Goal: Navigation & Orientation: Go to known website

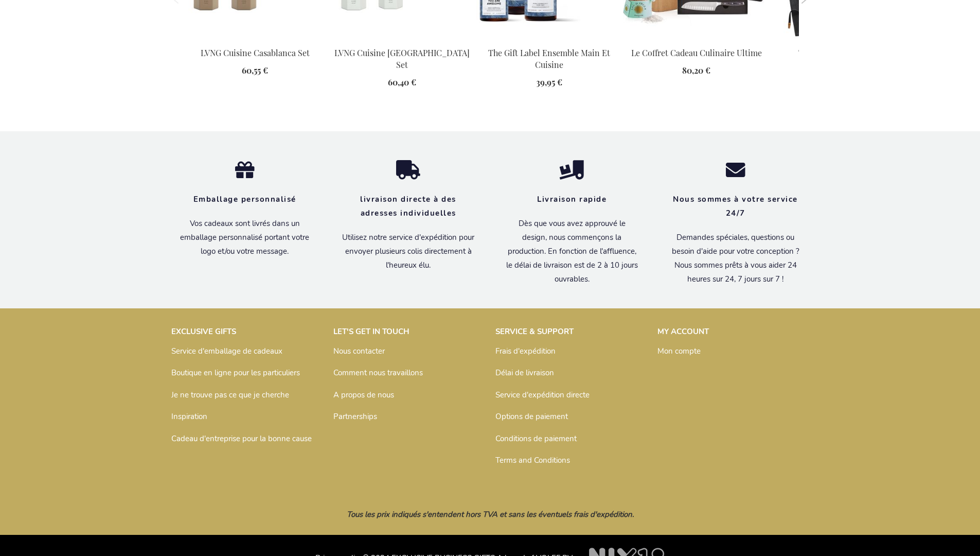
scroll to position [1433, 0]
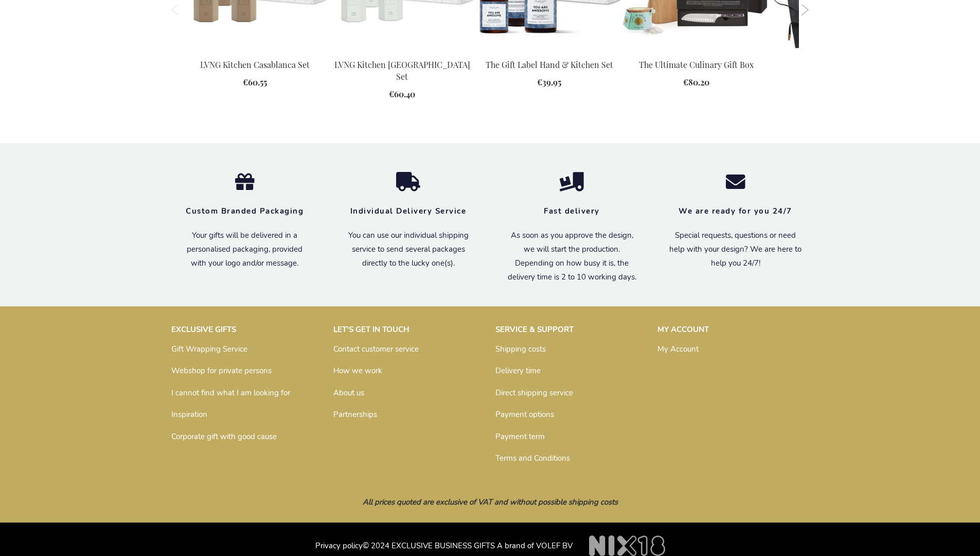
scroll to position [1385, 0]
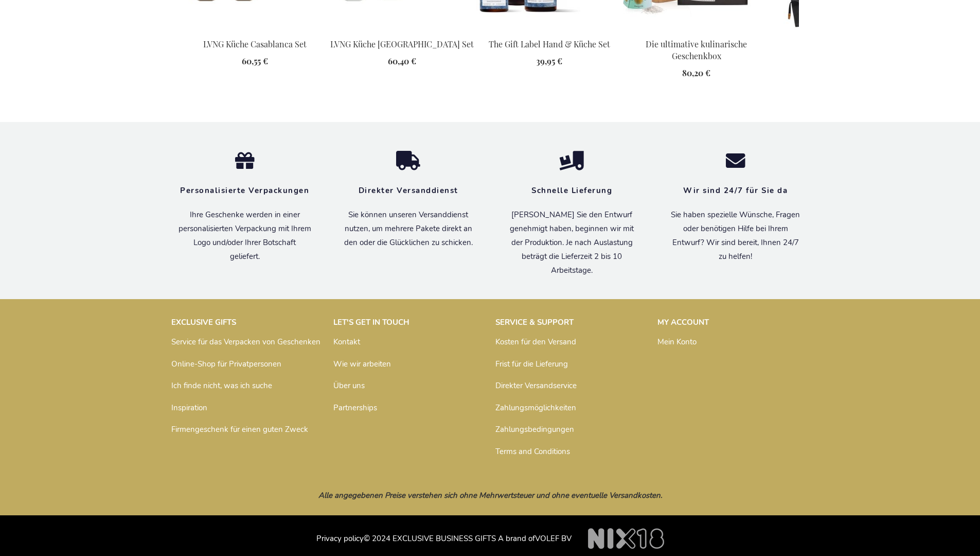
scroll to position [1422, 0]
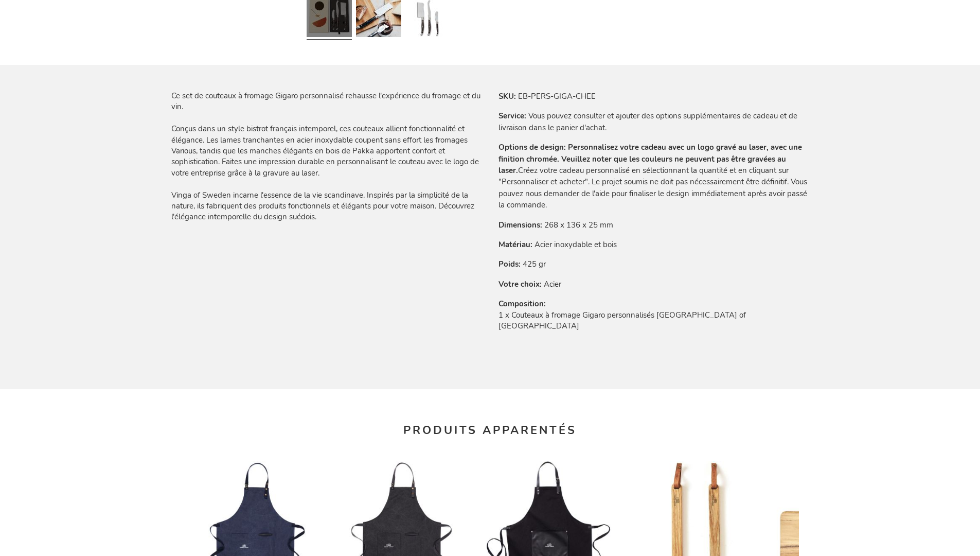
scroll to position [1433, 0]
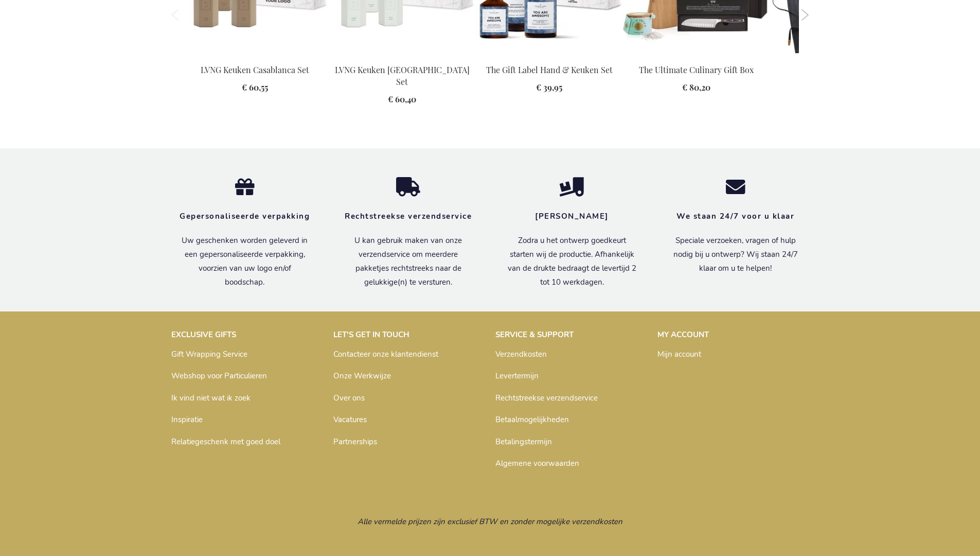
scroll to position [1404, 0]
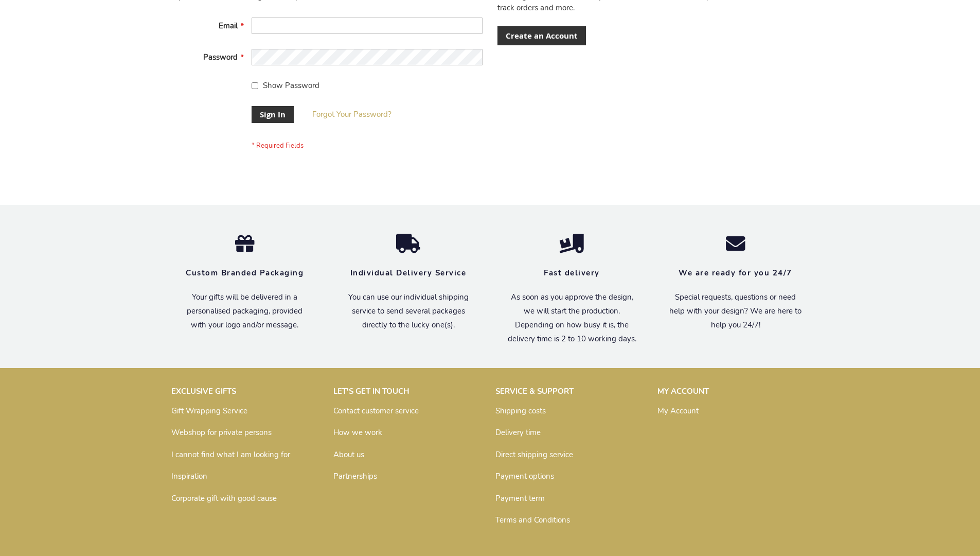
scroll to position [331, 0]
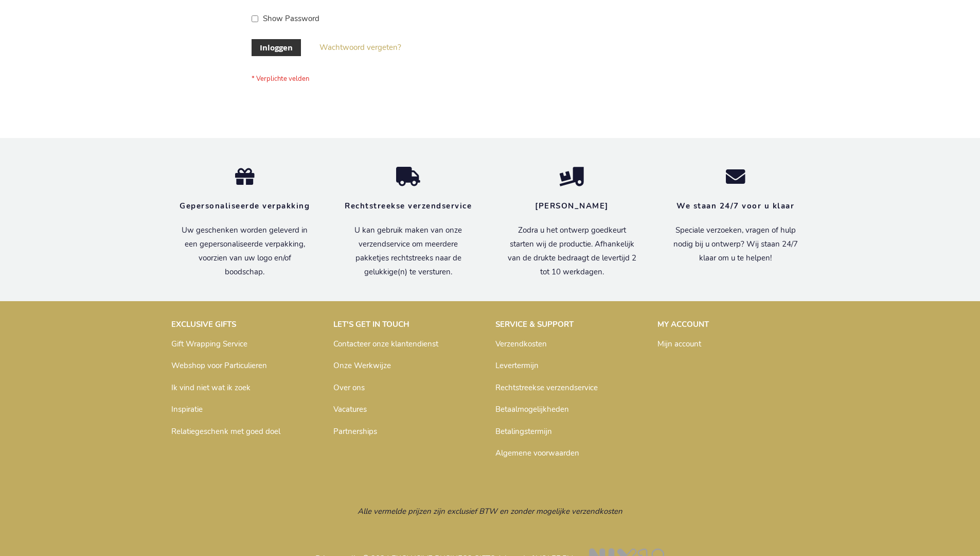
scroll to position [349, 0]
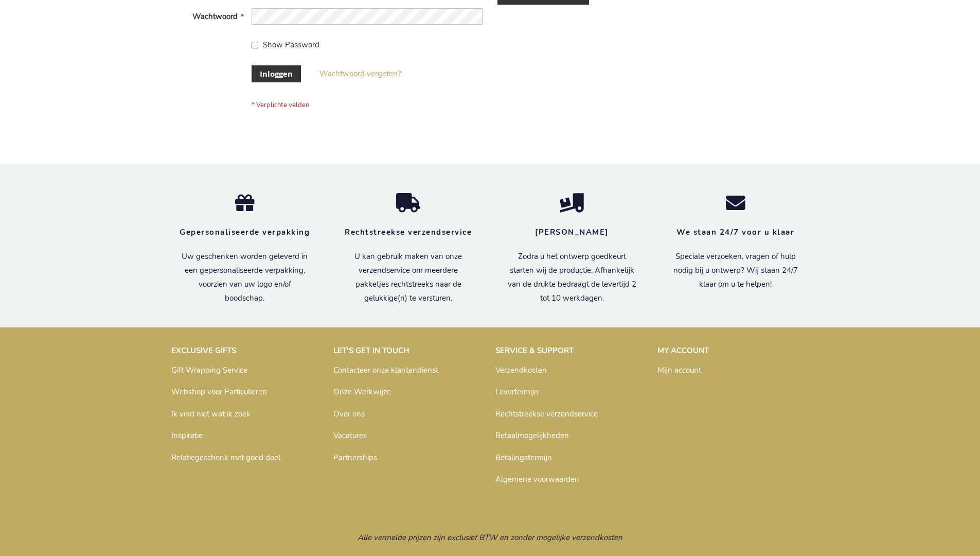
scroll to position [349, 0]
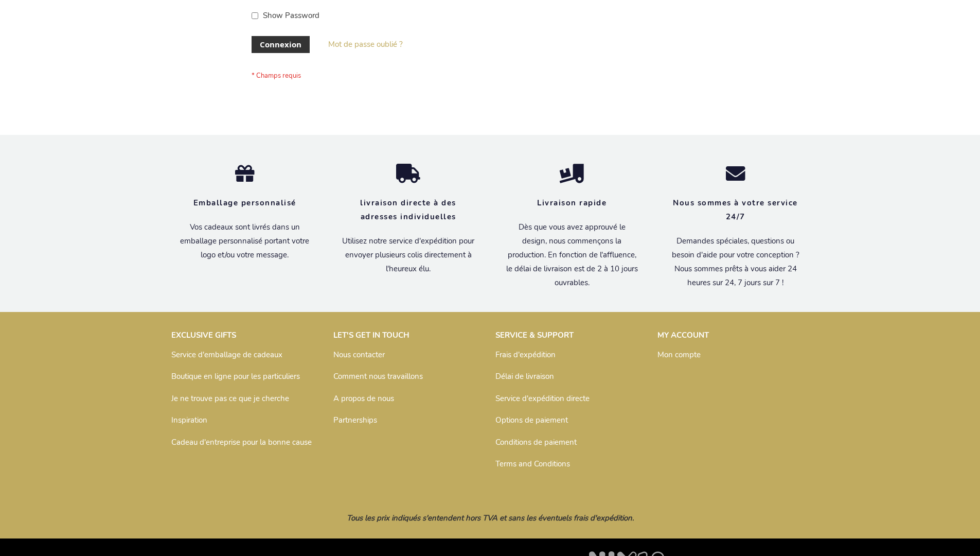
scroll to position [355, 0]
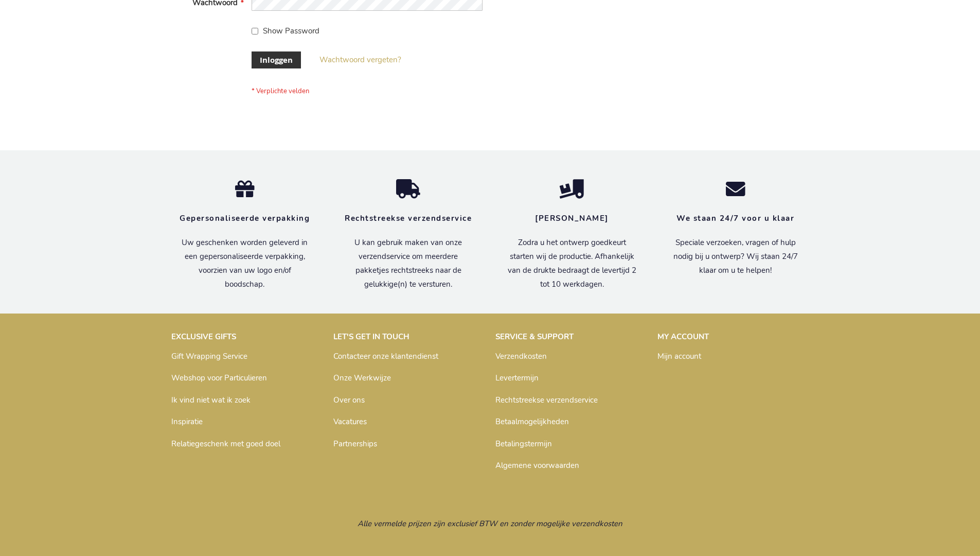
scroll to position [349, 0]
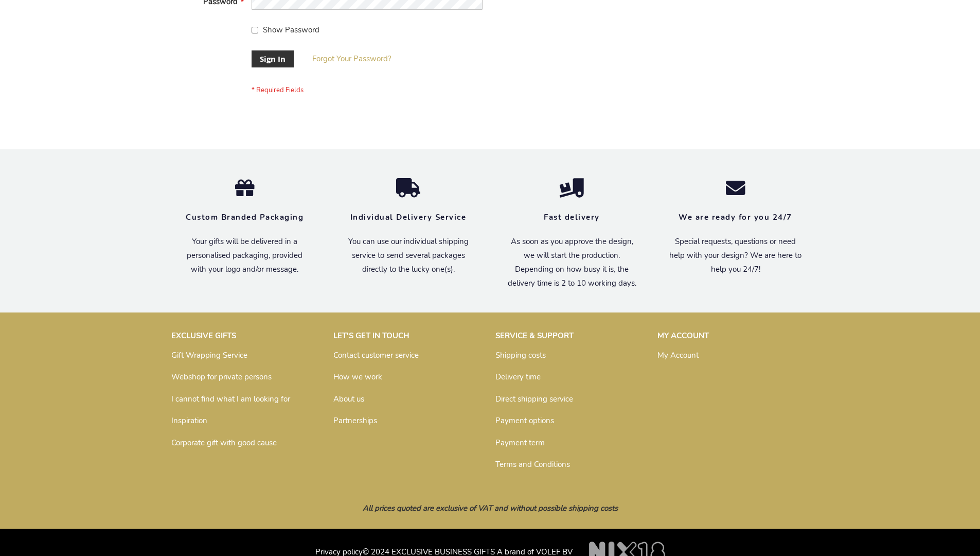
scroll to position [331, 0]
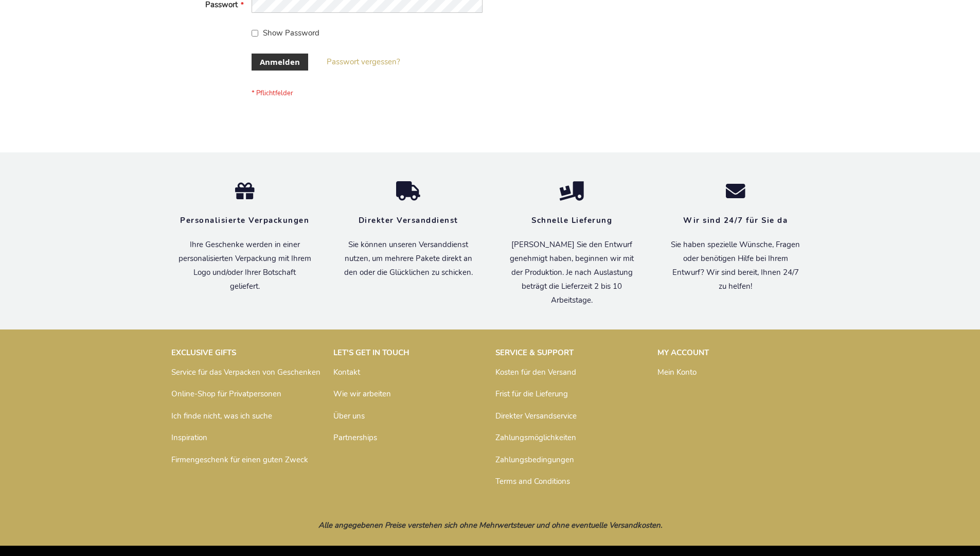
scroll to position [345, 0]
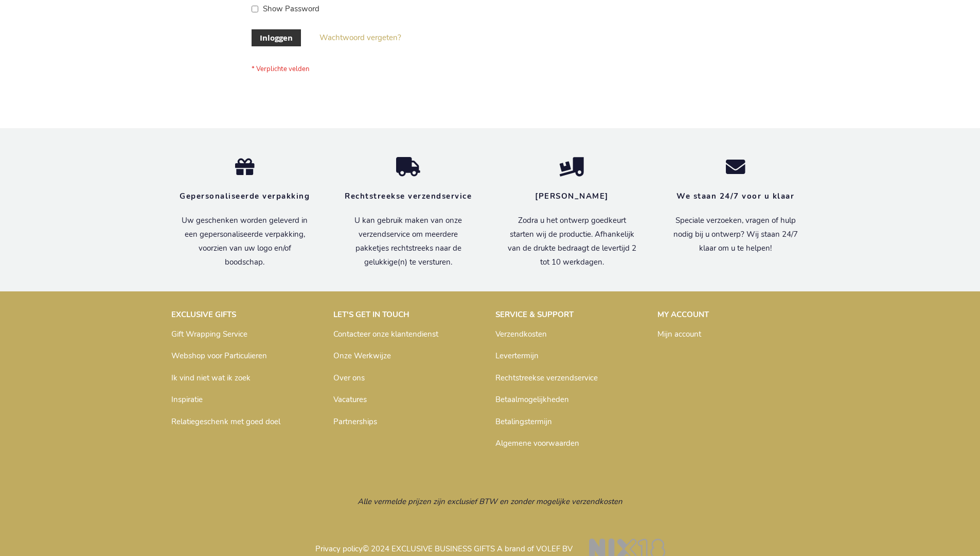
scroll to position [349, 0]
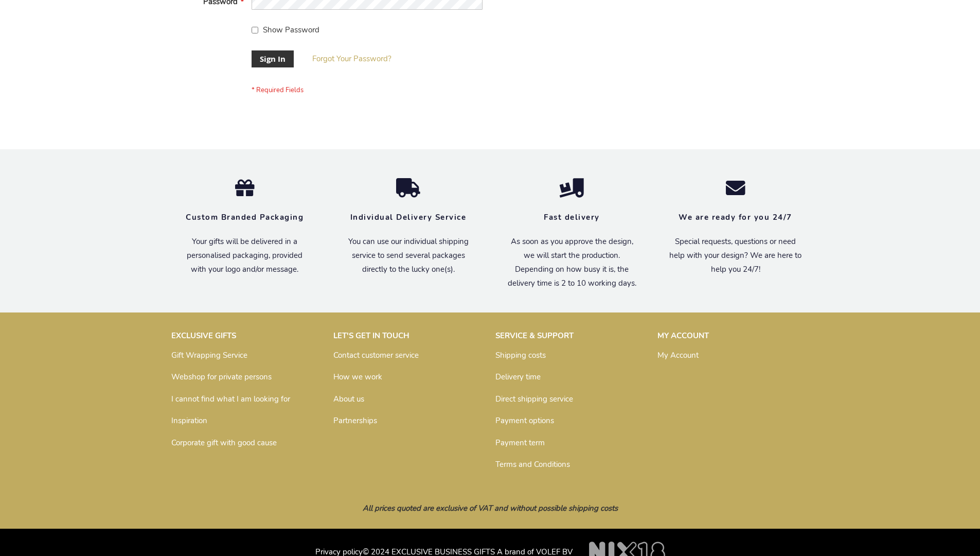
scroll to position [331, 0]
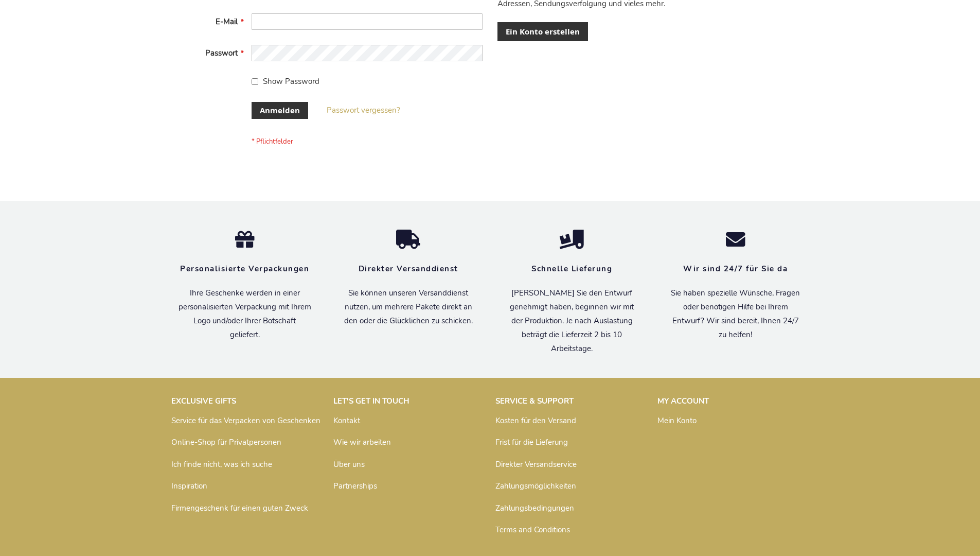
scroll to position [345, 0]
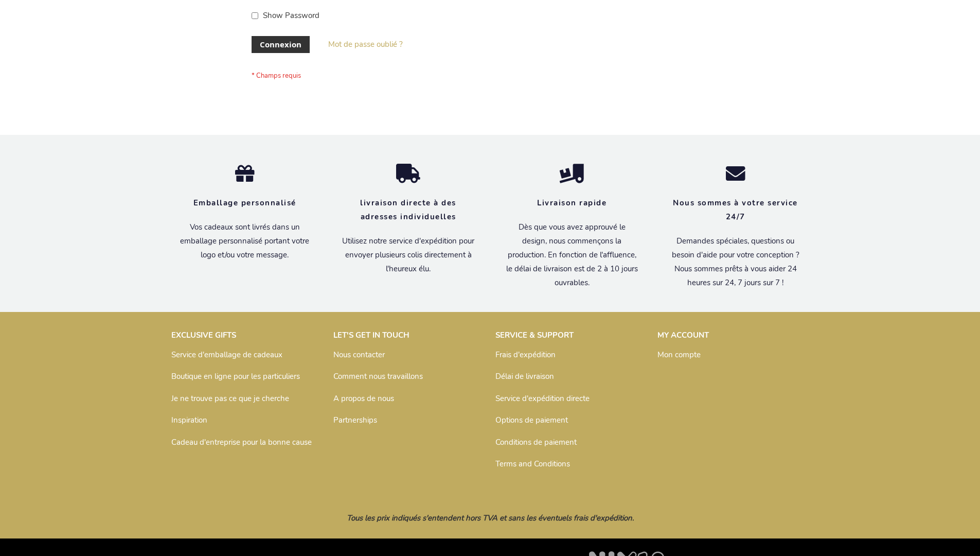
scroll to position [355, 0]
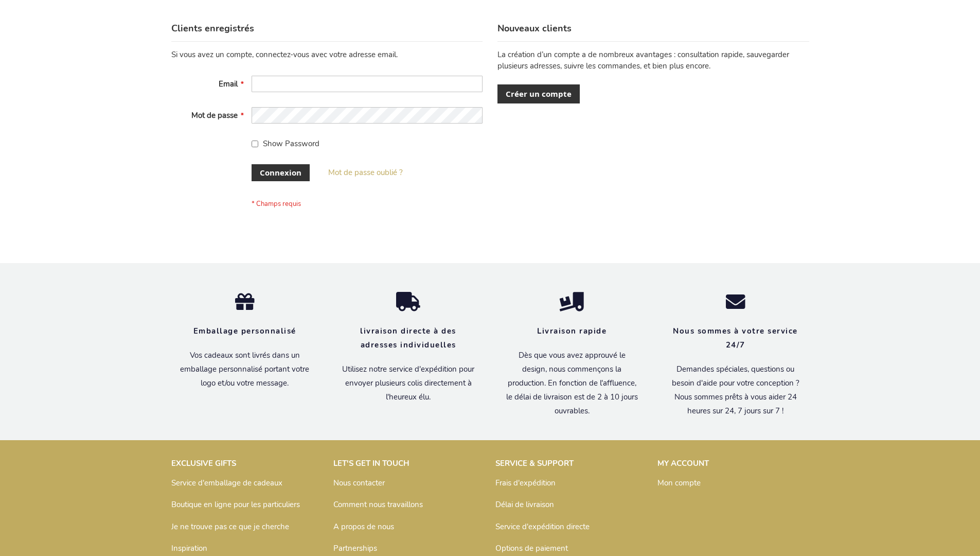
scroll to position [355, 0]
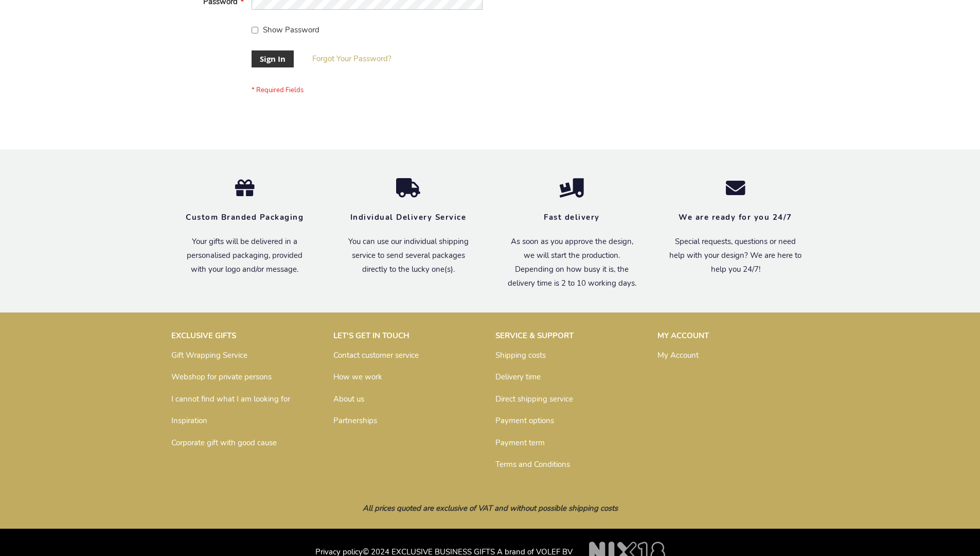
scroll to position [331, 0]
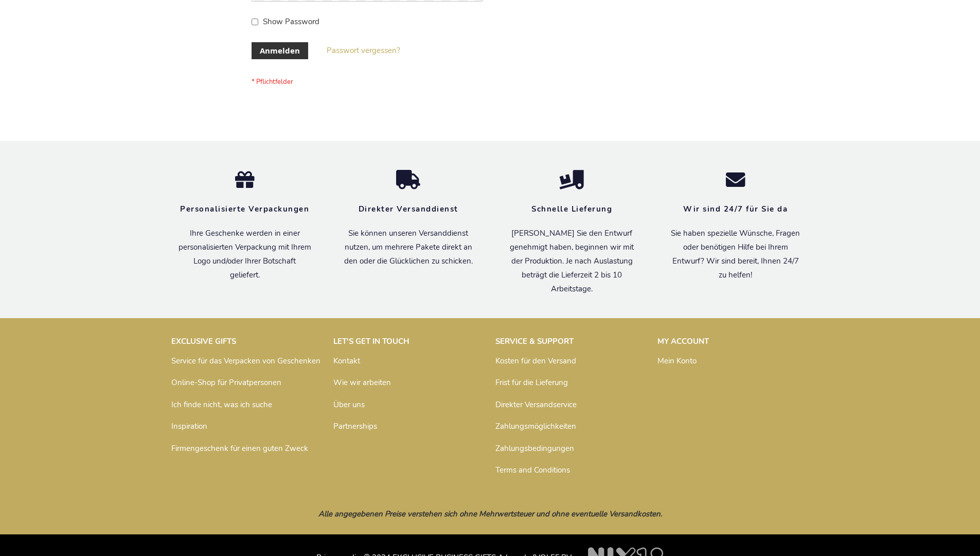
scroll to position [345, 0]
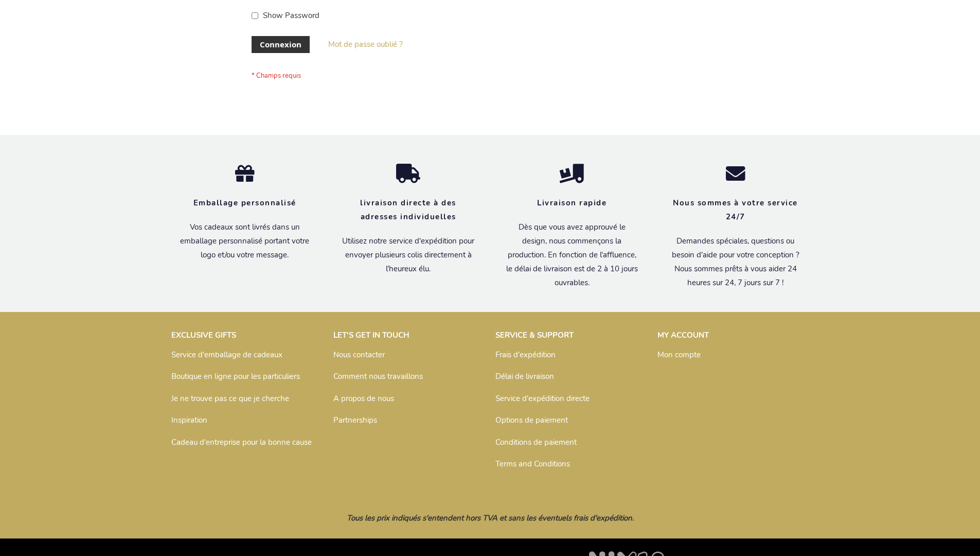
scroll to position [355, 0]
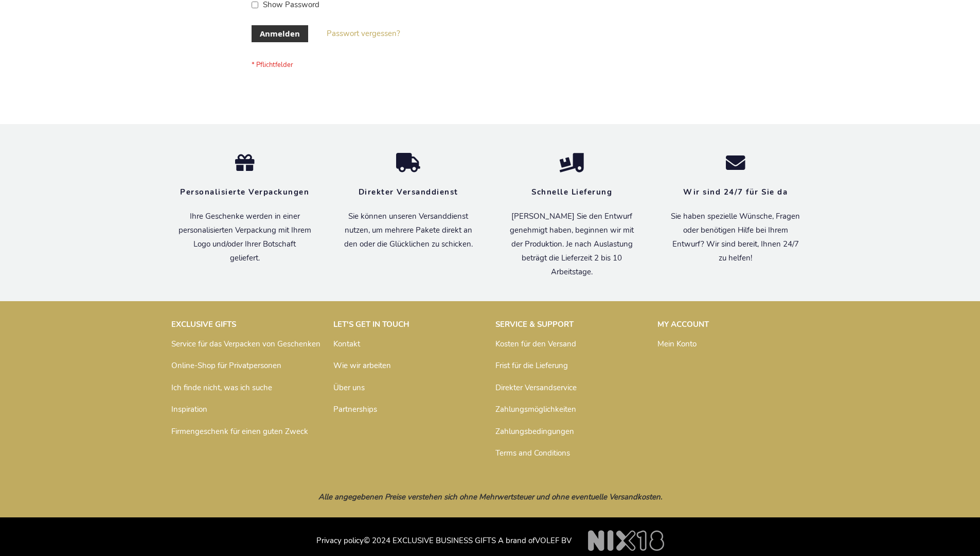
scroll to position [345, 0]
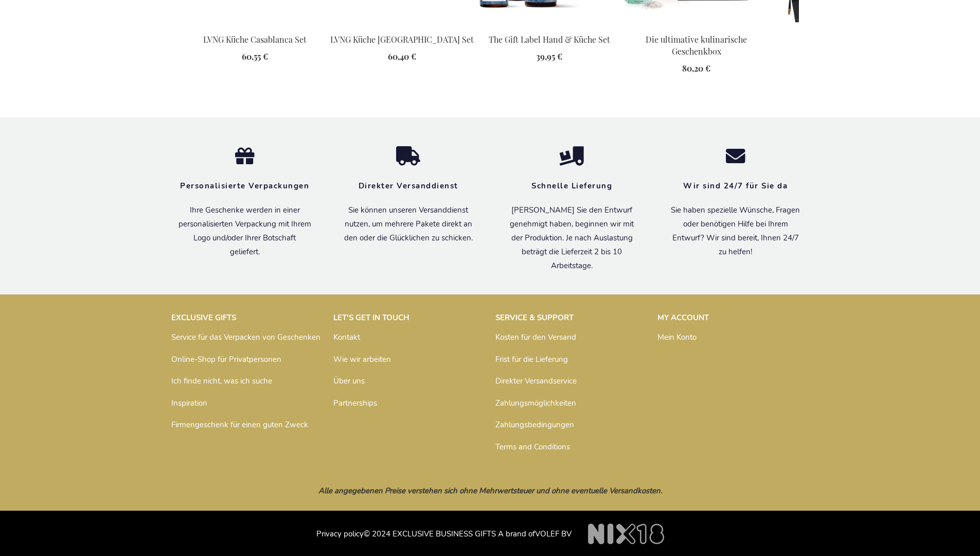
scroll to position [1422, 0]
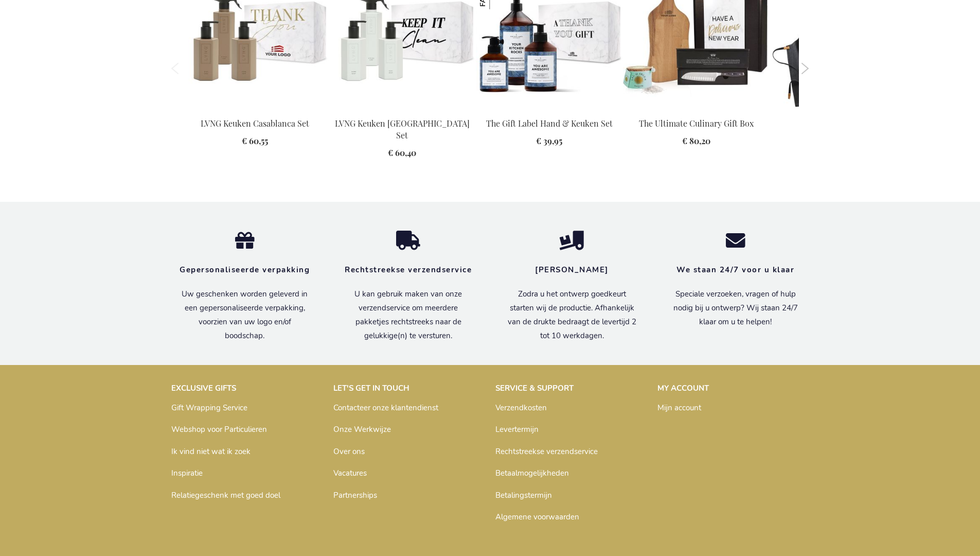
scroll to position [1404, 0]
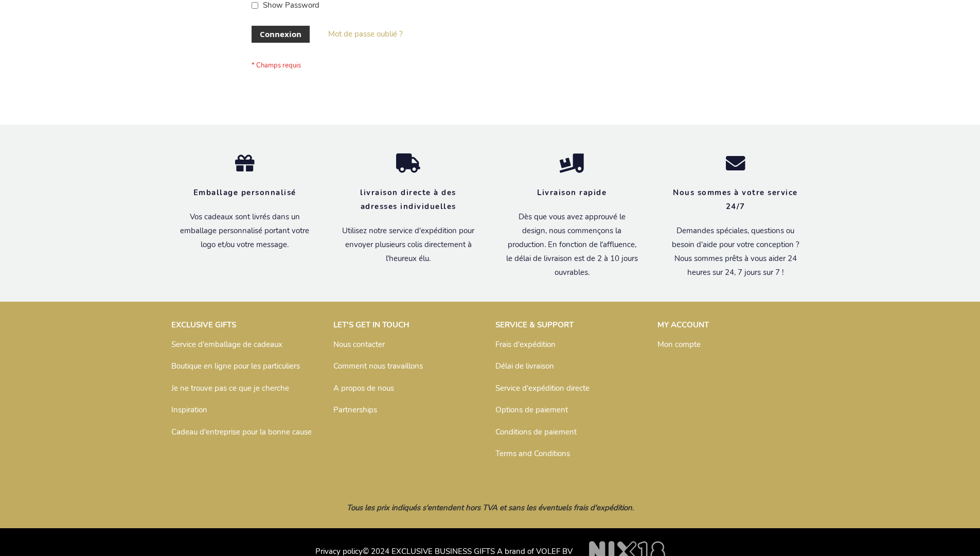
scroll to position [355, 0]
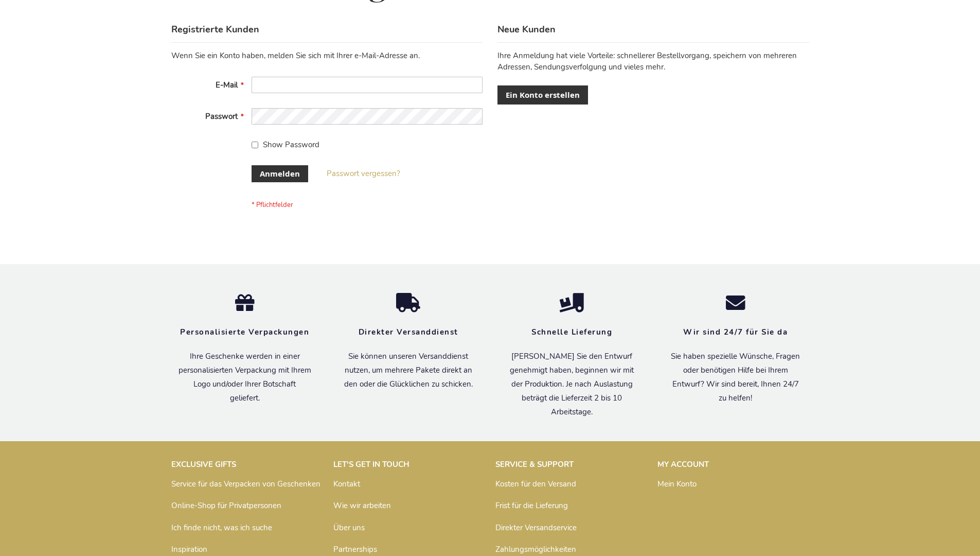
scroll to position [345, 0]
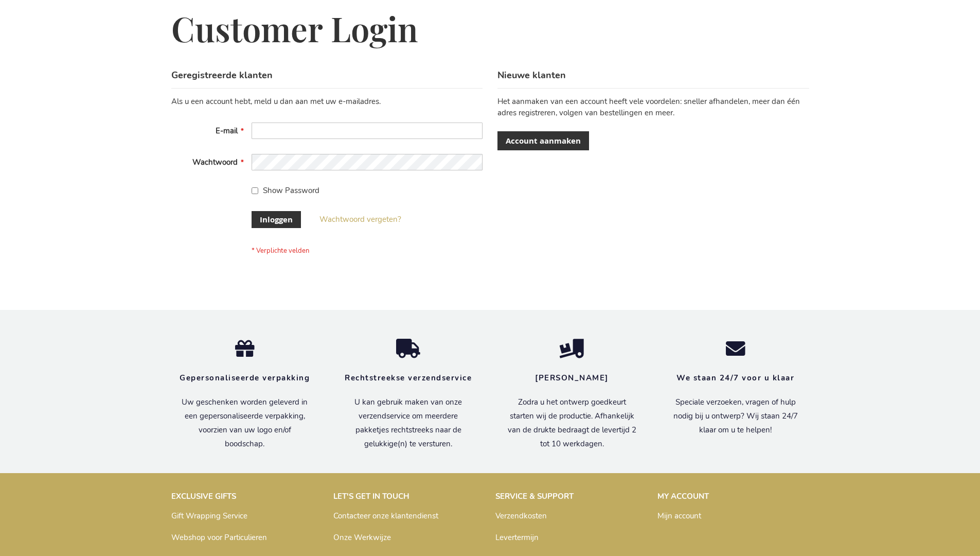
scroll to position [349, 0]
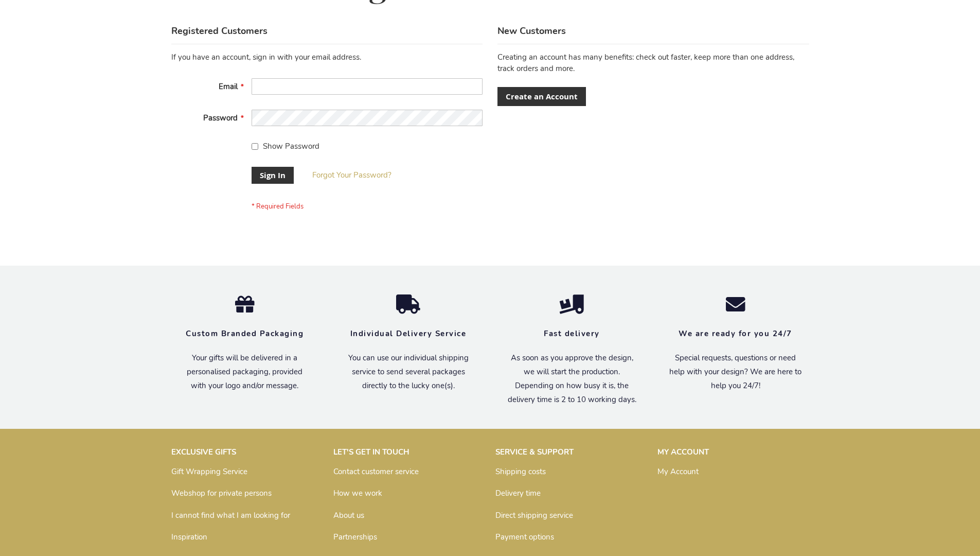
scroll to position [331, 0]
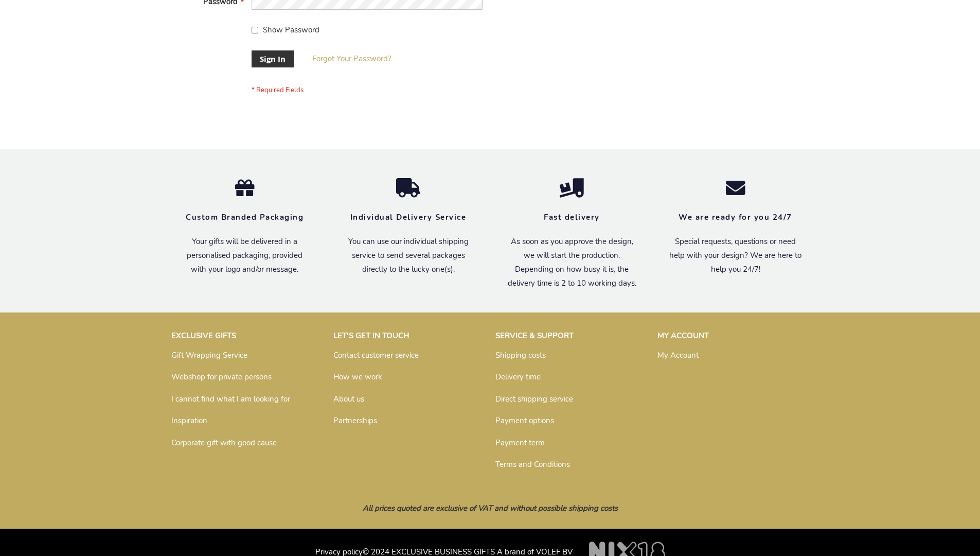
scroll to position [331, 0]
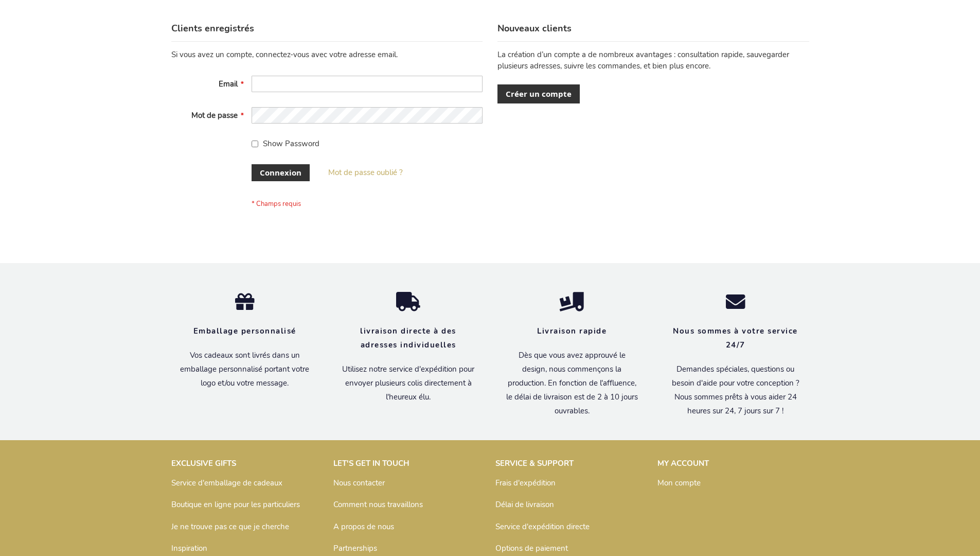
scroll to position [355, 0]
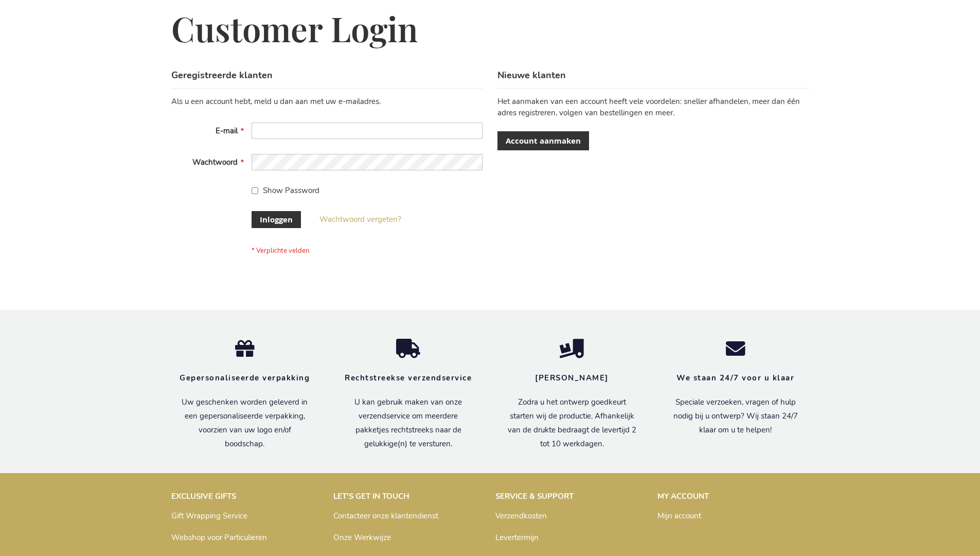
scroll to position [349, 0]
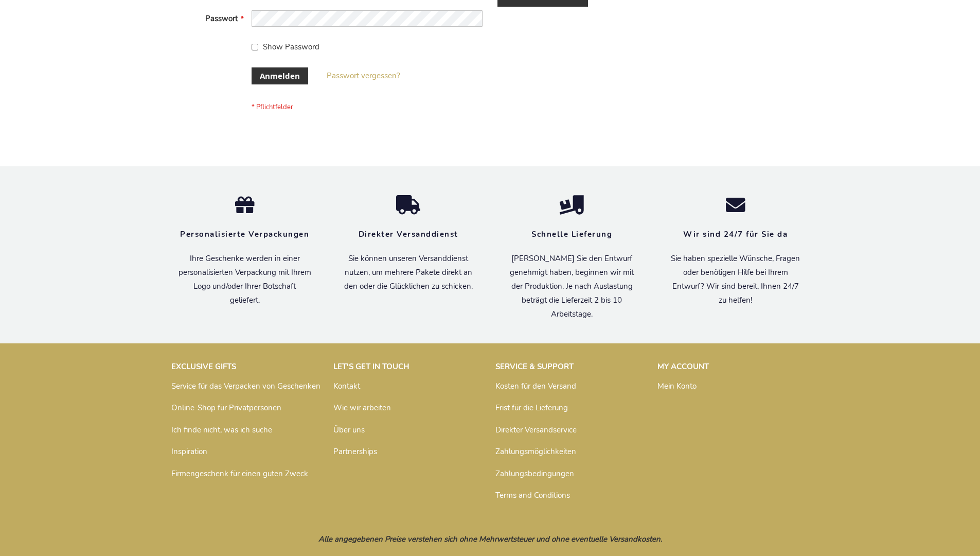
scroll to position [345, 0]
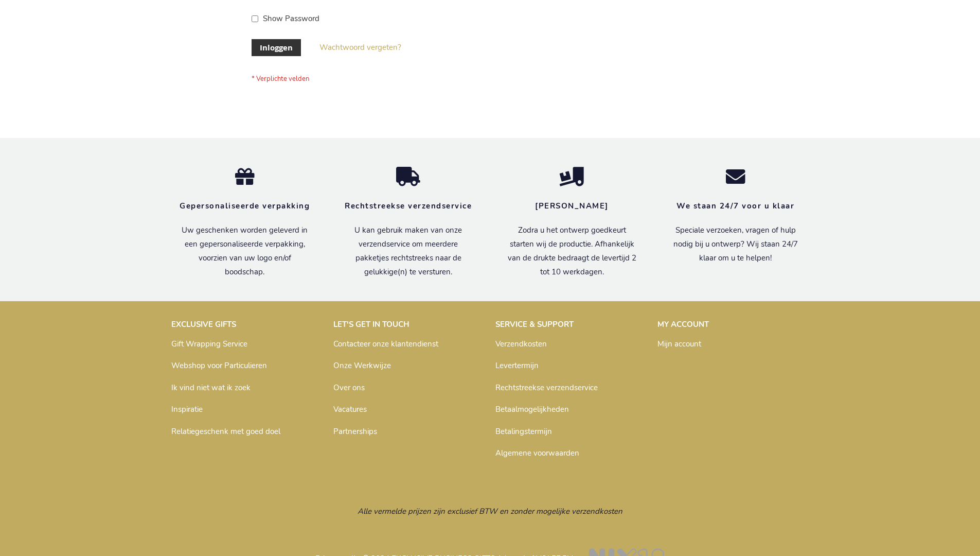
scroll to position [349, 0]
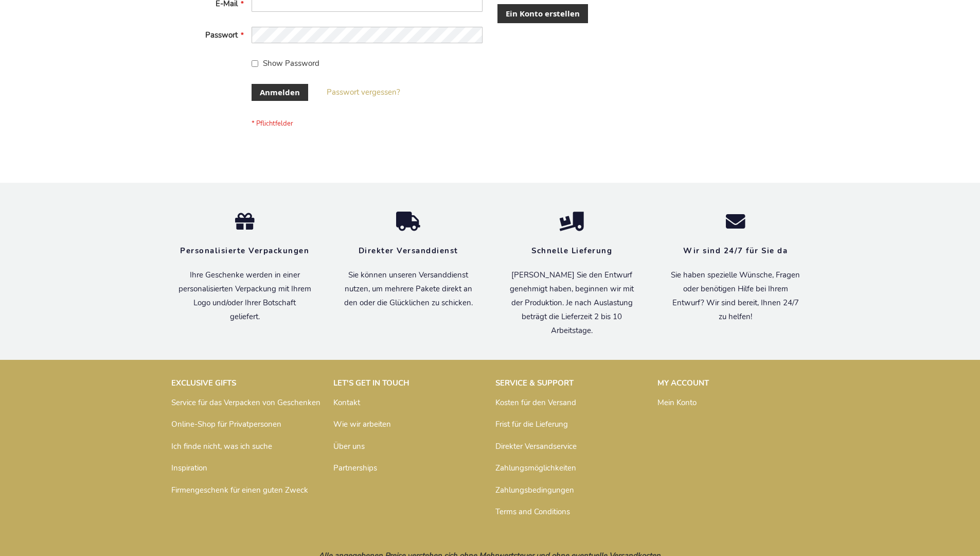
scroll to position [345, 0]
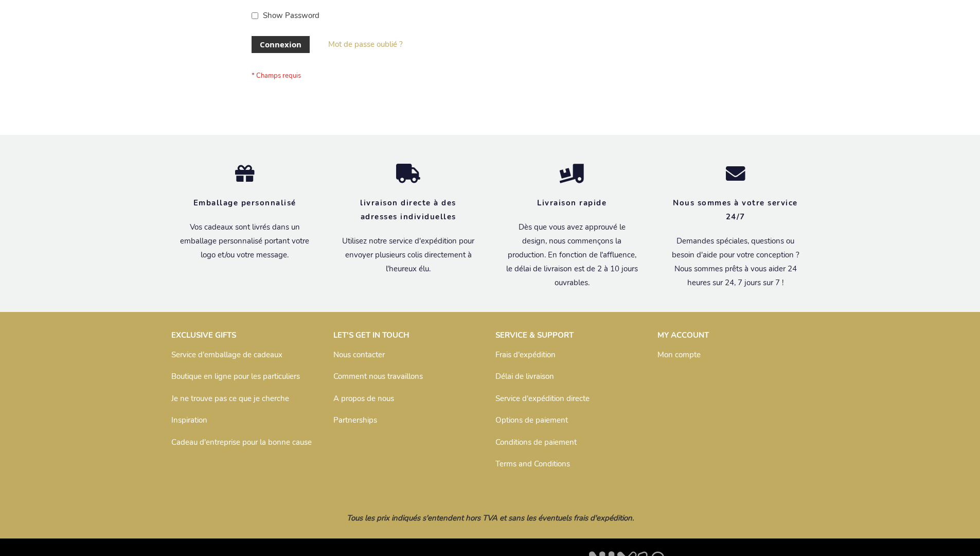
scroll to position [355, 0]
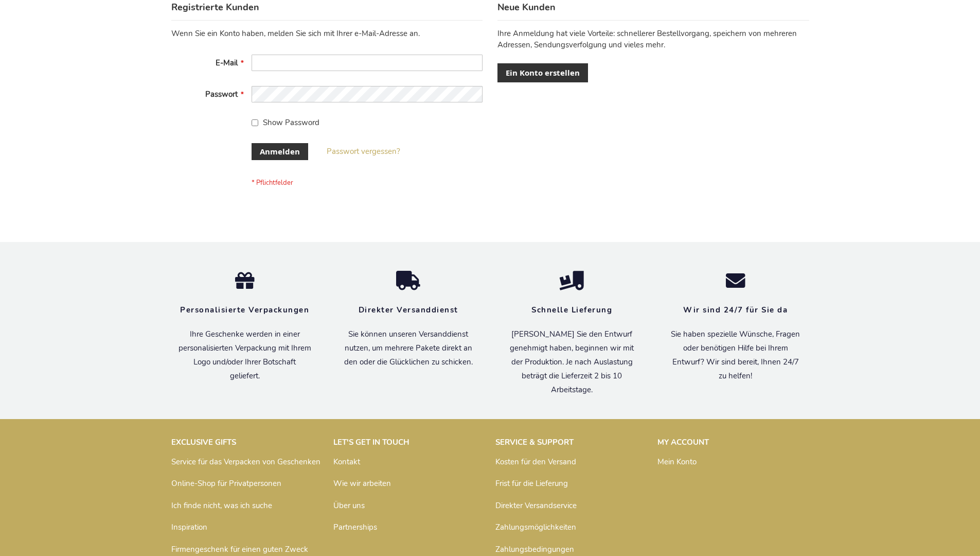
scroll to position [345, 0]
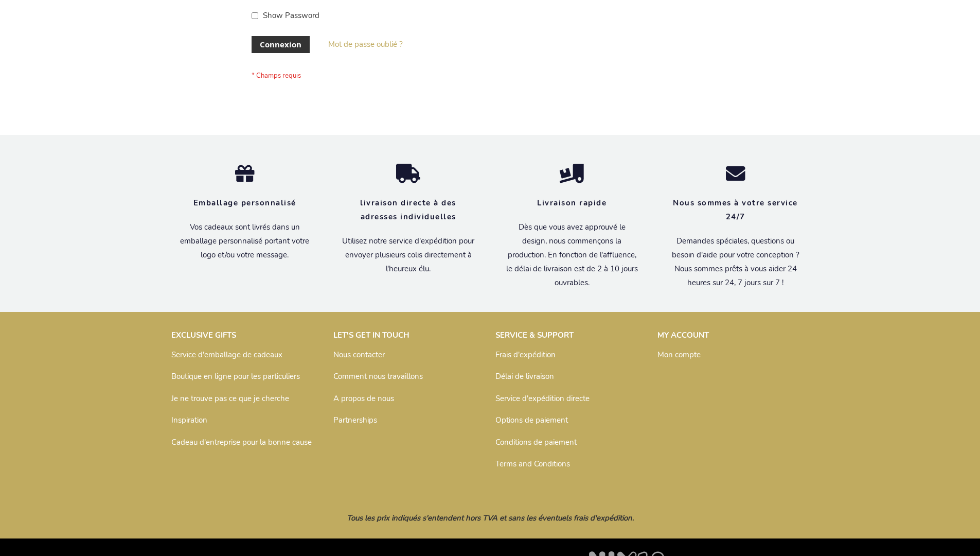
scroll to position [355, 0]
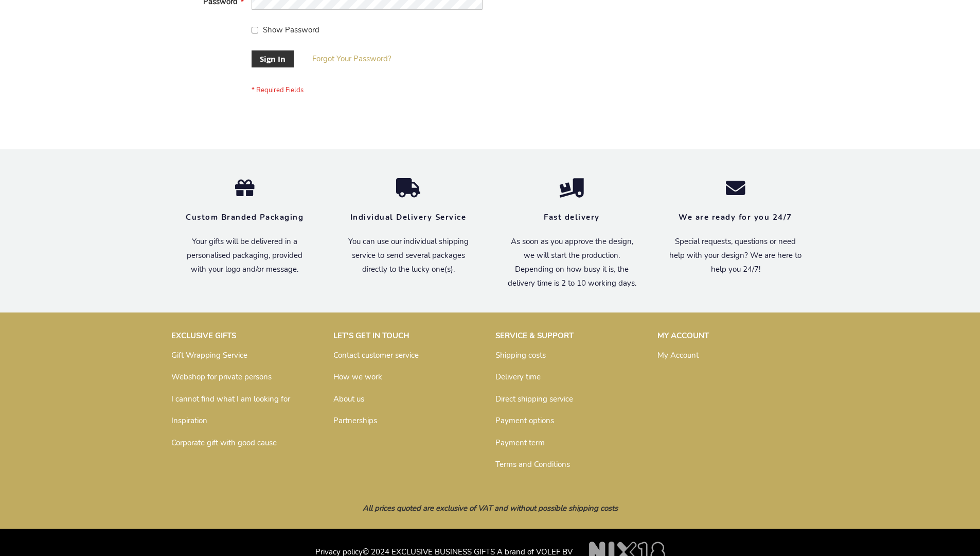
scroll to position [331, 0]
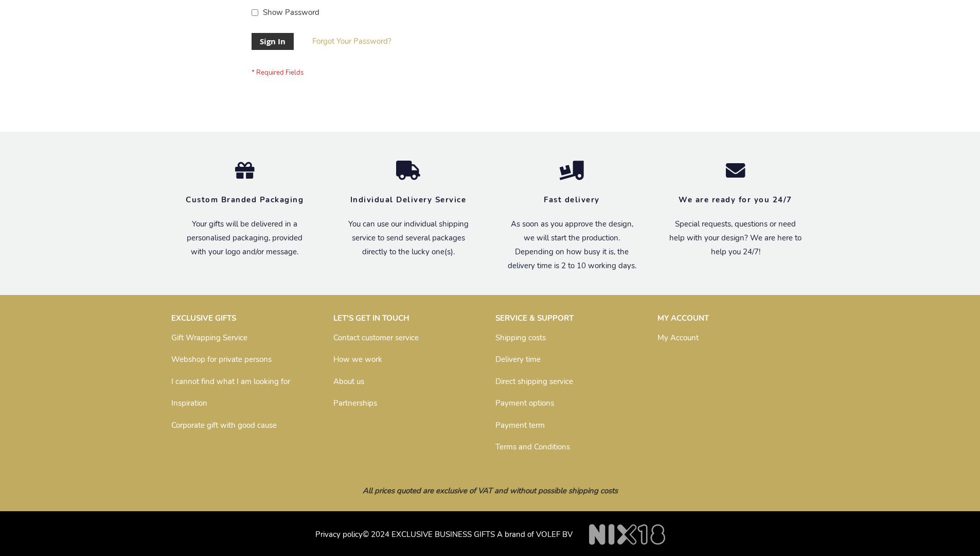
scroll to position [331, 0]
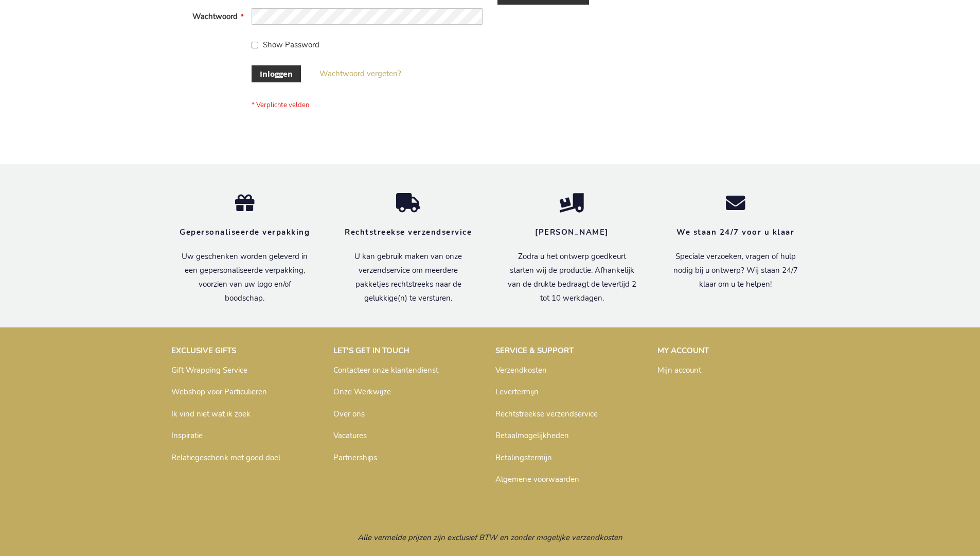
scroll to position [349, 0]
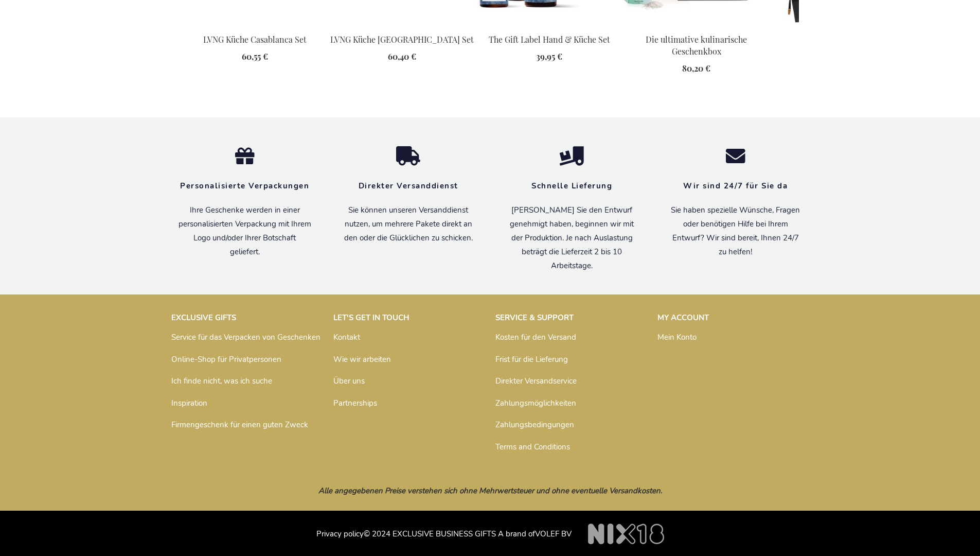
scroll to position [1422, 0]
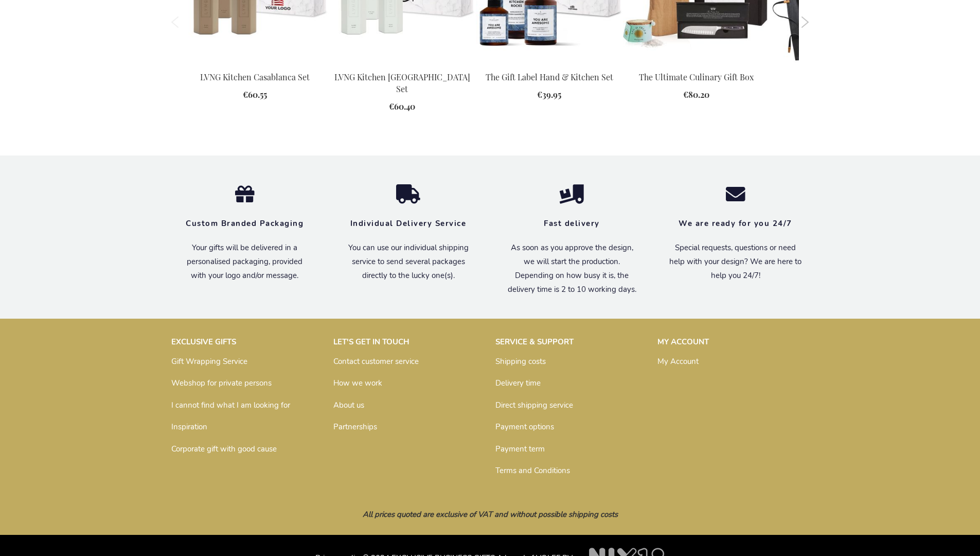
scroll to position [1385, 0]
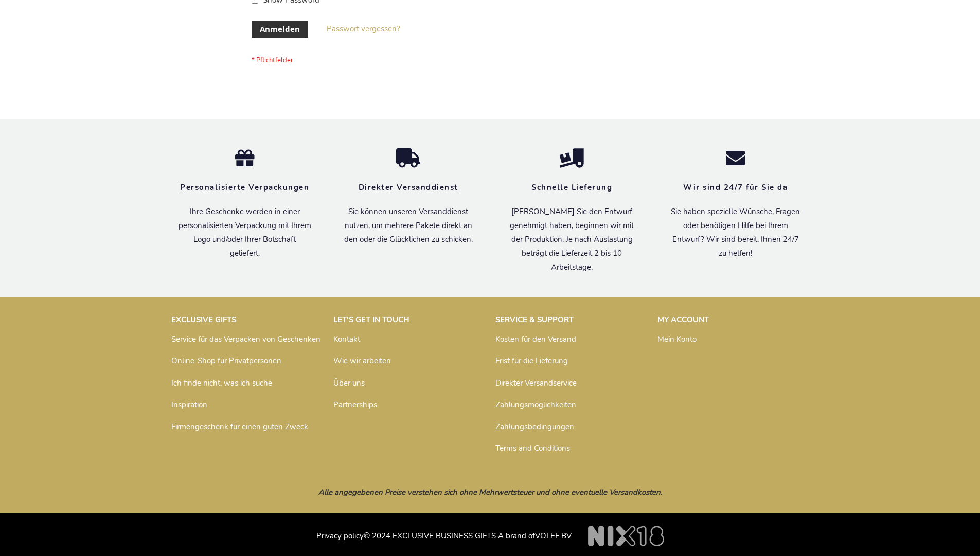
scroll to position [345, 0]
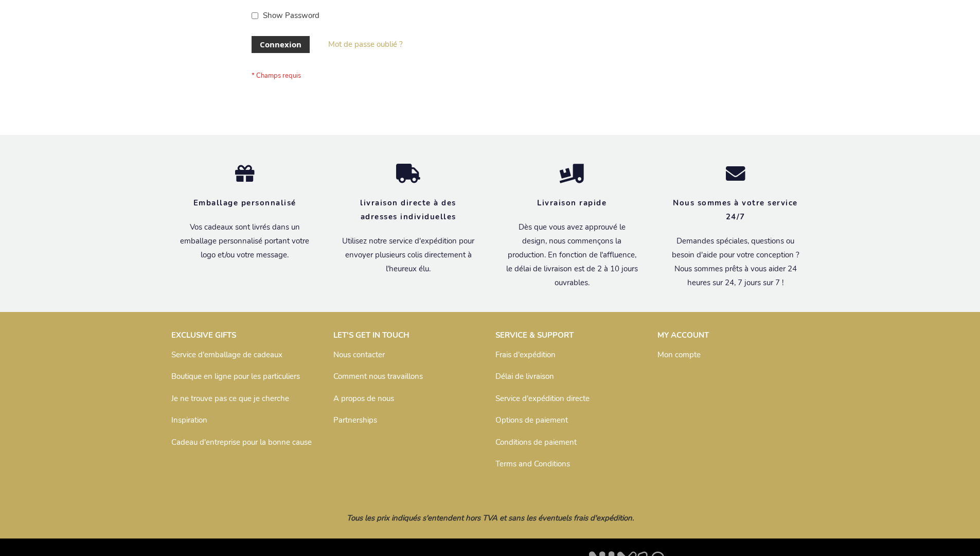
scroll to position [355, 0]
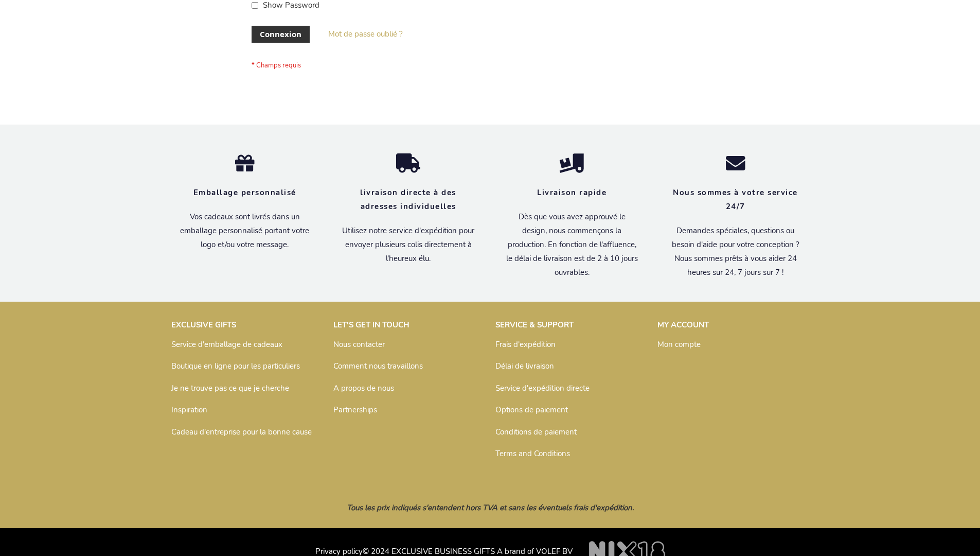
scroll to position [355, 0]
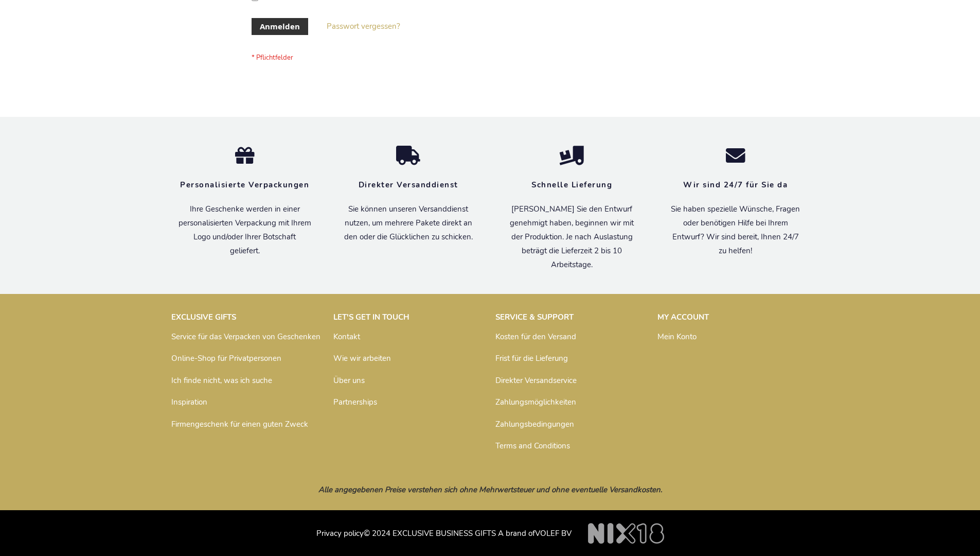
scroll to position [345, 0]
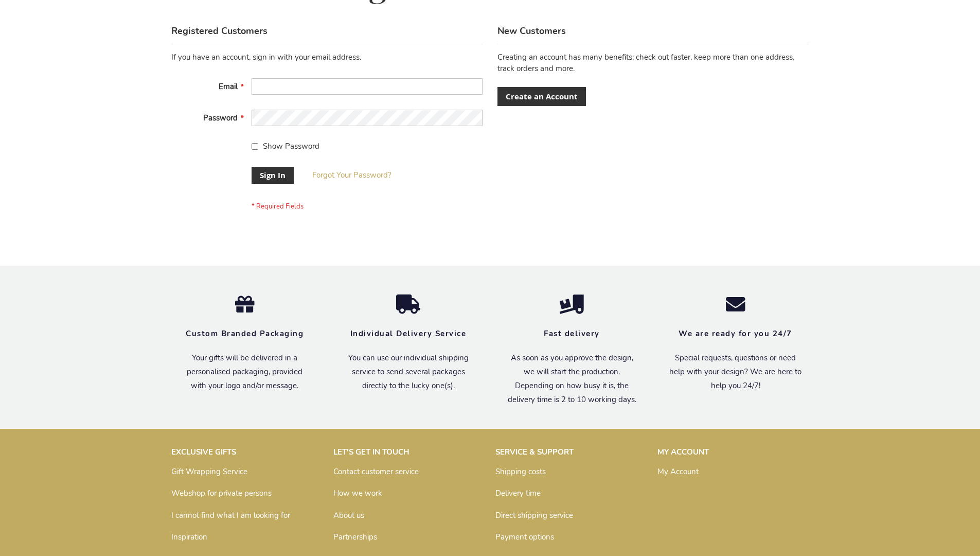
scroll to position [331, 0]
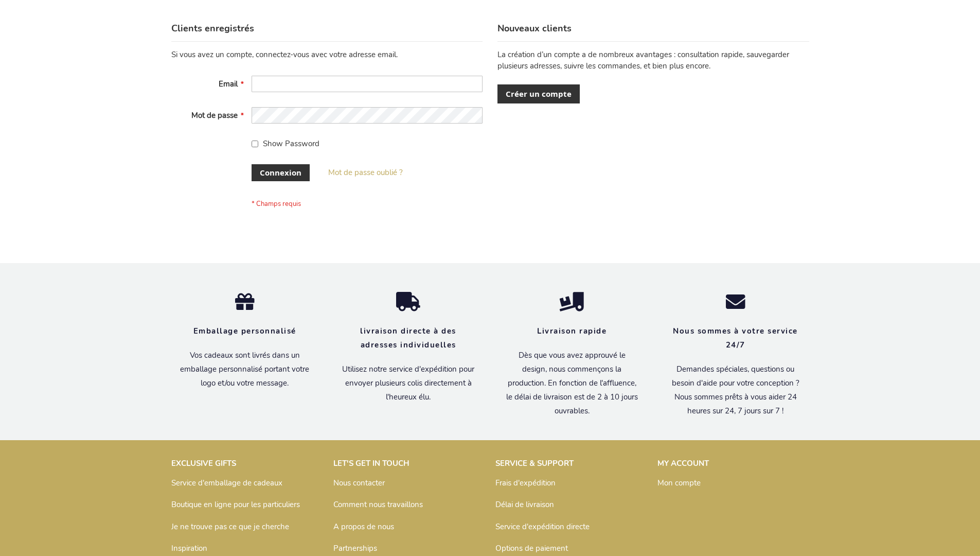
scroll to position [355, 0]
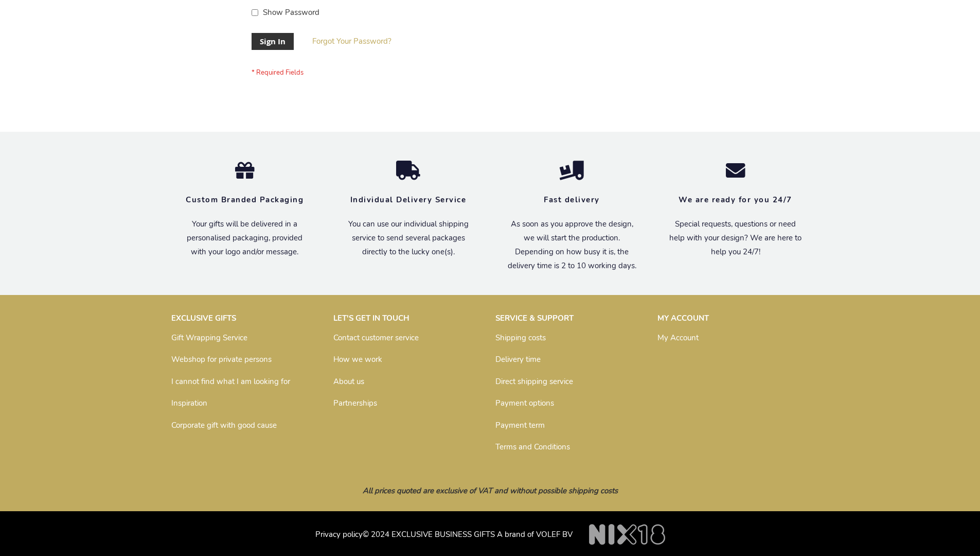
scroll to position [331, 0]
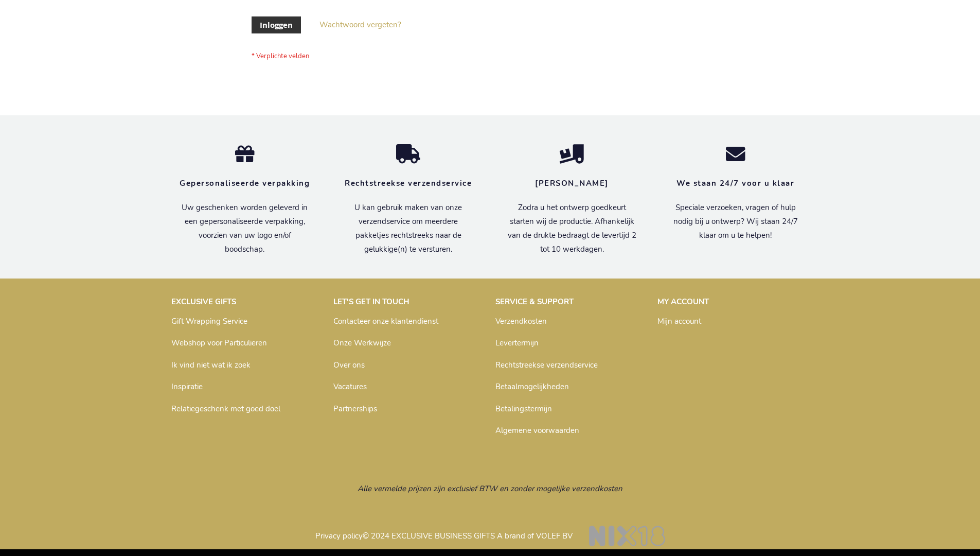
scroll to position [349, 0]
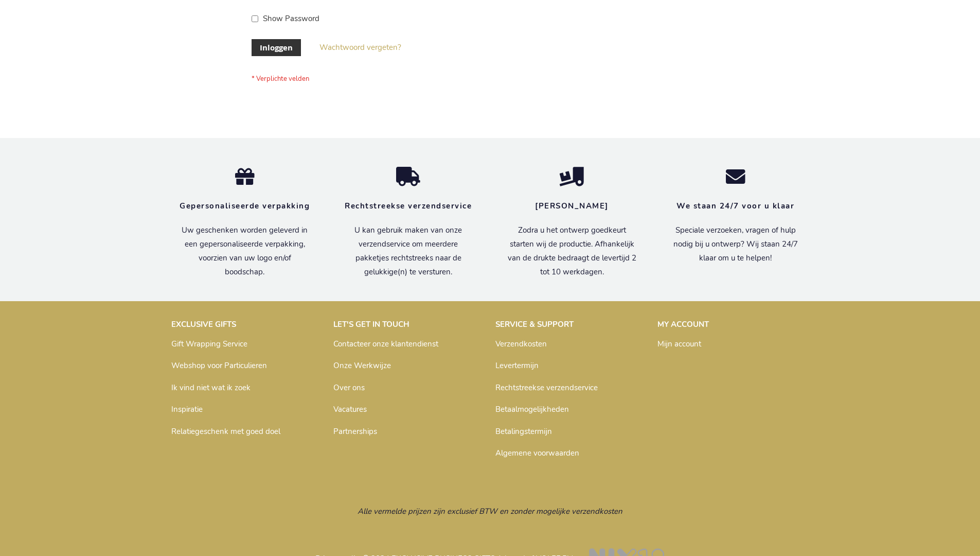
scroll to position [349, 0]
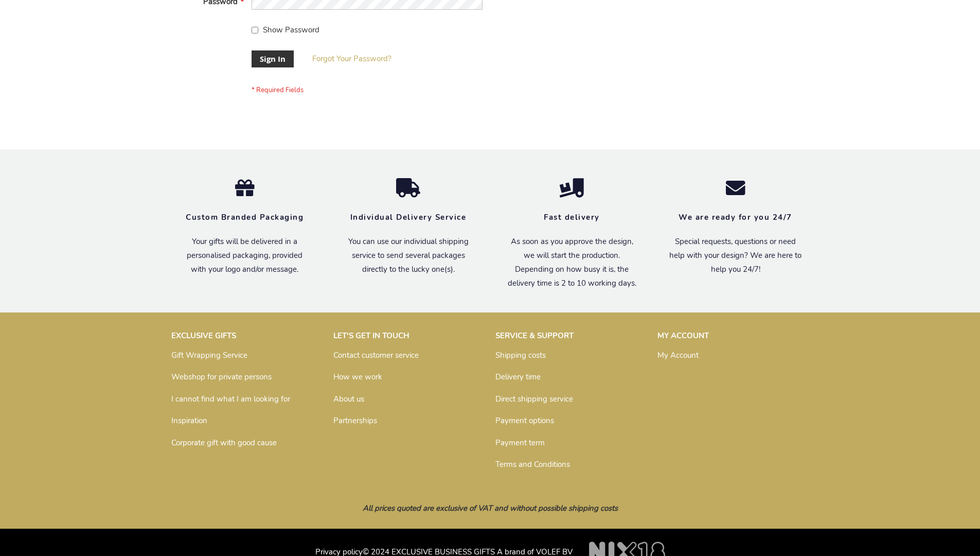
scroll to position [331, 0]
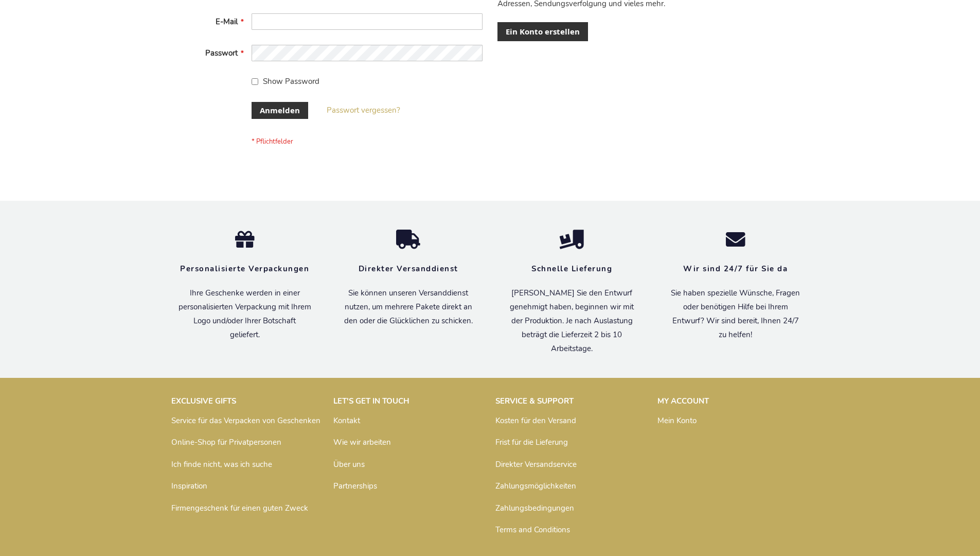
scroll to position [345, 0]
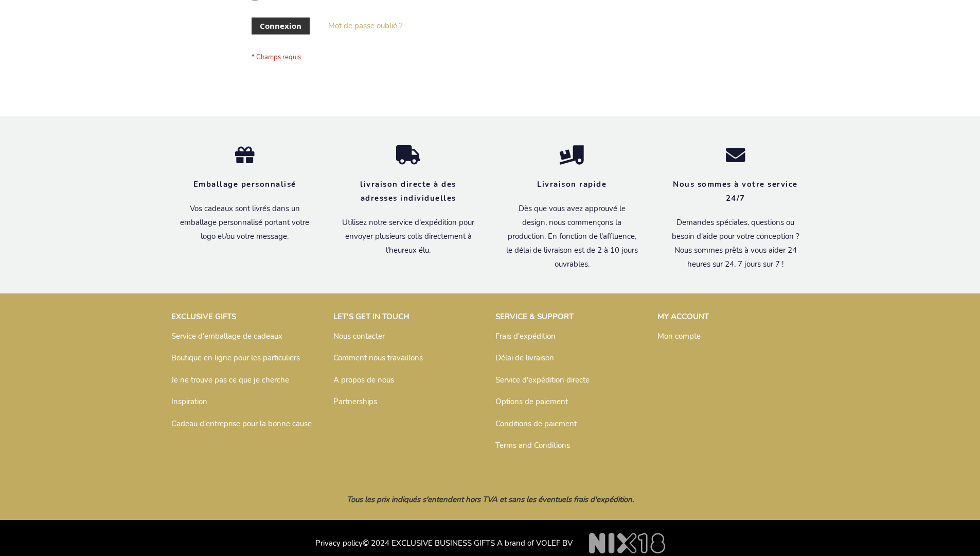
scroll to position [355, 0]
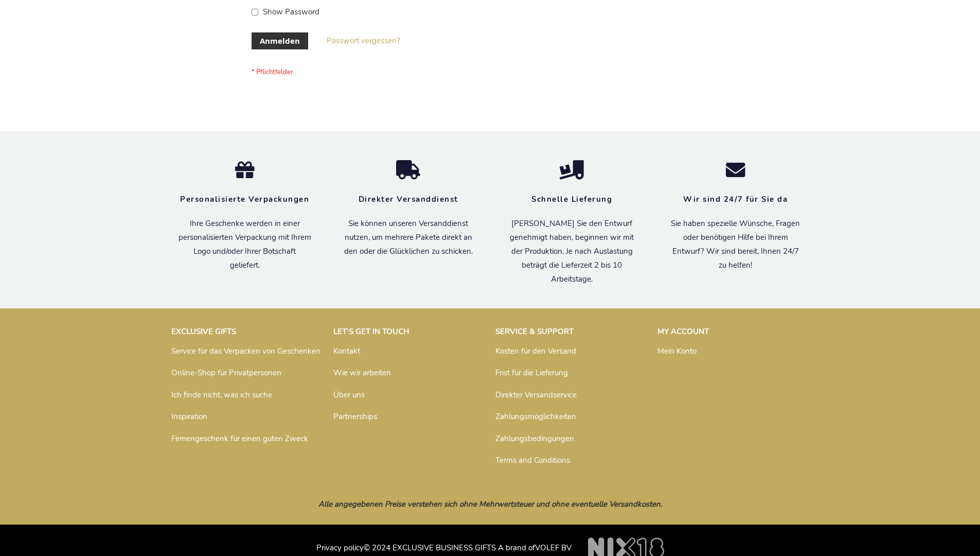
scroll to position [345, 0]
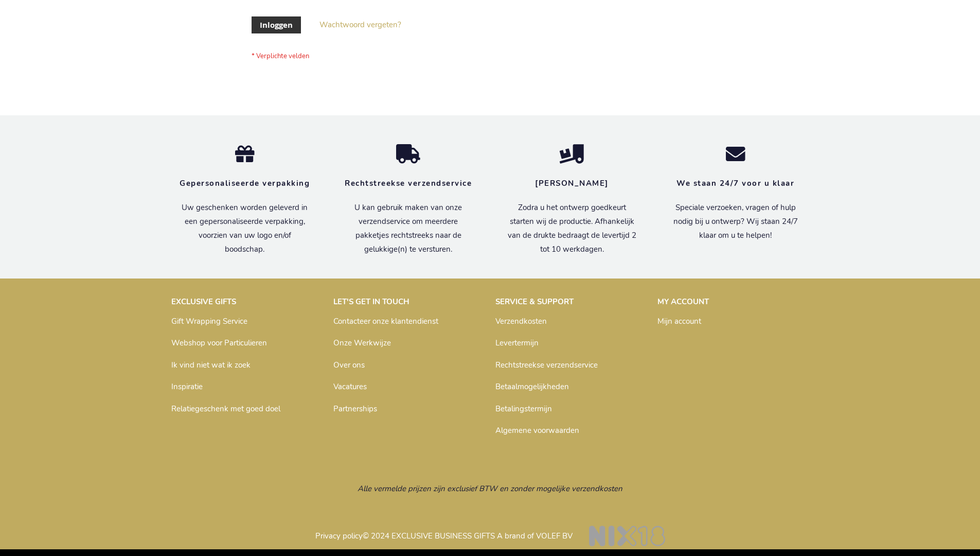
scroll to position [349, 0]
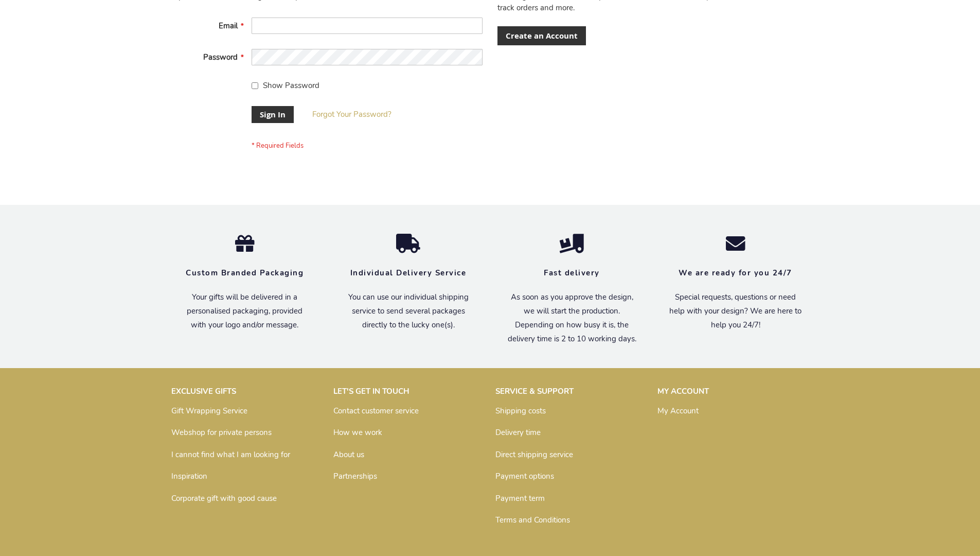
scroll to position [331, 0]
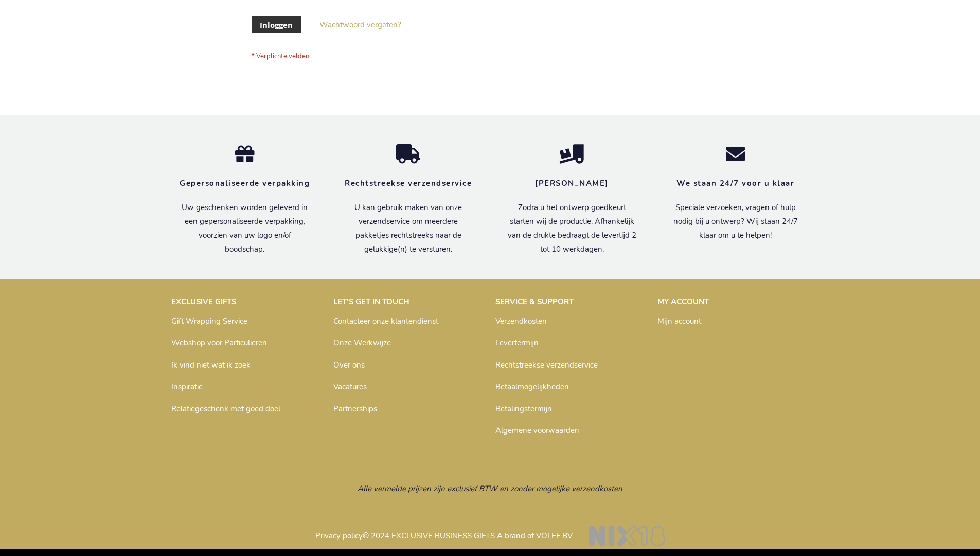
scroll to position [349, 0]
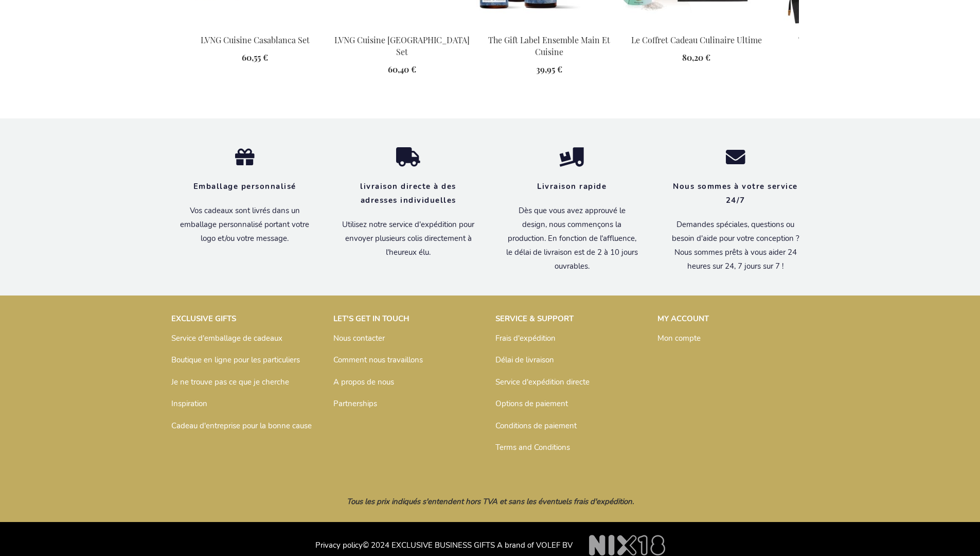
scroll to position [1433, 0]
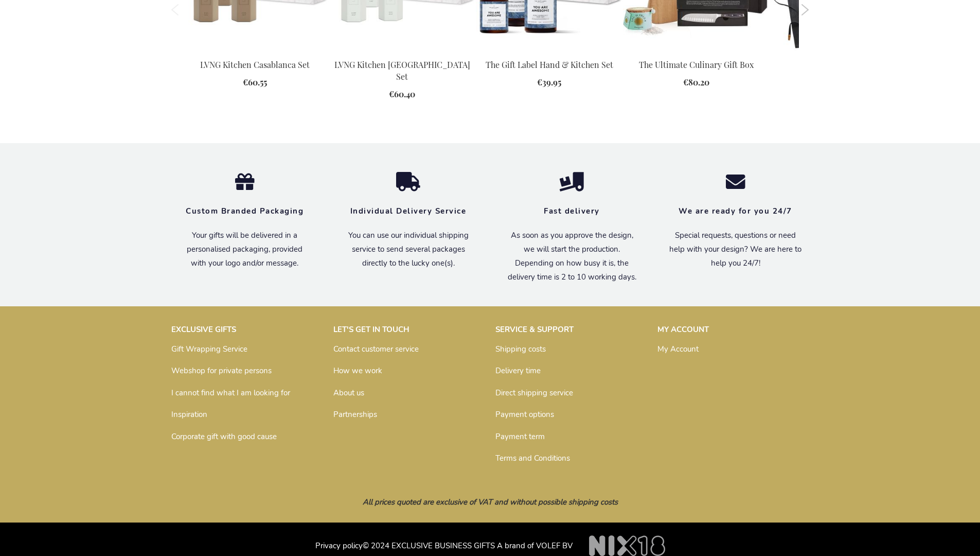
scroll to position [1385, 0]
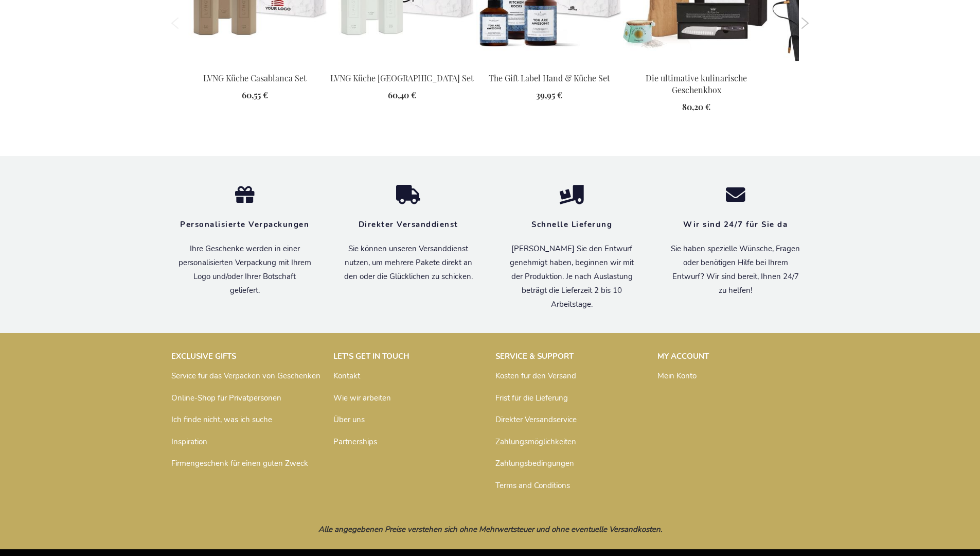
scroll to position [1422, 0]
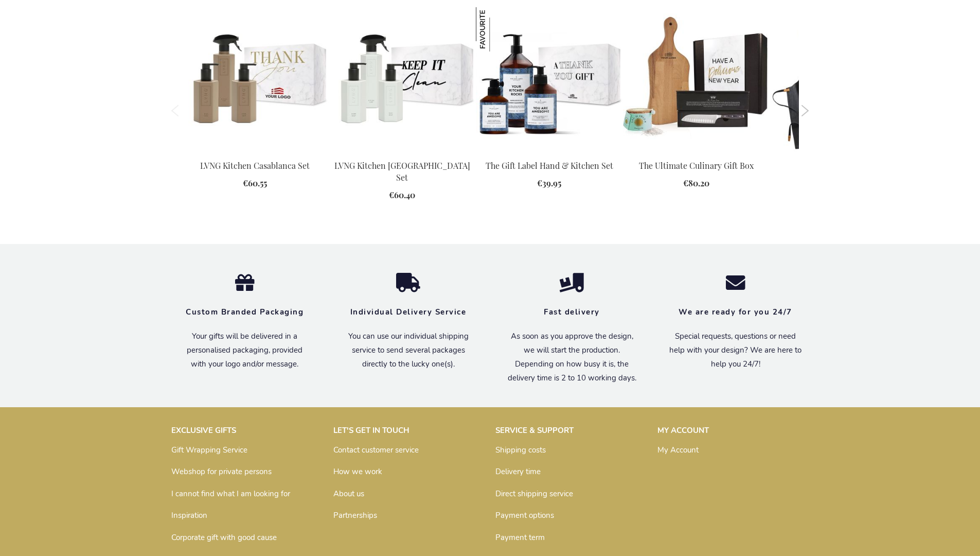
scroll to position [1385, 0]
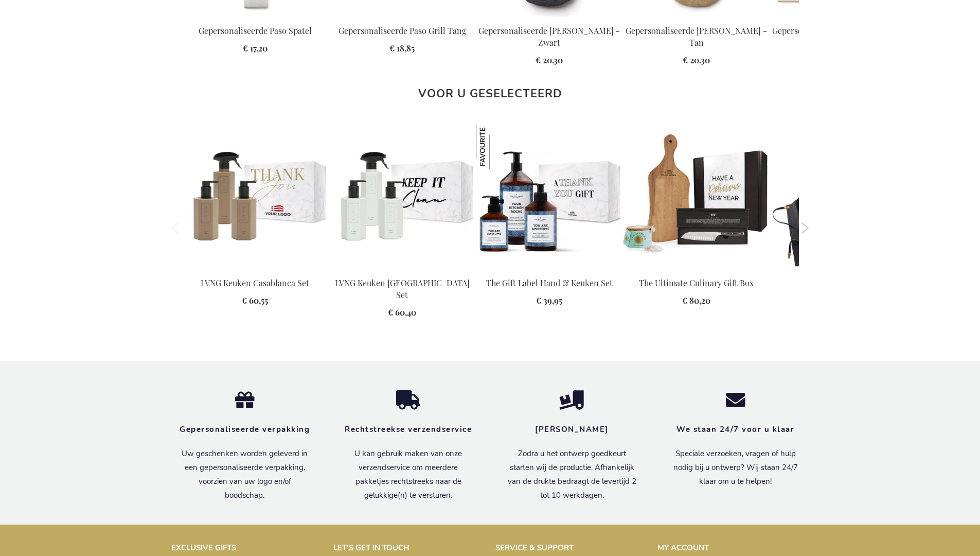
scroll to position [1404, 0]
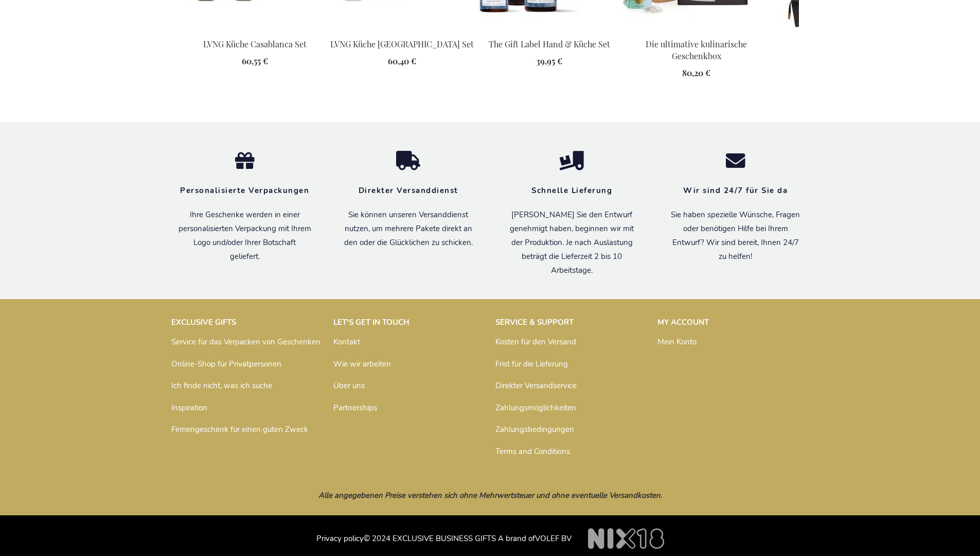
scroll to position [1422, 0]
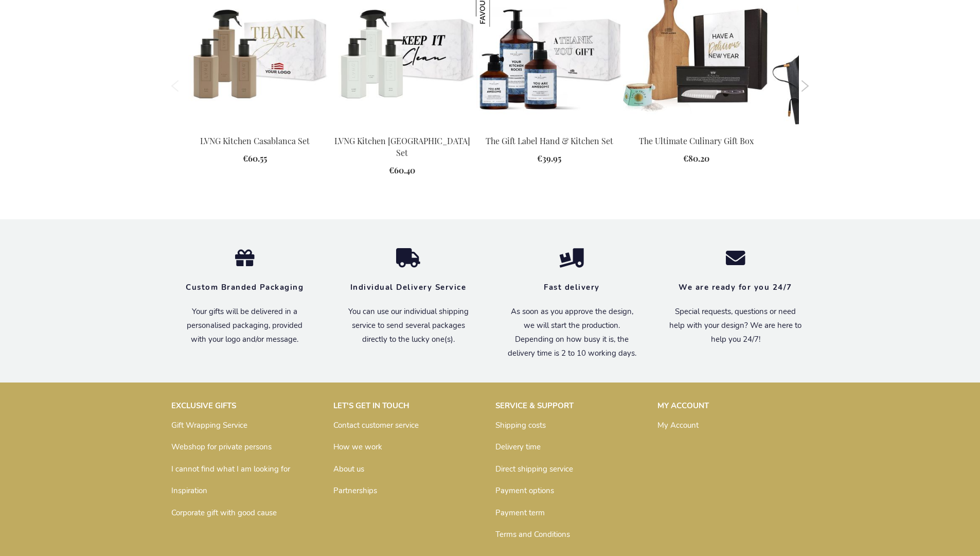
scroll to position [1385, 0]
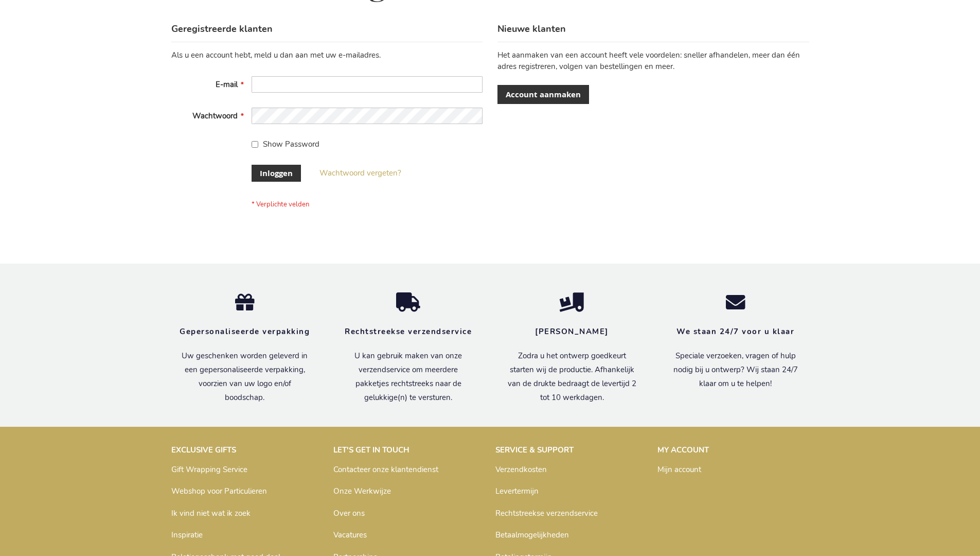
scroll to position [349, 0]
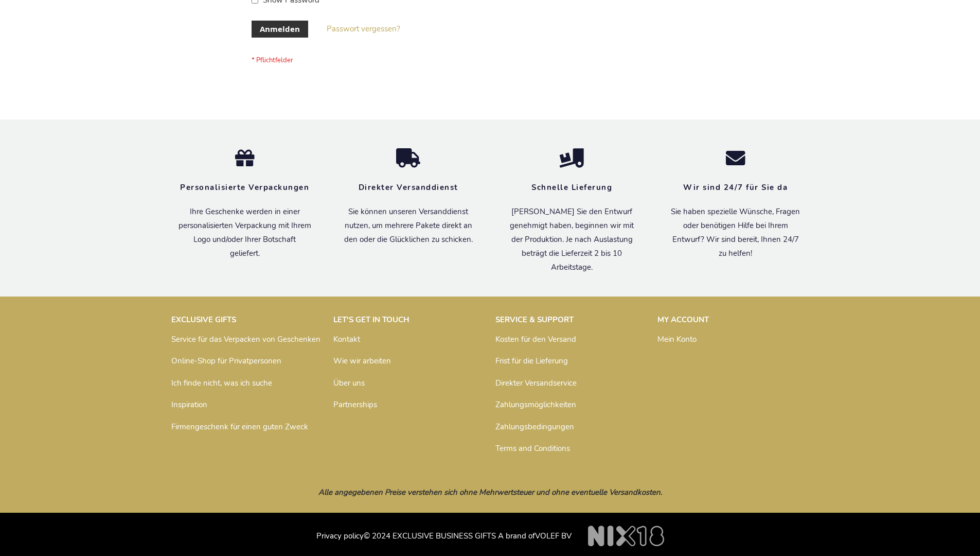
scroll to position [345, 0]
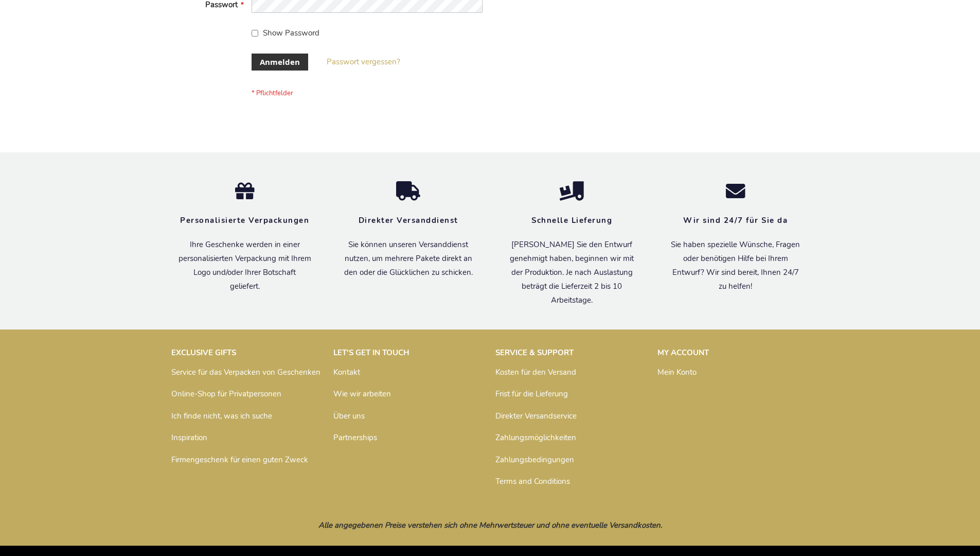
scroll to position [345, 0]
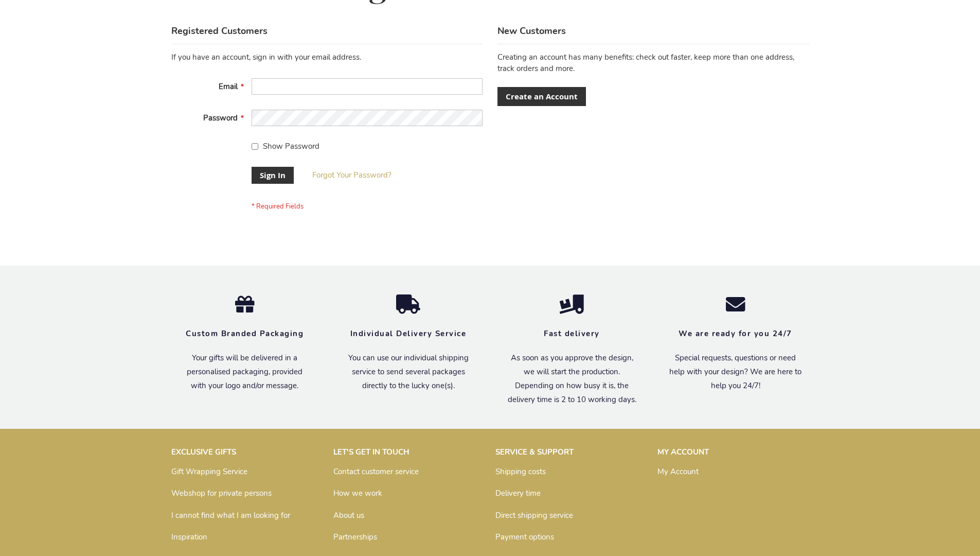
scroll to position [331, 0]
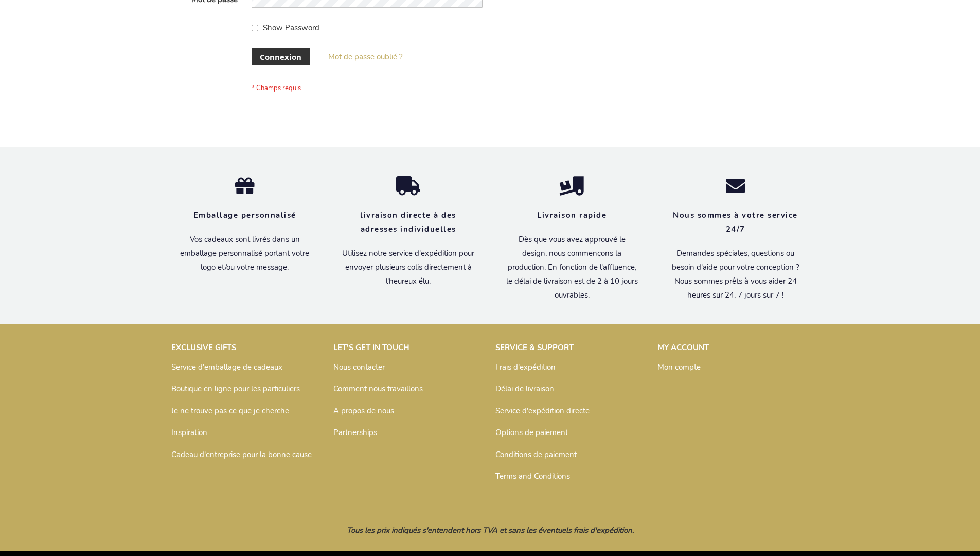
scroll to position [355, 0]
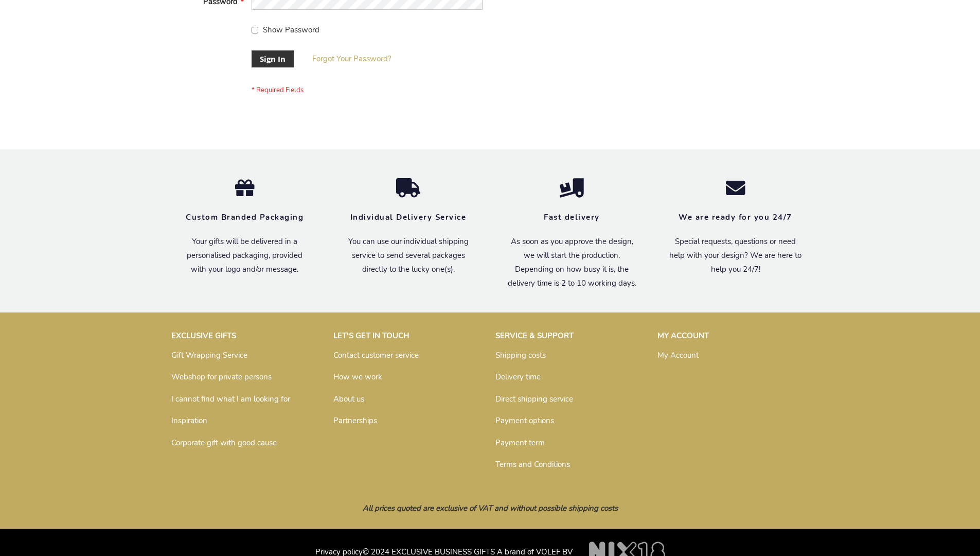
scroll to position [331, 0]
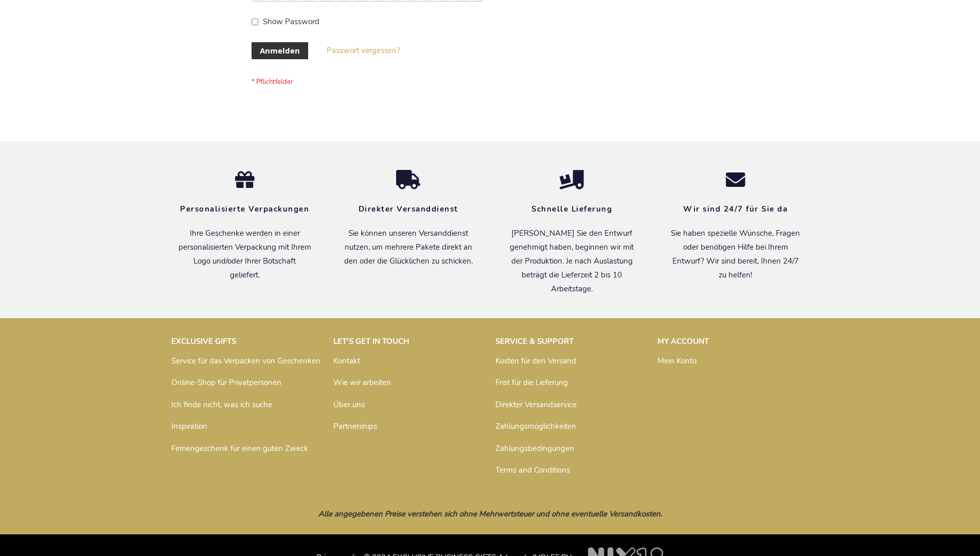
scroll to position [345, 0]
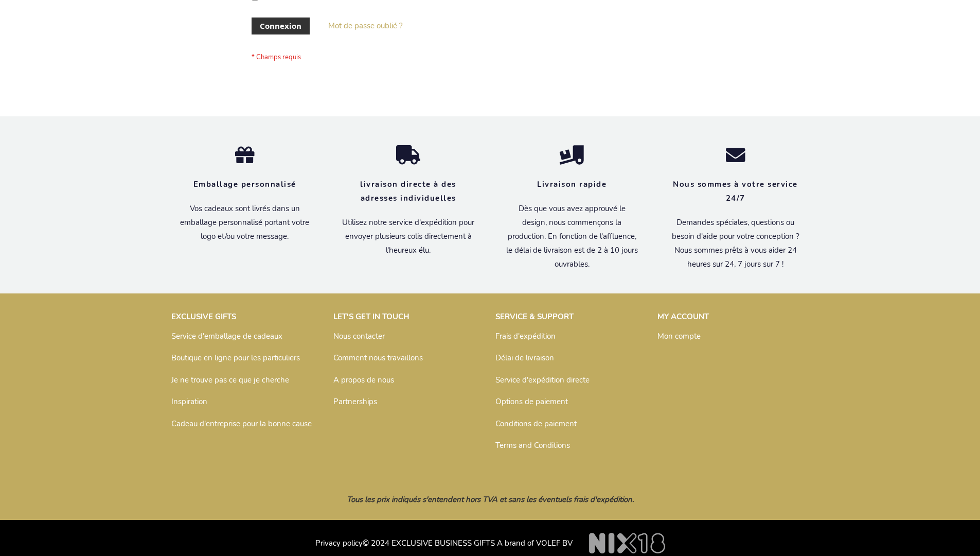
scroll to position [355, 0]
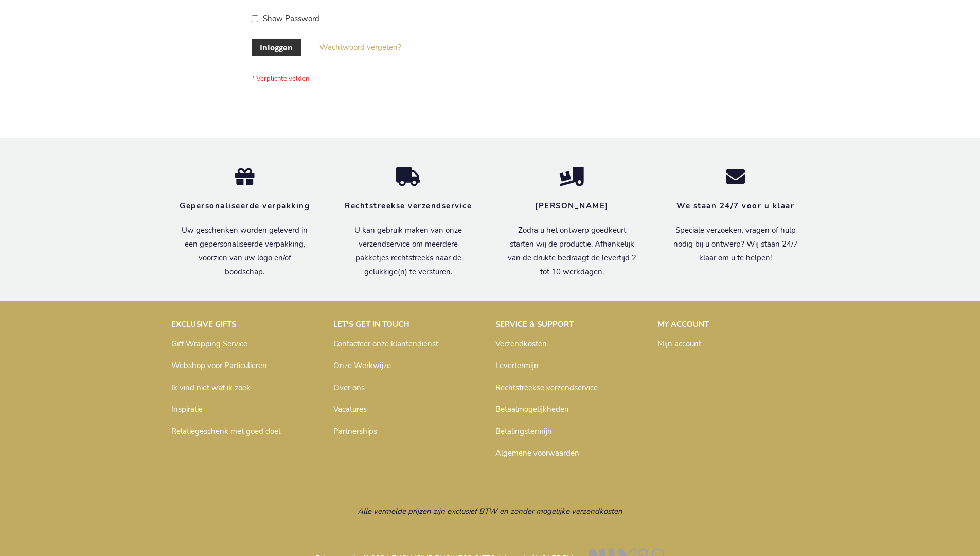
scroll to position [349, 0]
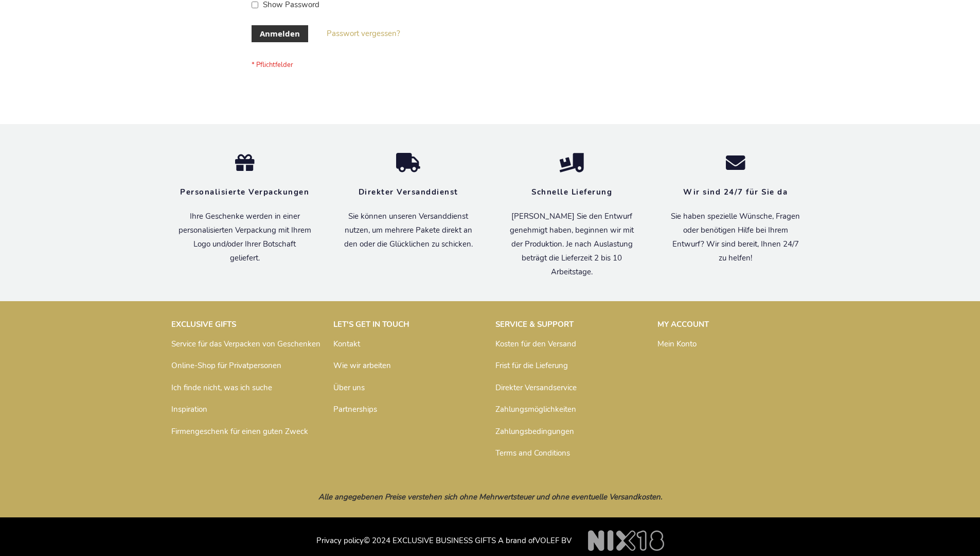
scroll to position [345, 0]
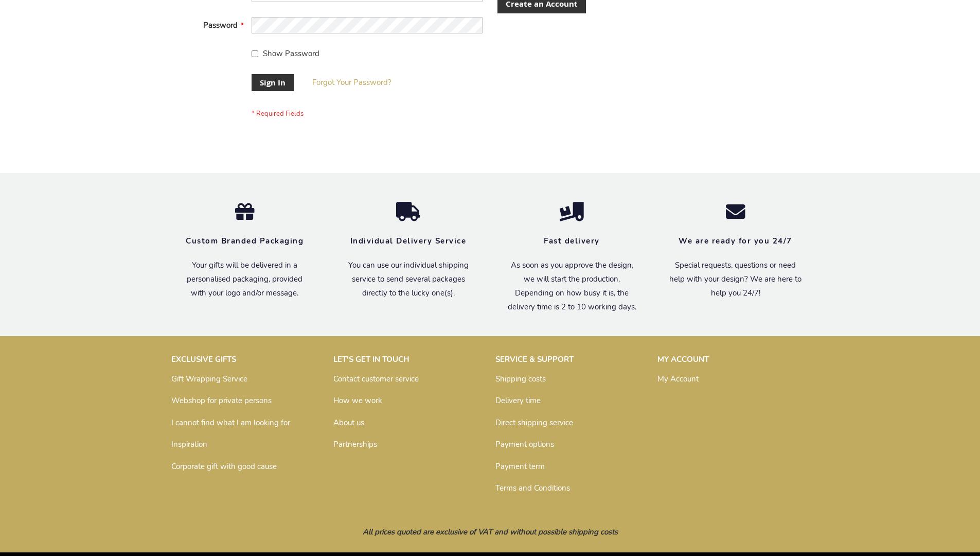
scroll to position [331, 0]
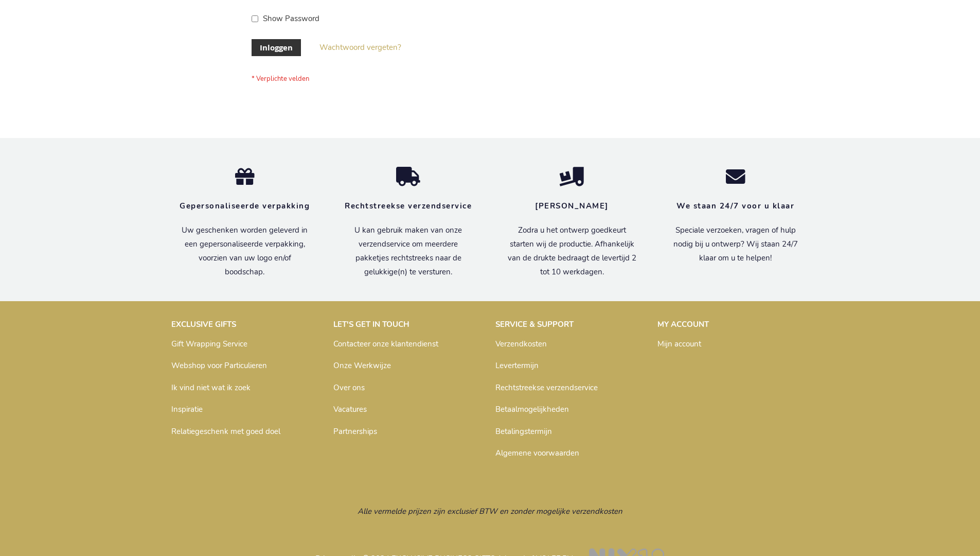
scroll to position [349, 0]
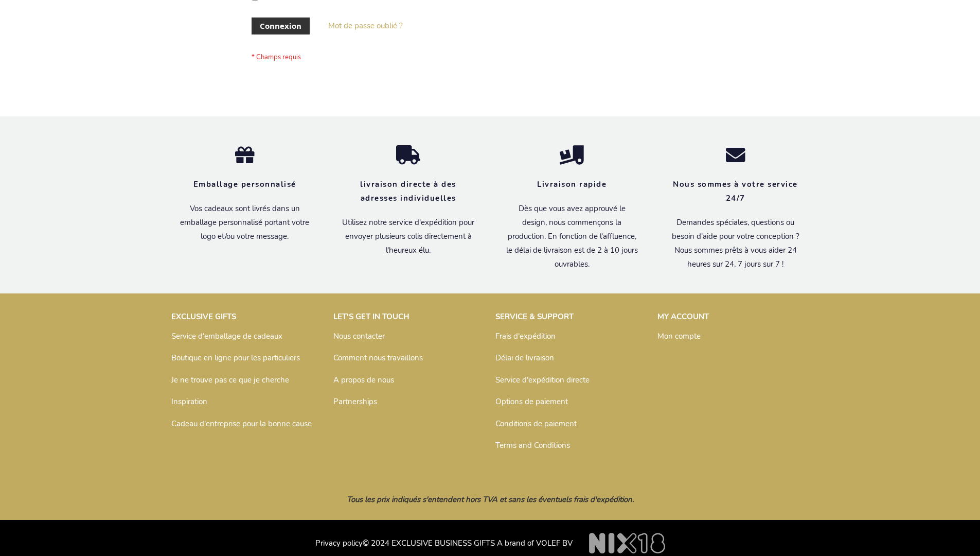
scroll to position [355, 0]
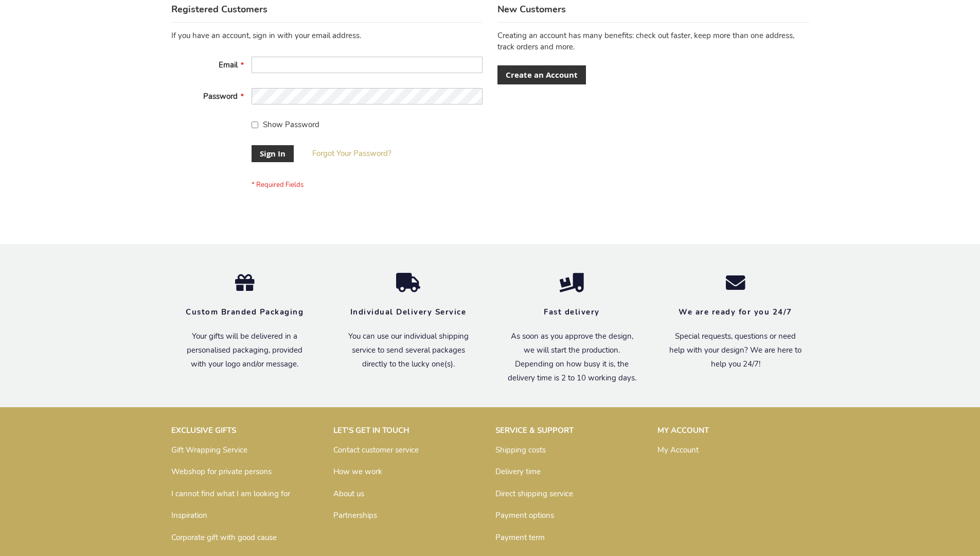
scroll to position [331, 0]
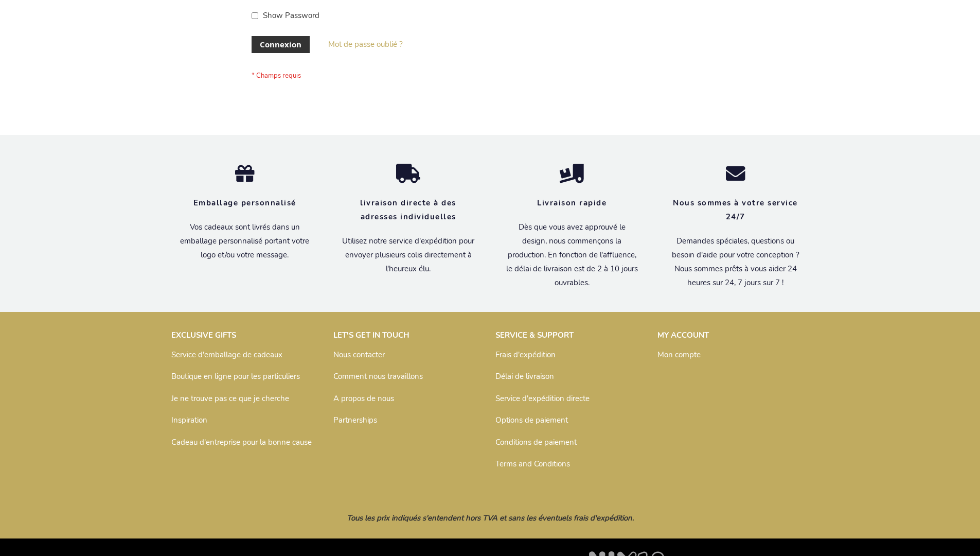
scroll to position [355, 0]
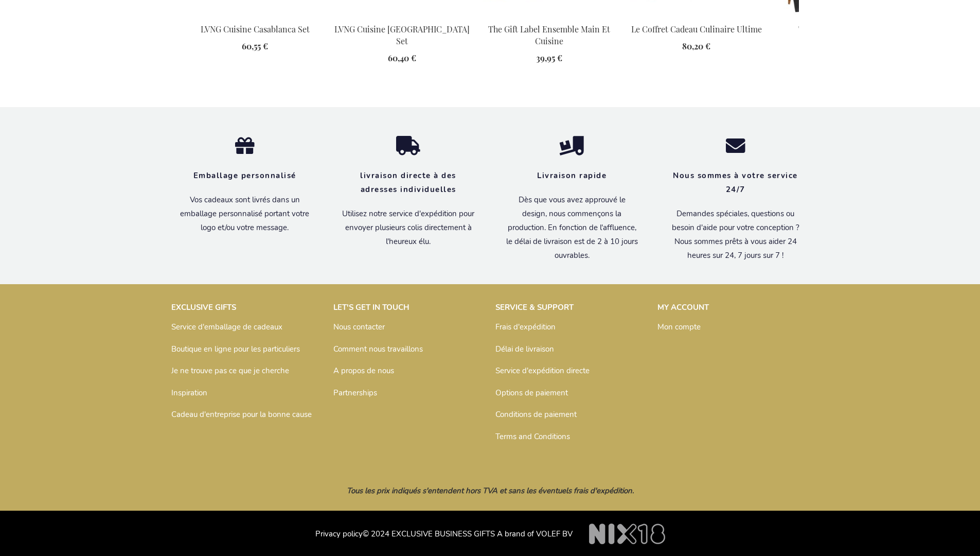
scroll to position [1433, 0]
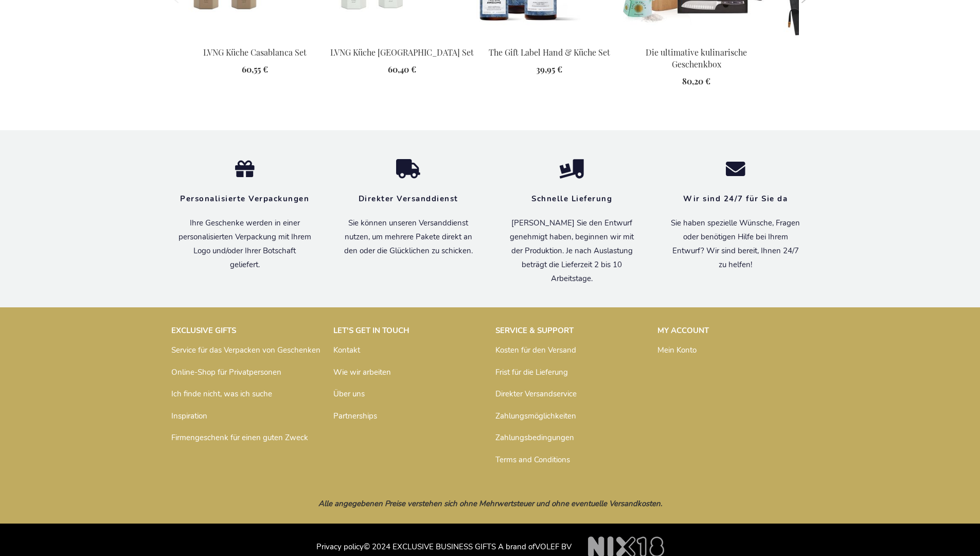
scroll to position [1422, 0]
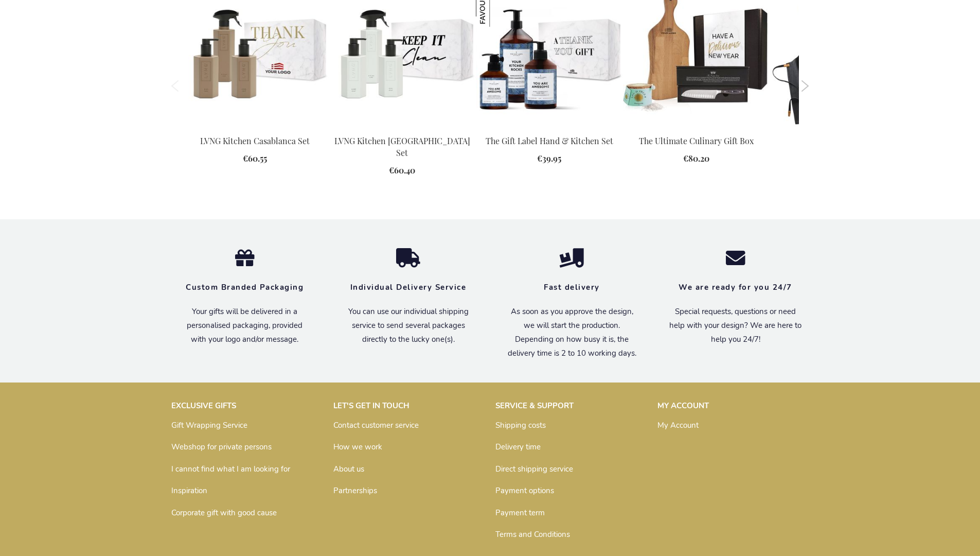
scroll to position [1385, 0]
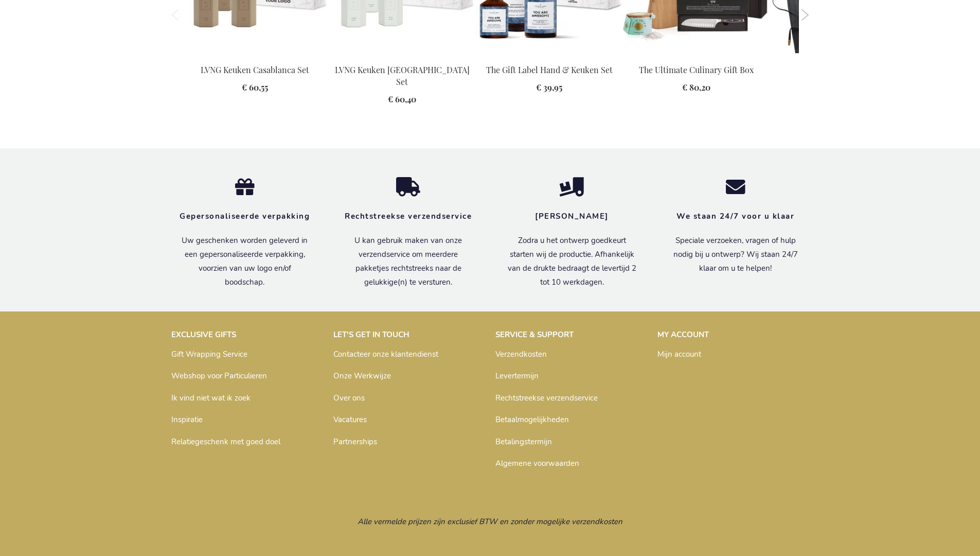
scroll to position [1404, 0]
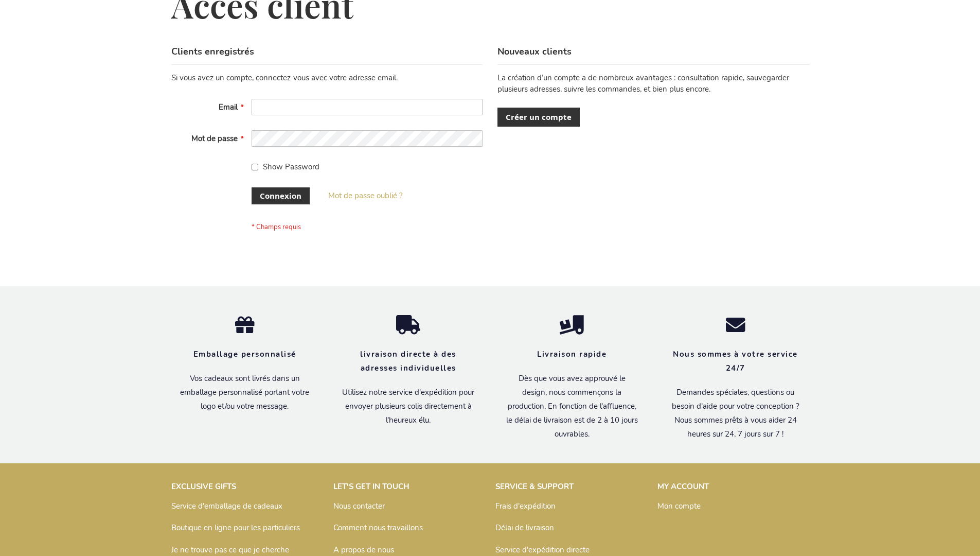
scroll to position [355, 0]
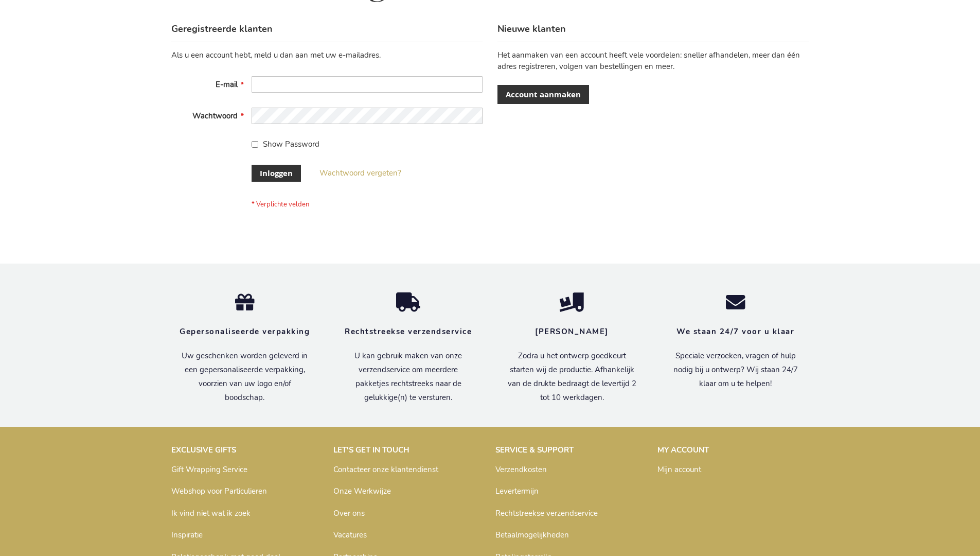
scroll to position [349, 0]
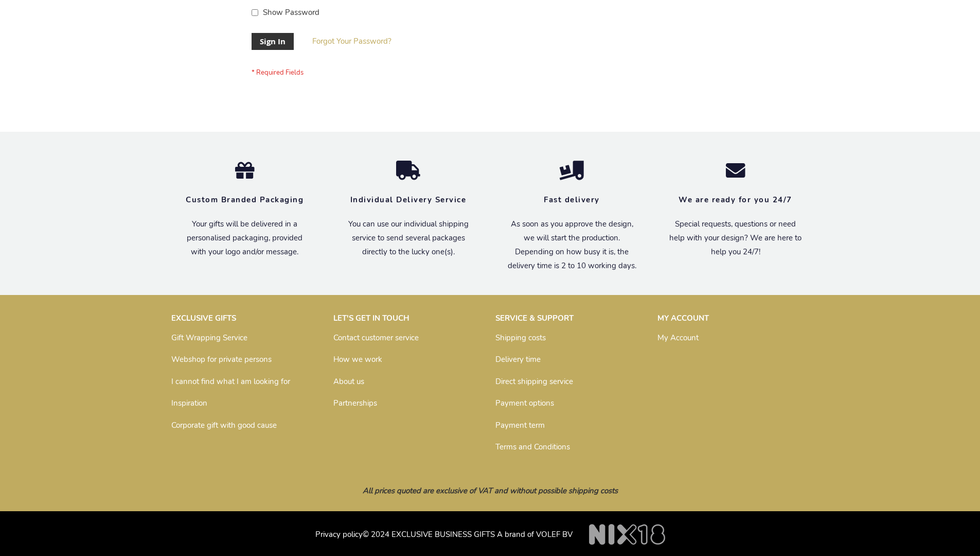
scroll to position [331, 0]
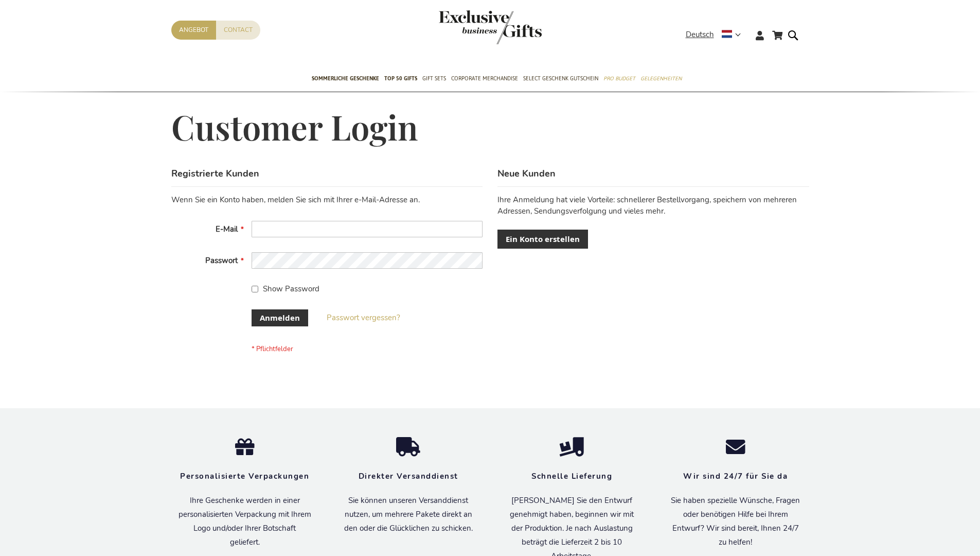
scroll to position [345, 0]
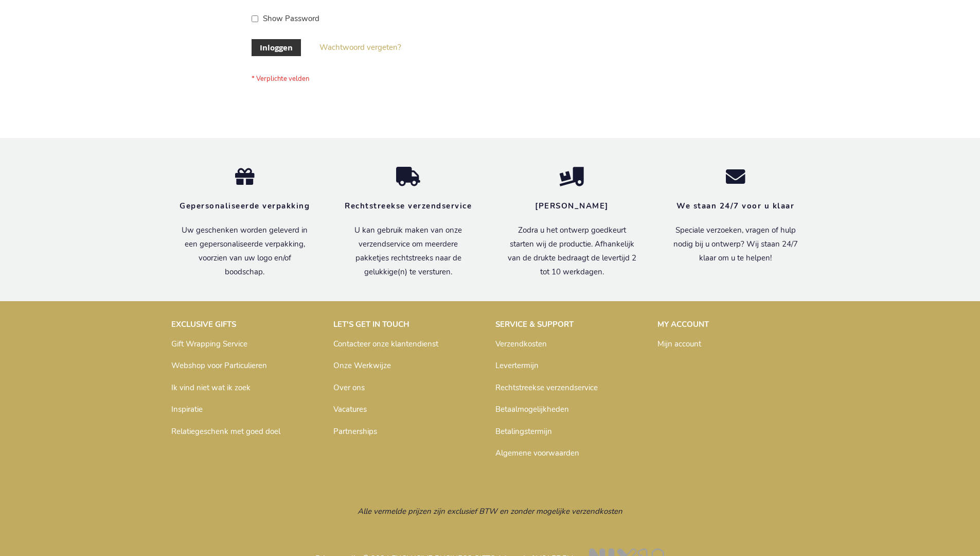
scroll to position [349, 0]
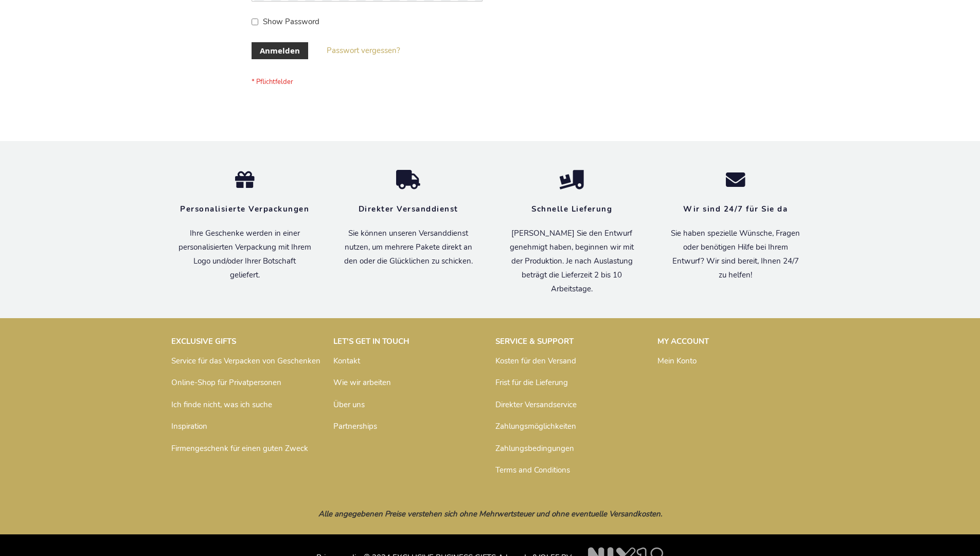
scroll to position [345, 0]
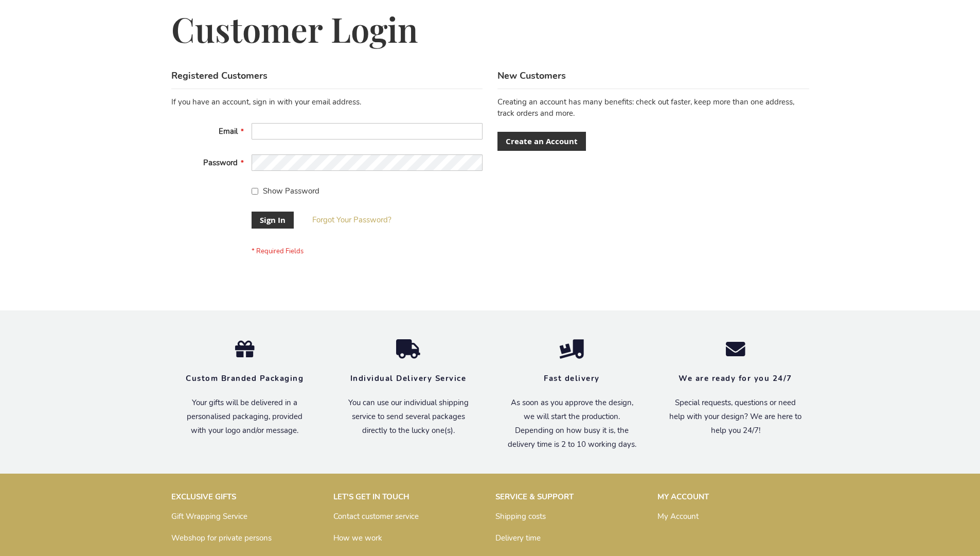
scroll to position [331, 0]
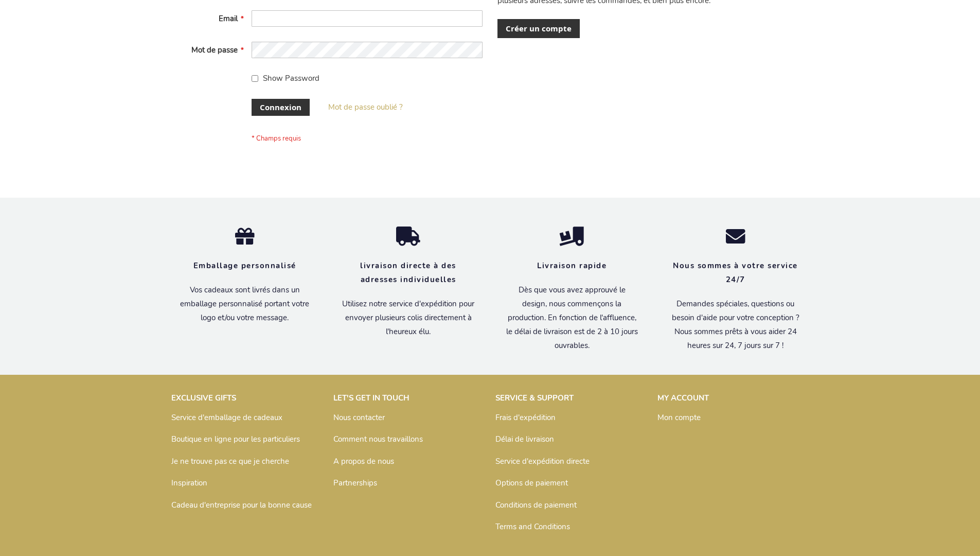
scroll to position [355, 0]
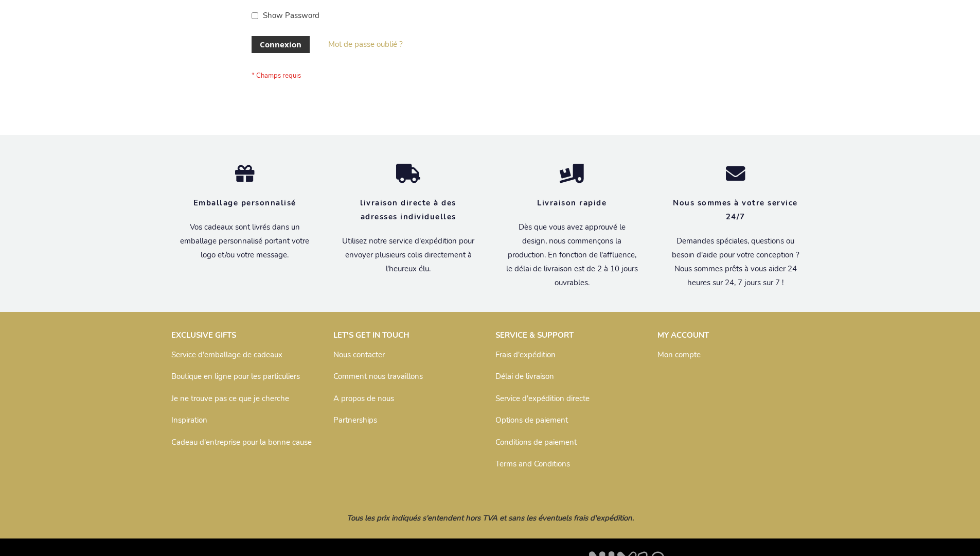
scroll to position [355, 0]
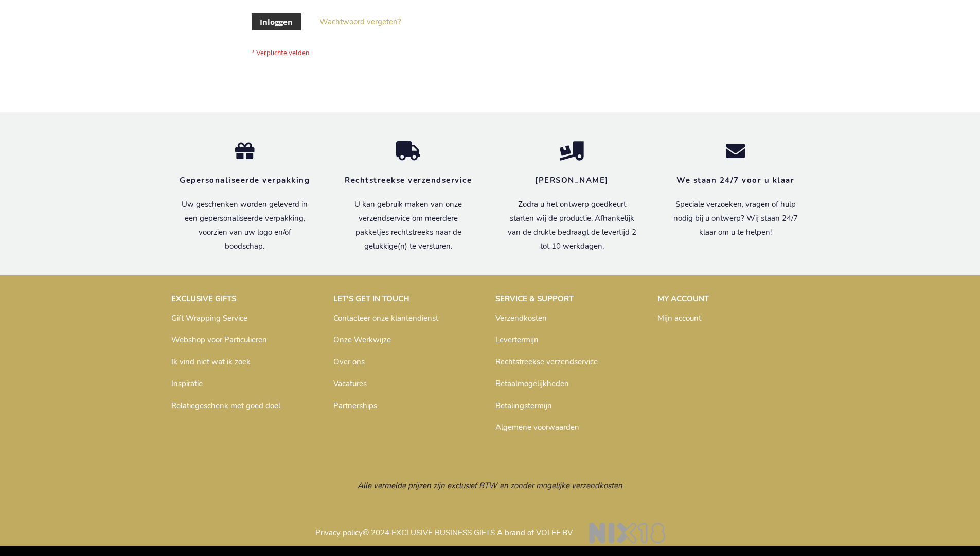
scroll to position [349, 0]
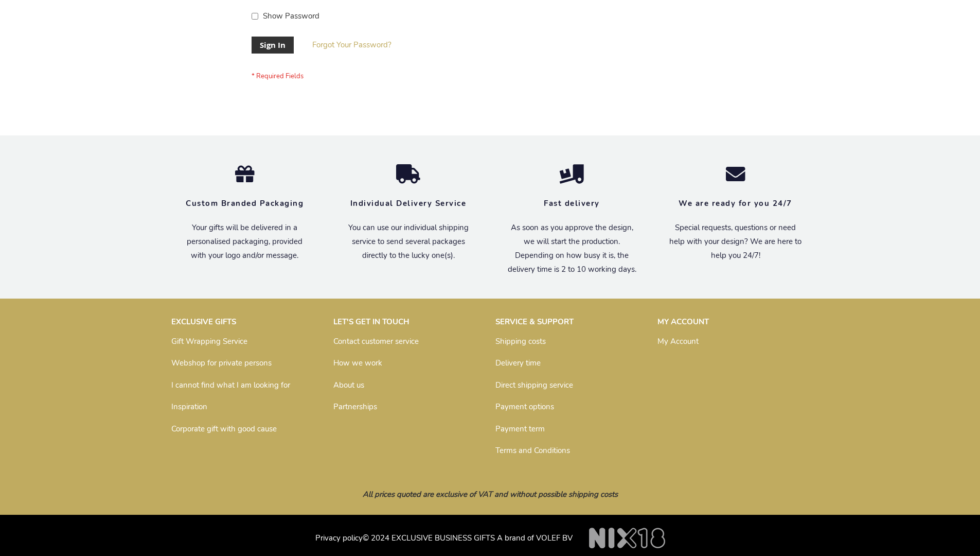
scroll to position [331, 0]
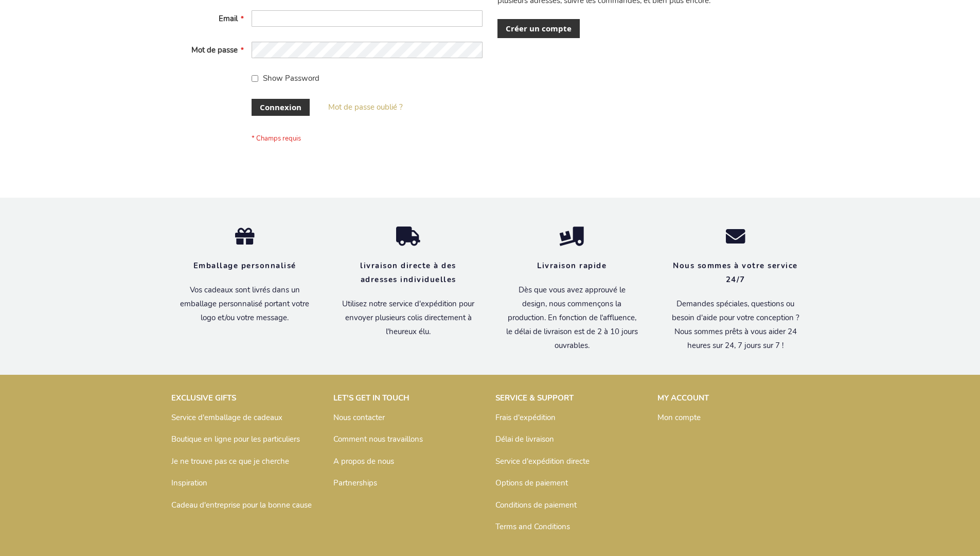
scroll to position [355, 0]
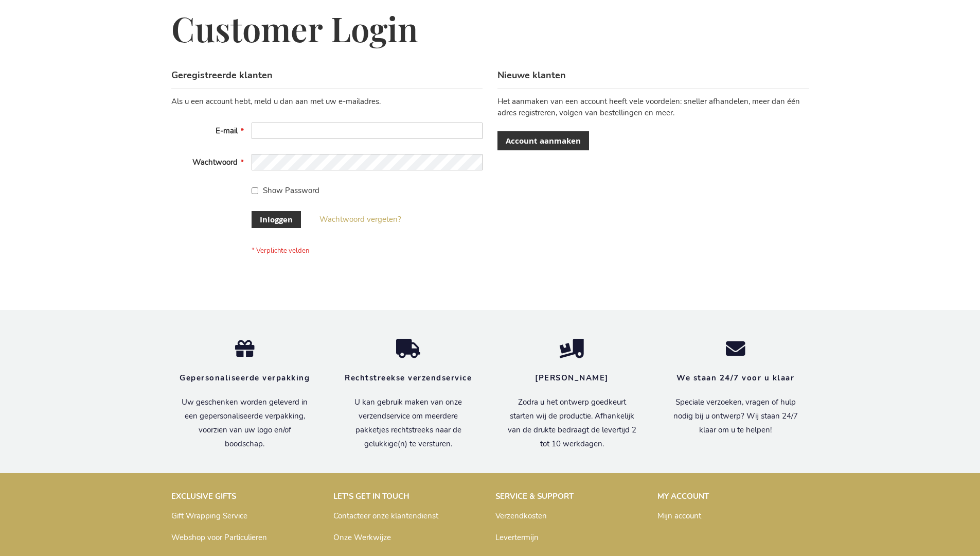
scroll to position [349, 0]
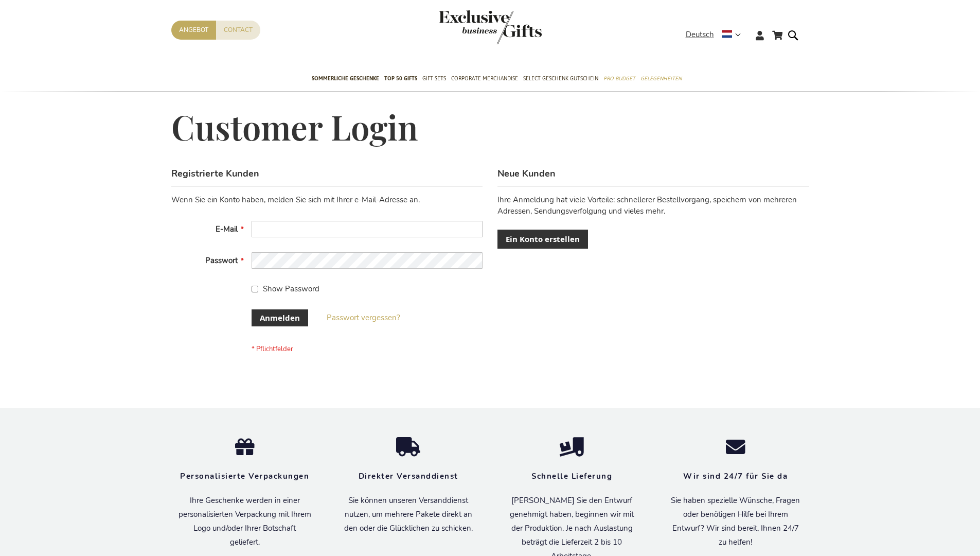
scroll to position [345, 0]
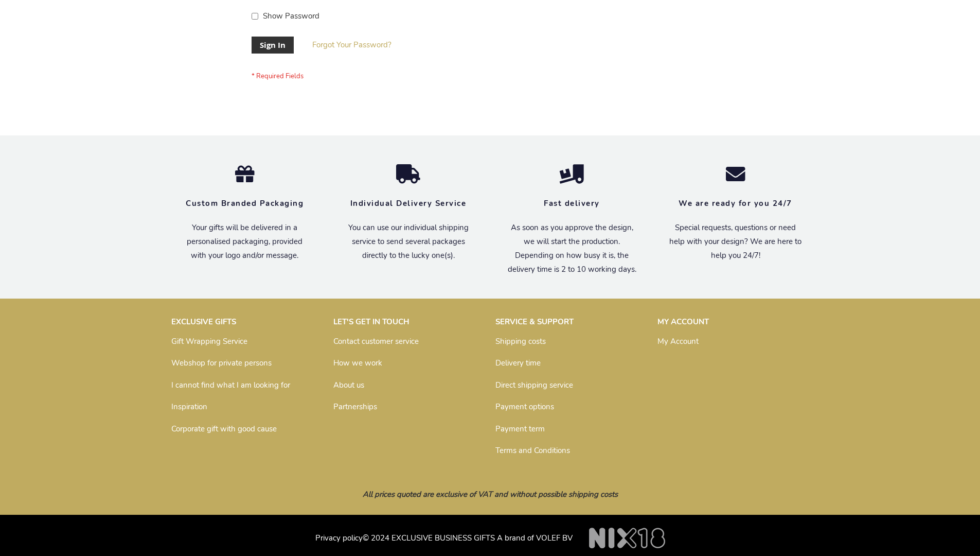
scroll to position [331, 0]
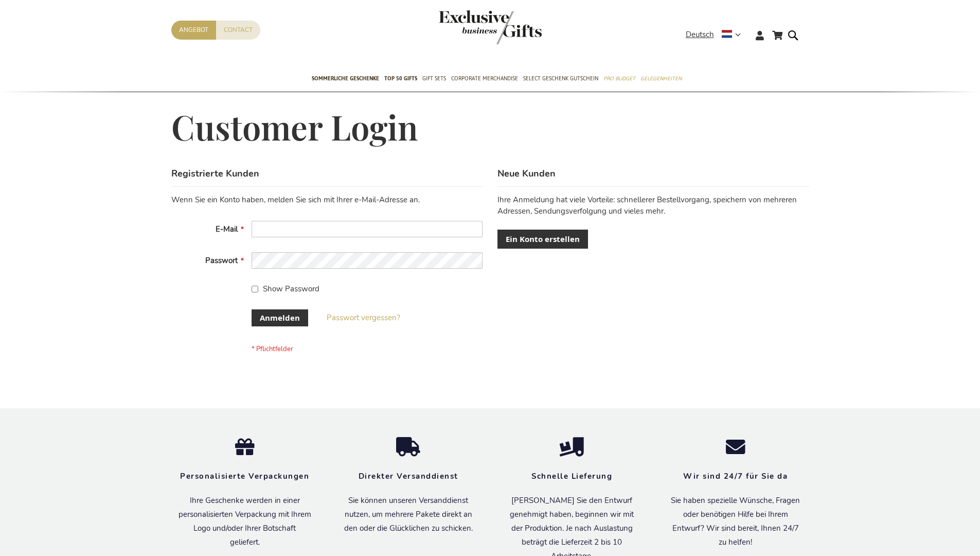
scroll to position [345, 0]
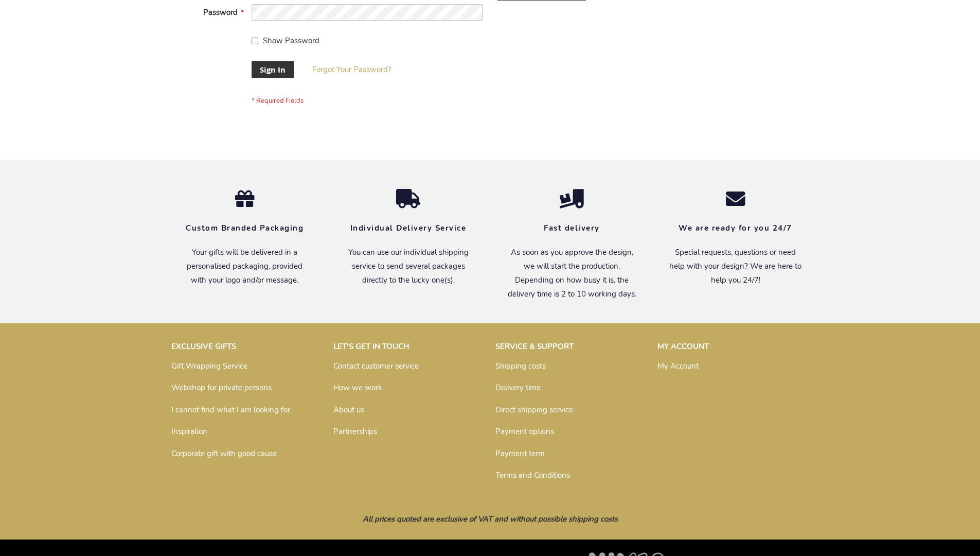
scroll to position [331, 0]
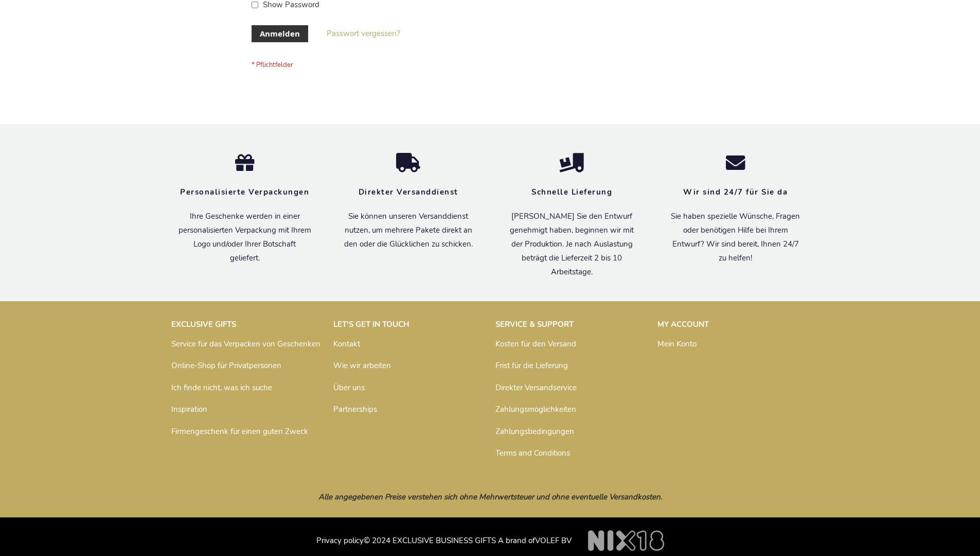
scroll to position [345, 0]
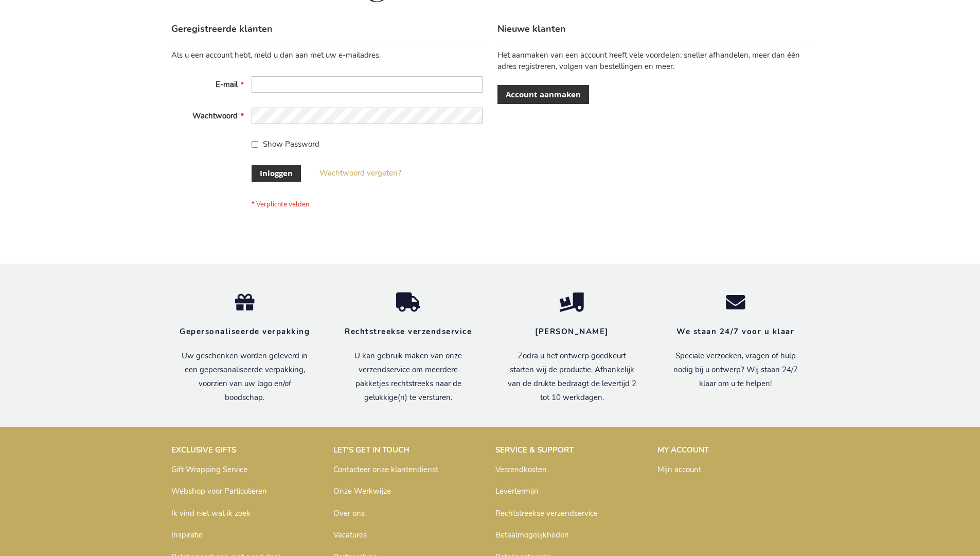
scroll to position [349, 0]
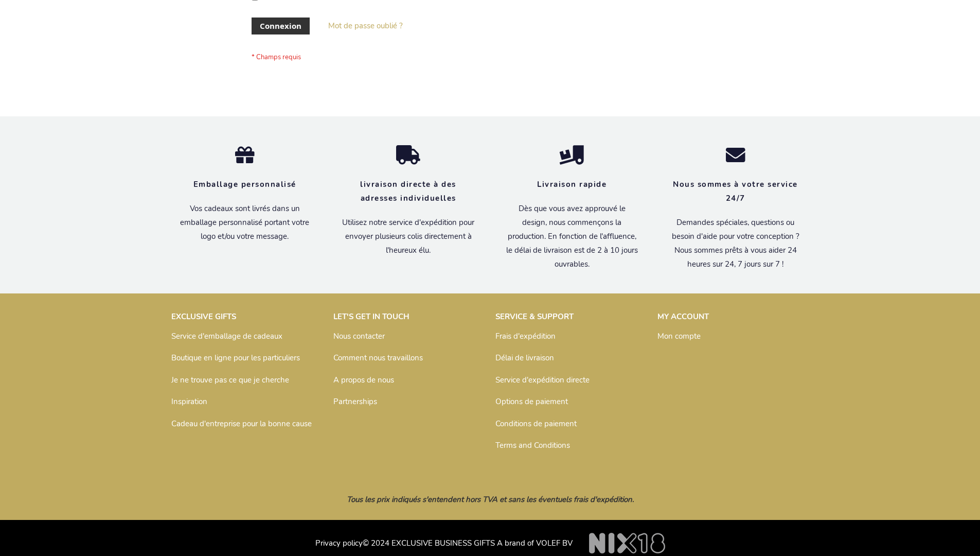
scroll to position [355, 0]
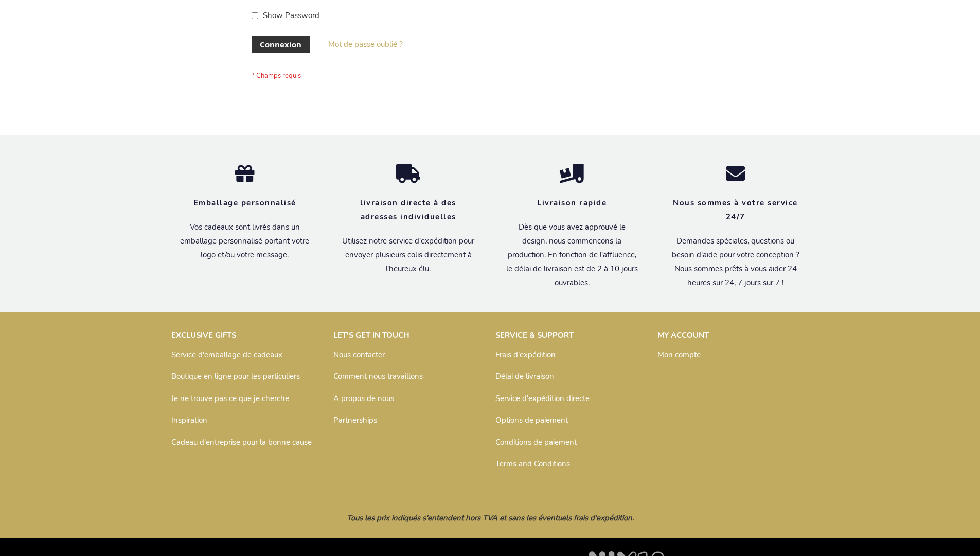
scroll to position [355, 0]
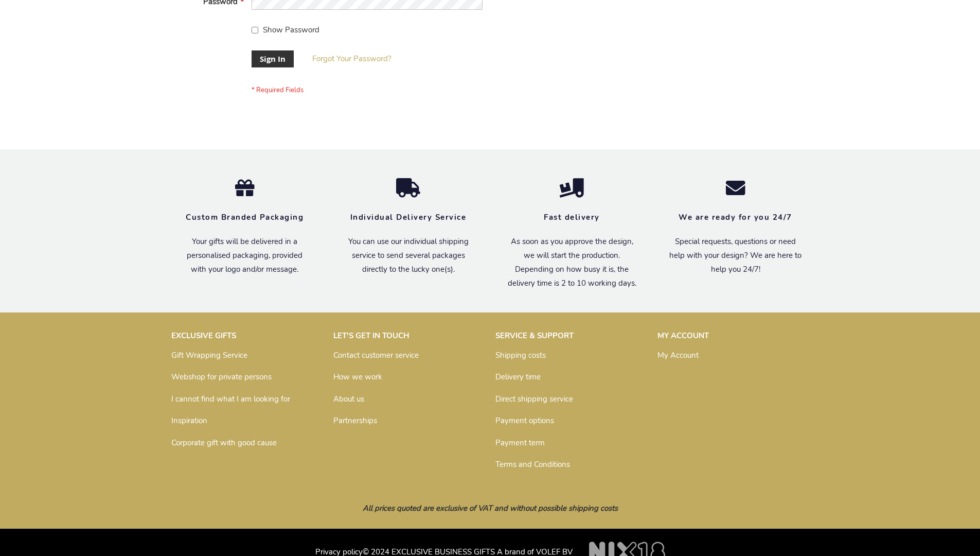
scroll to position [331, 0]
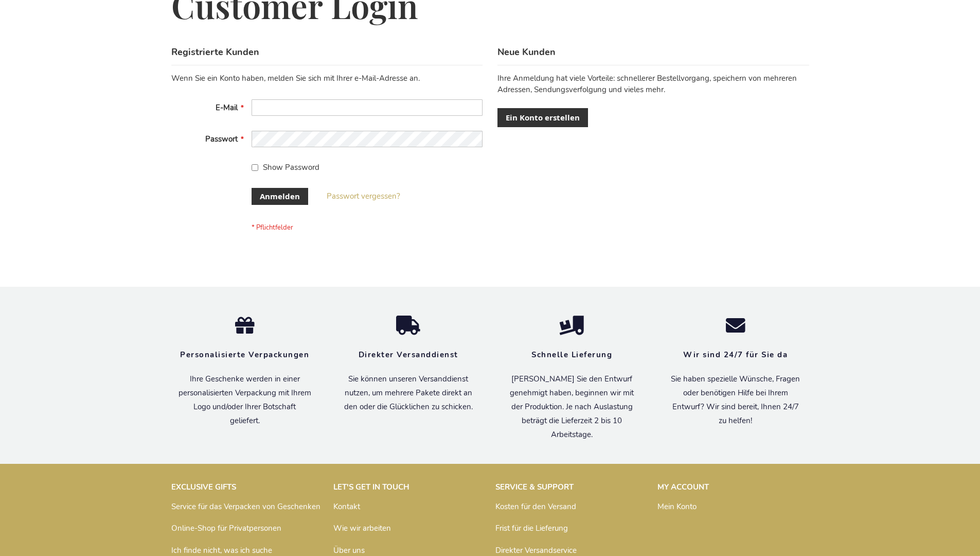
scroll to position [345, 0]
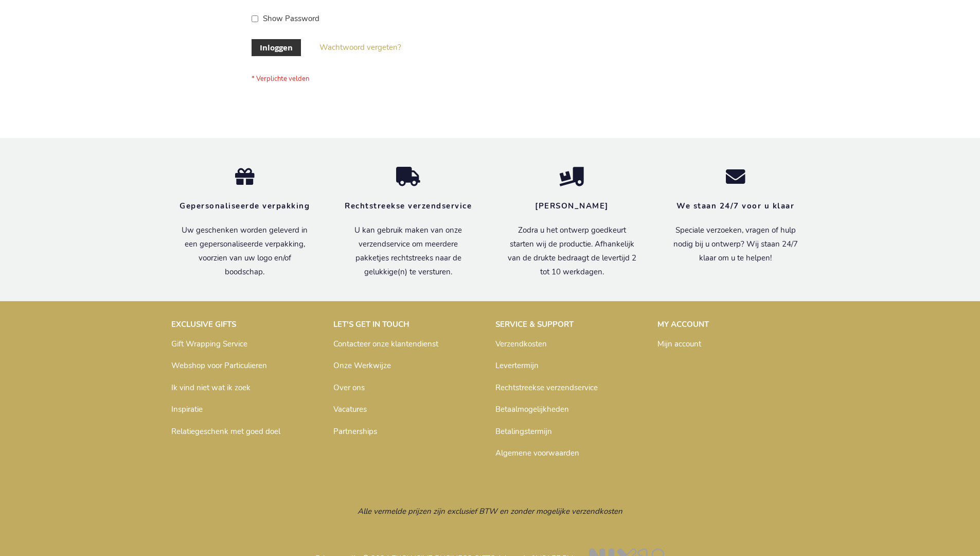
scroll to position [349, 0]
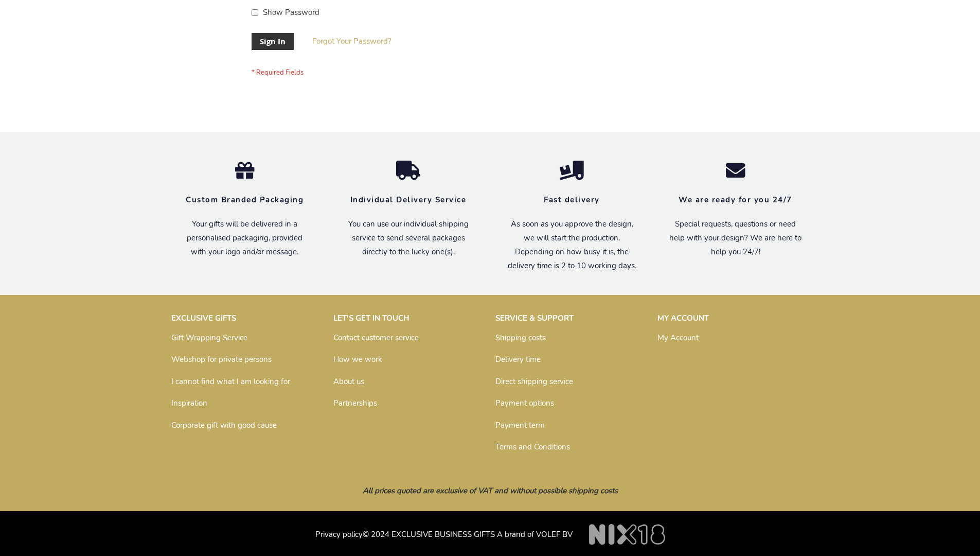
scroll to position [331, 0]
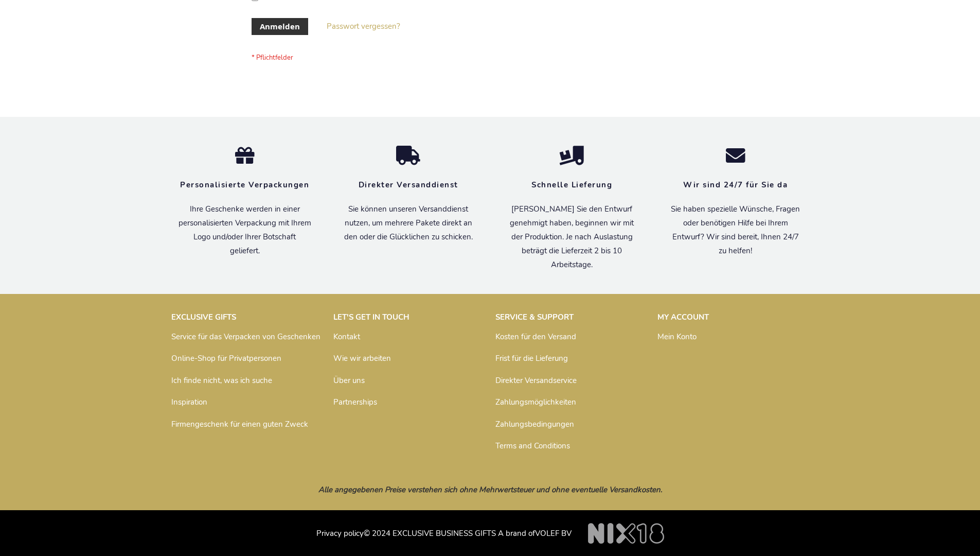
scroll to position [345, 0]
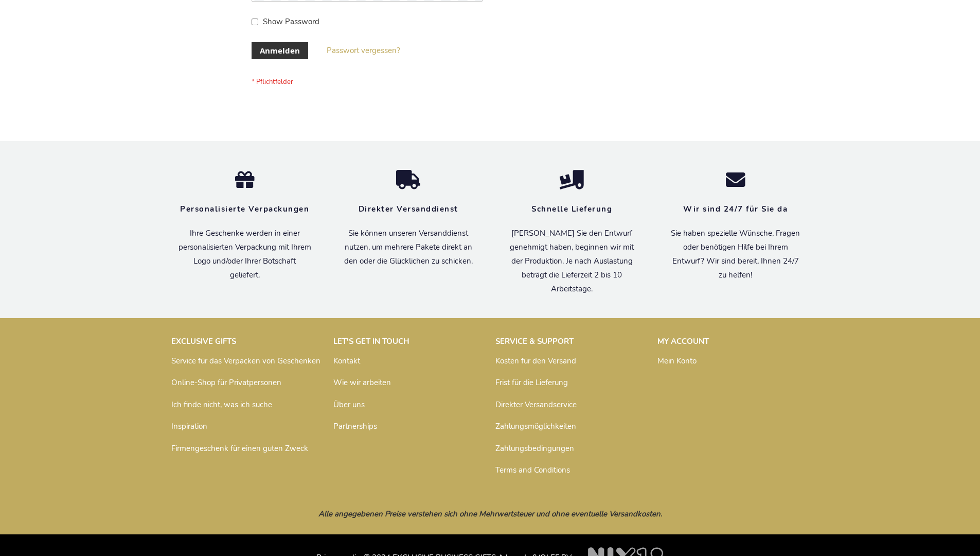
scroll to position [345, 0]
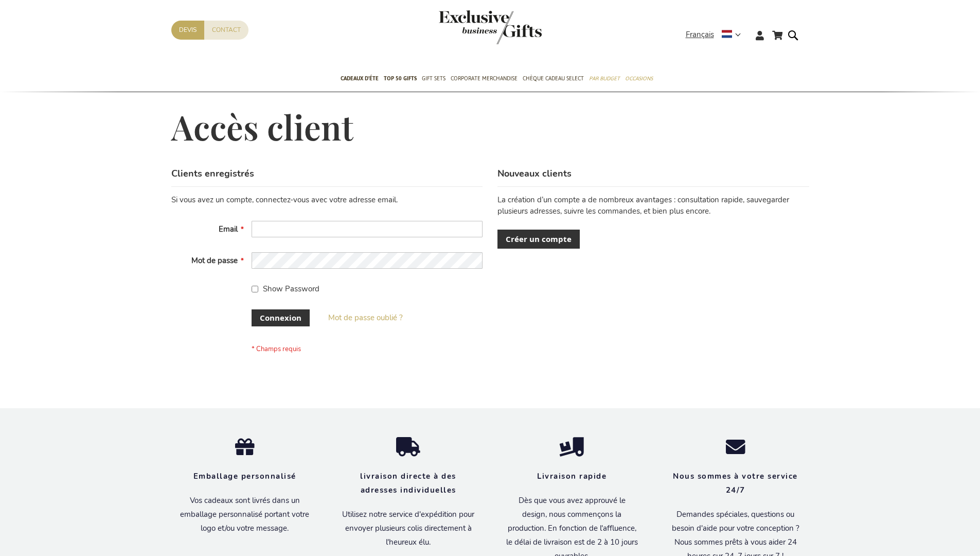
scroll to position [355, 0]
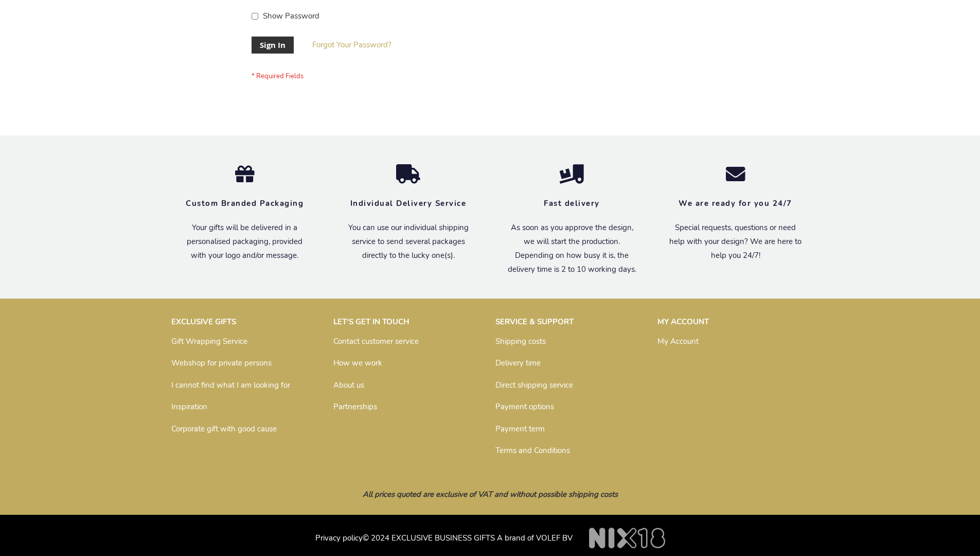
scroll to position [331, 0]
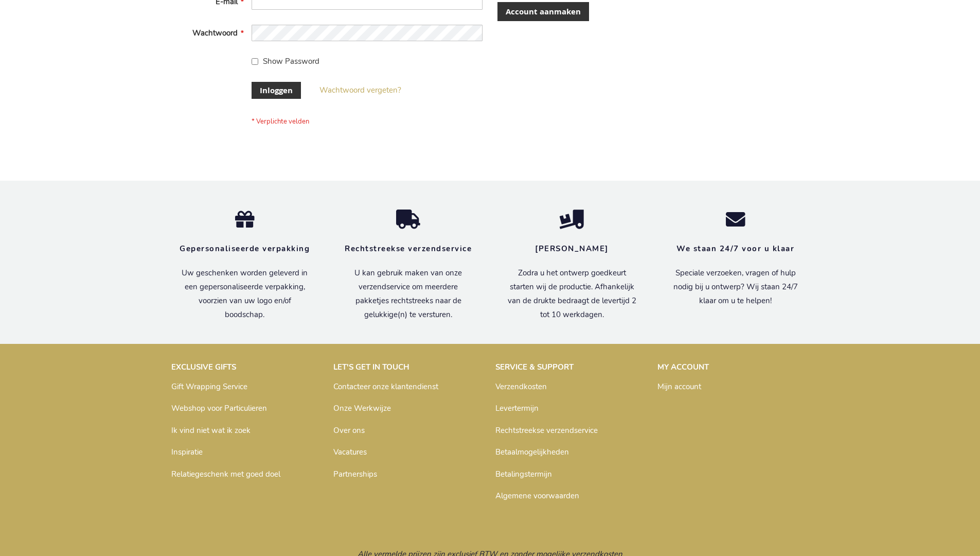
scroll to position [349, 0]
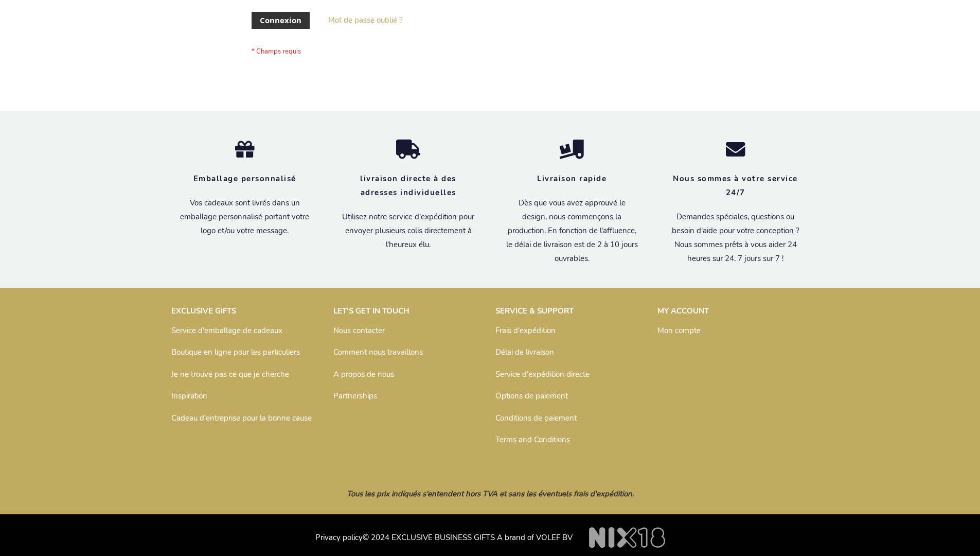
scroll to position [355, 0]
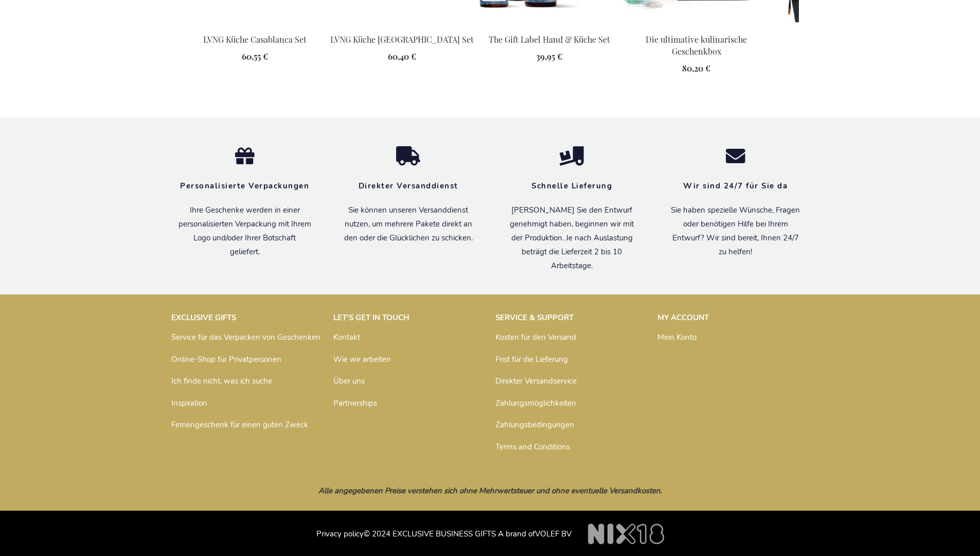
scroll to position [1422, 0]
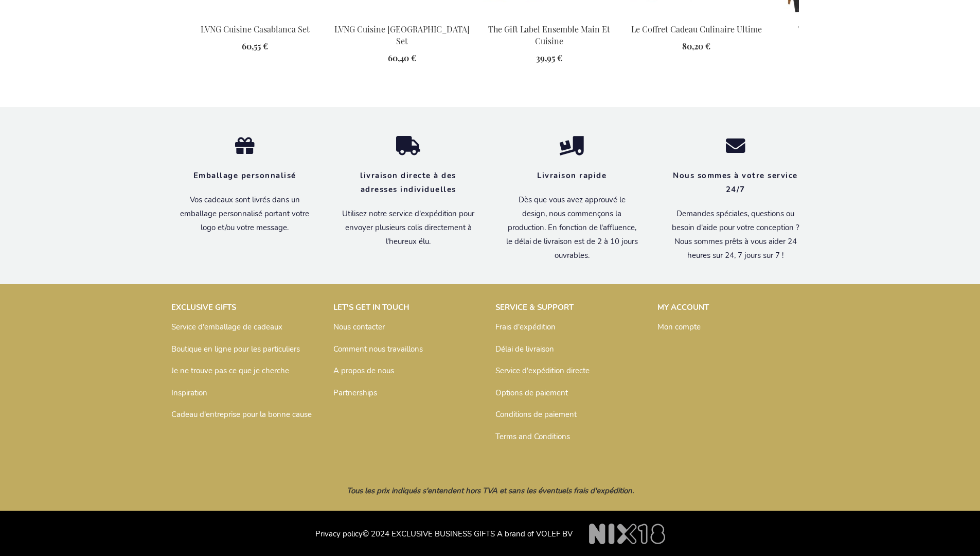
scroll to position [1433, 0]
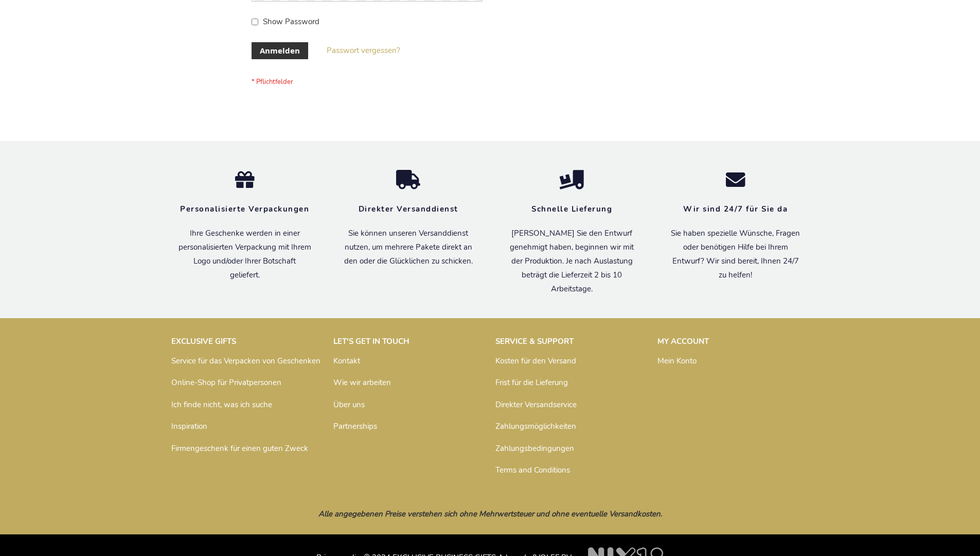
scroll to position [345, 0]
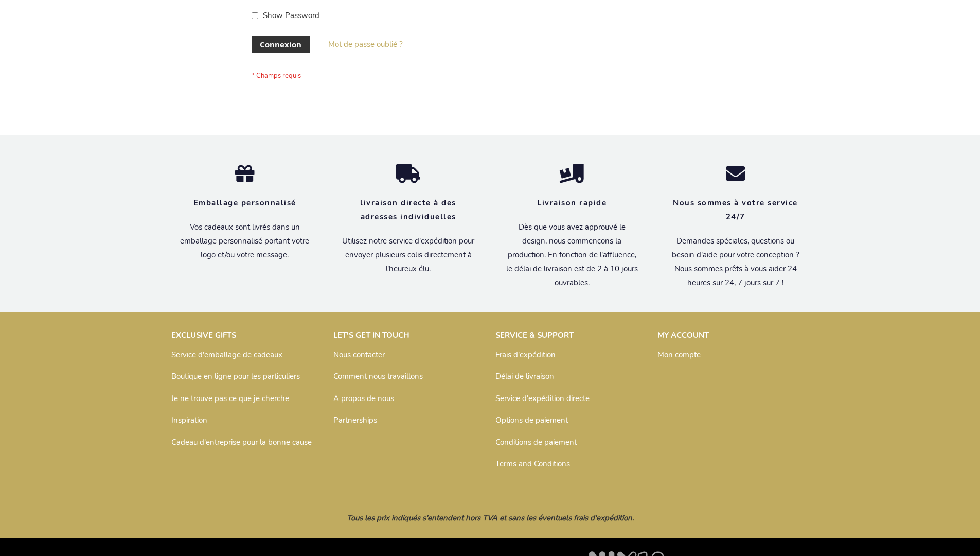
scroll to position [355, 0]
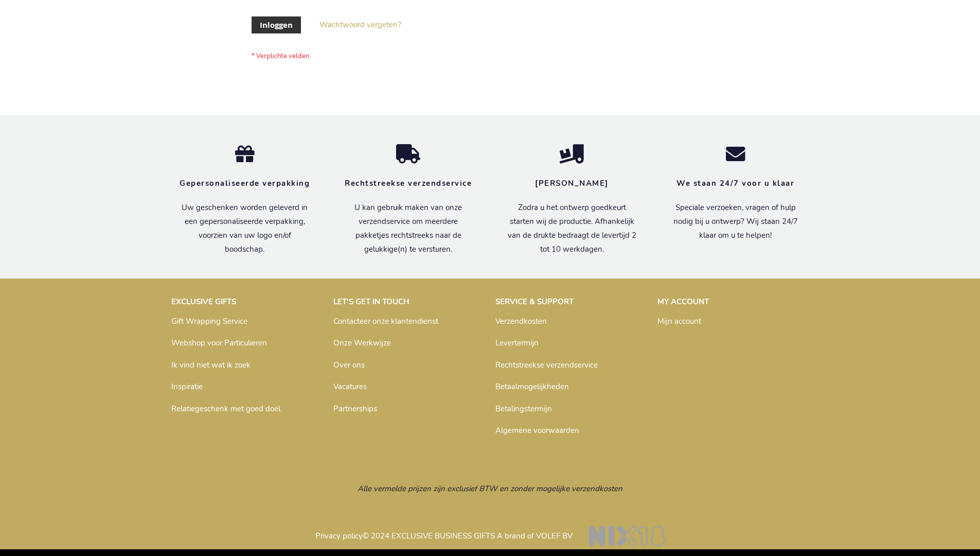
scroll to position [349, 0]
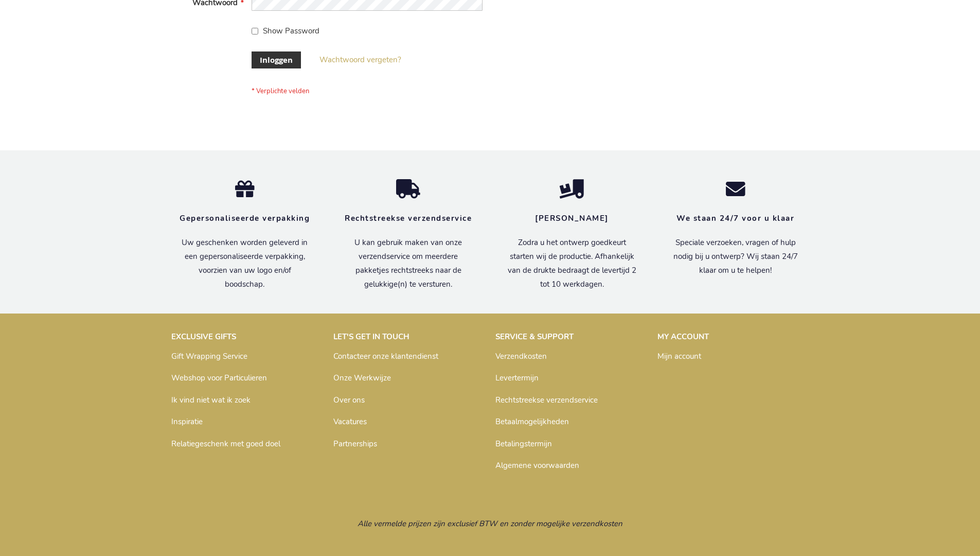
scroll to position [349, 0]
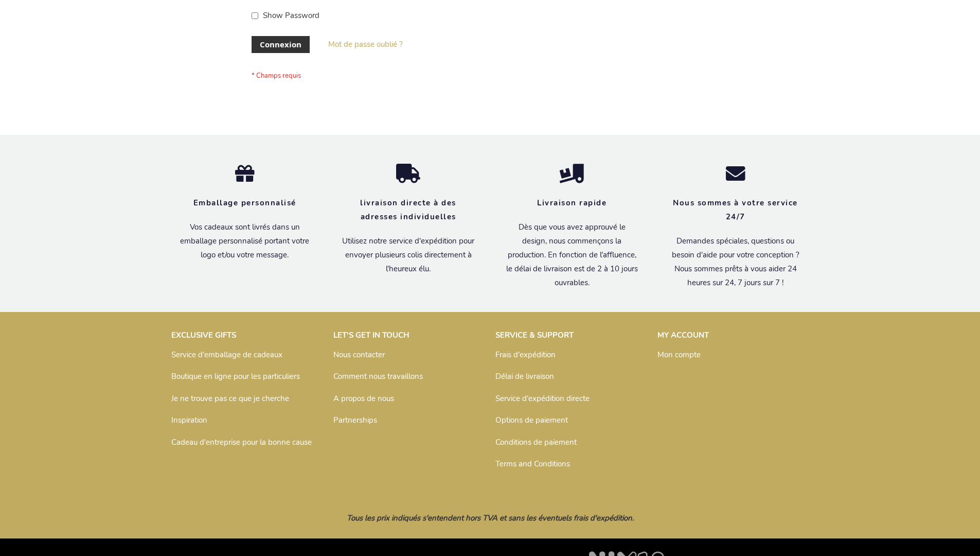
scroll to position [355, 0]
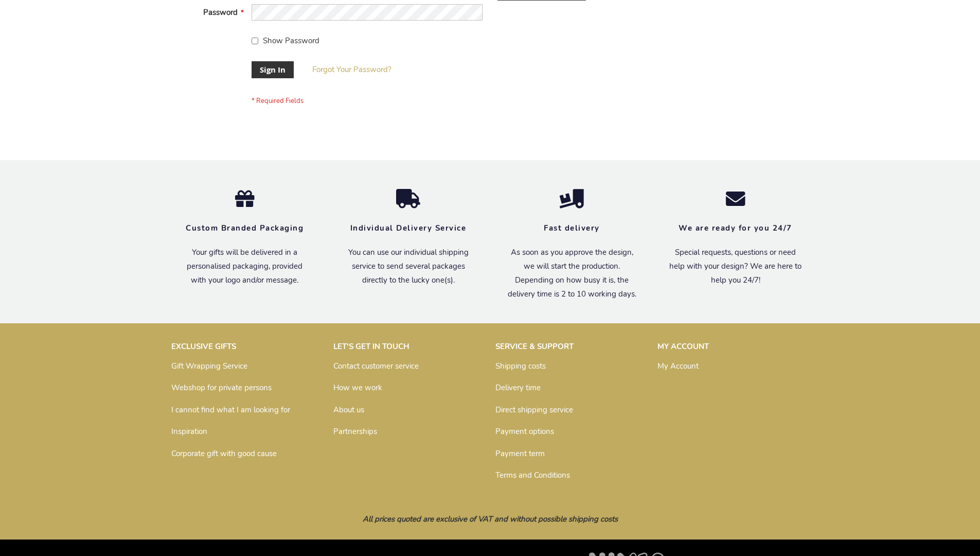
scroll to position [331, 0]
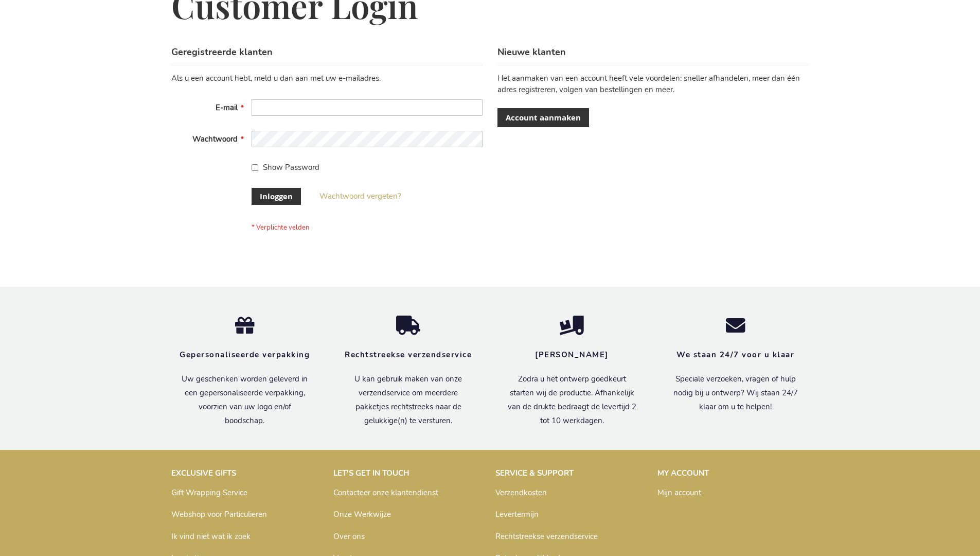
scroll to position [349, 0]
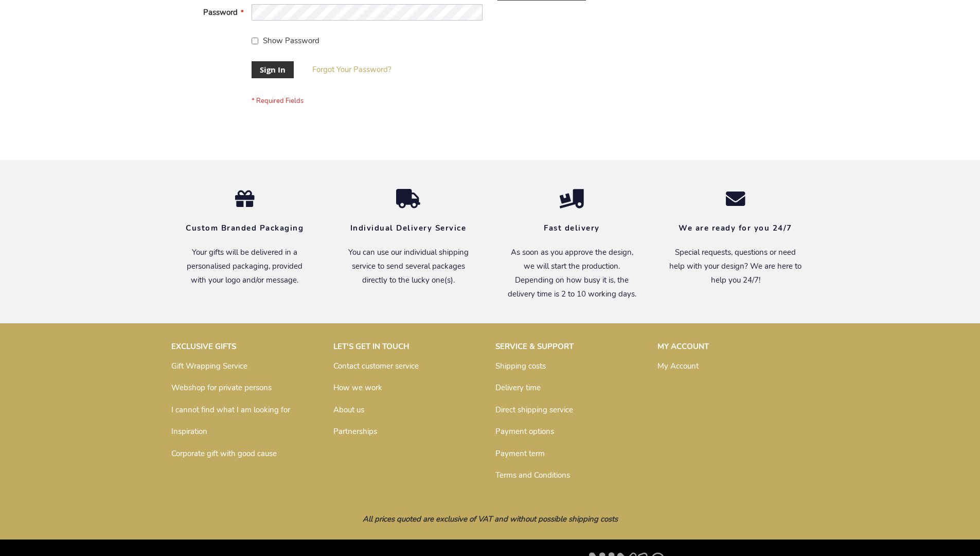
scroll to position [331, 0]
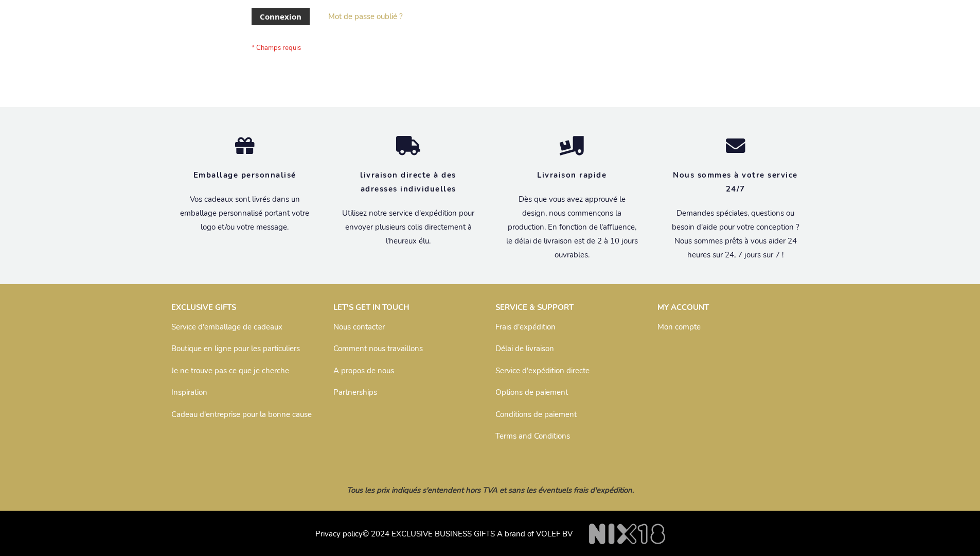
scroll to position [355, 0]
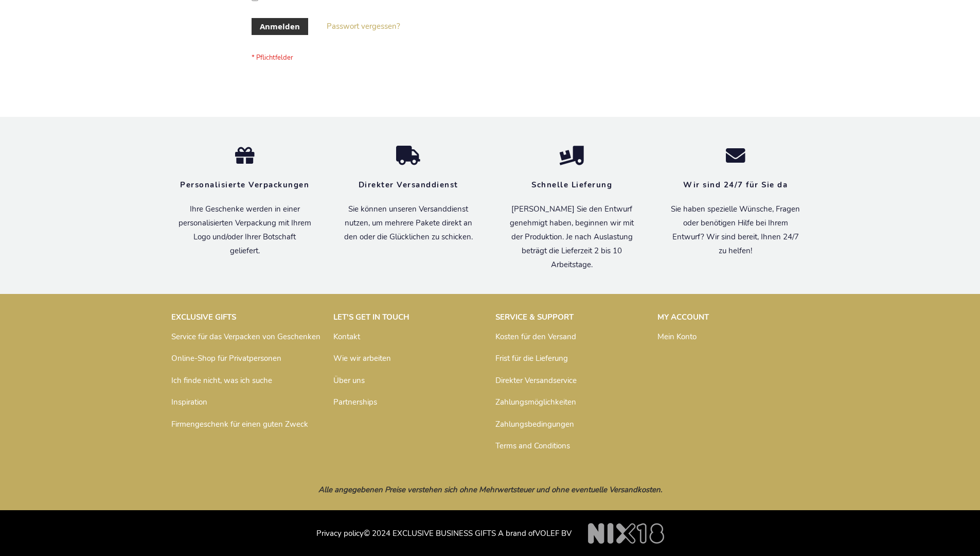
scroll to position [345, 0]
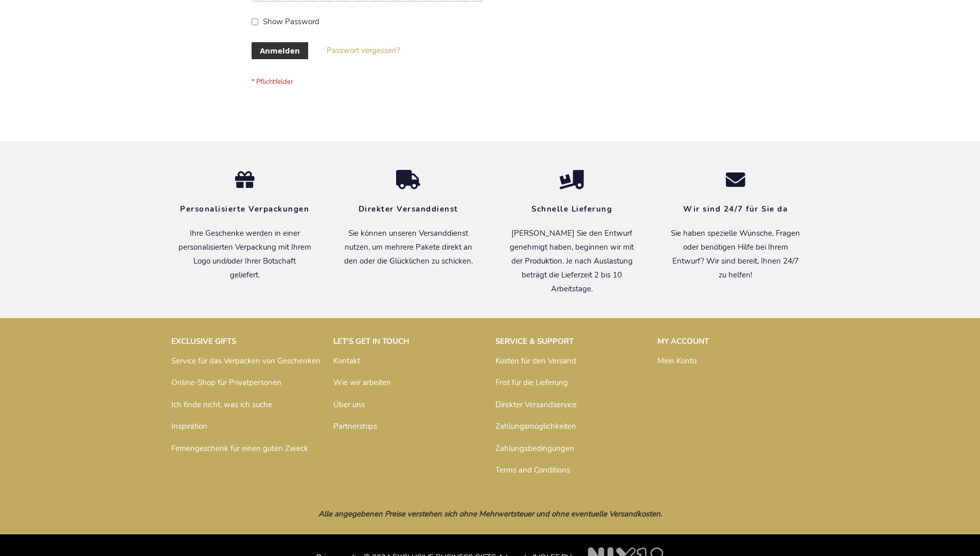
scroll to position [345, 0]
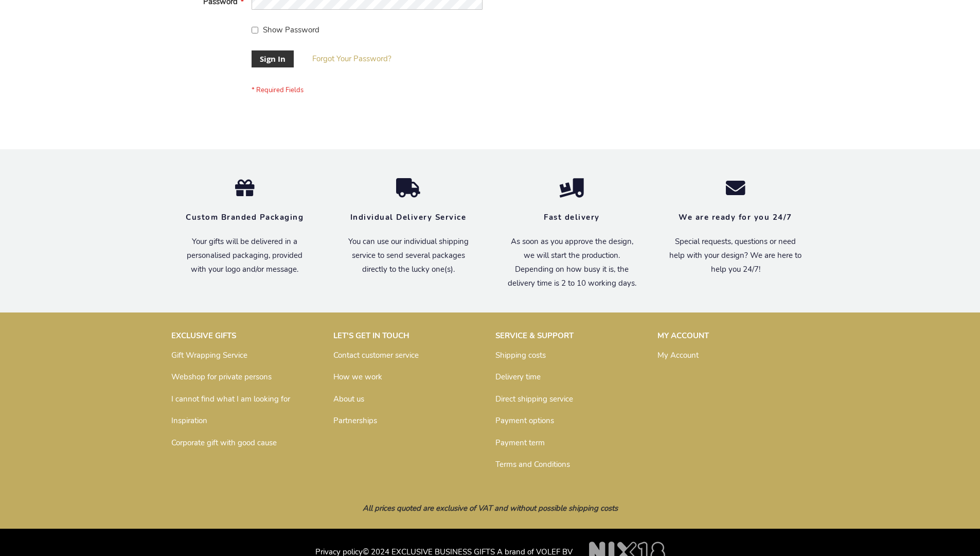
scroll to position [331, 0]
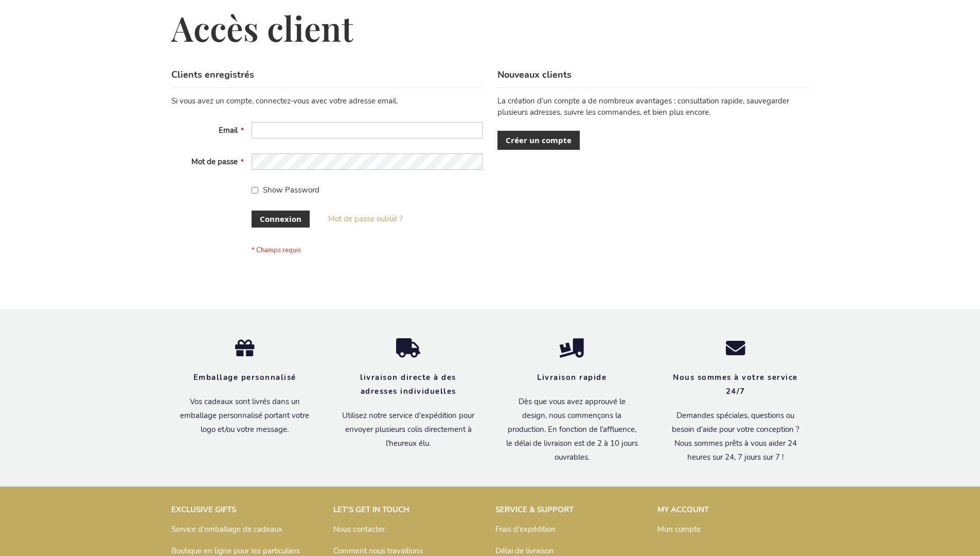
scroll to position [355, 0]
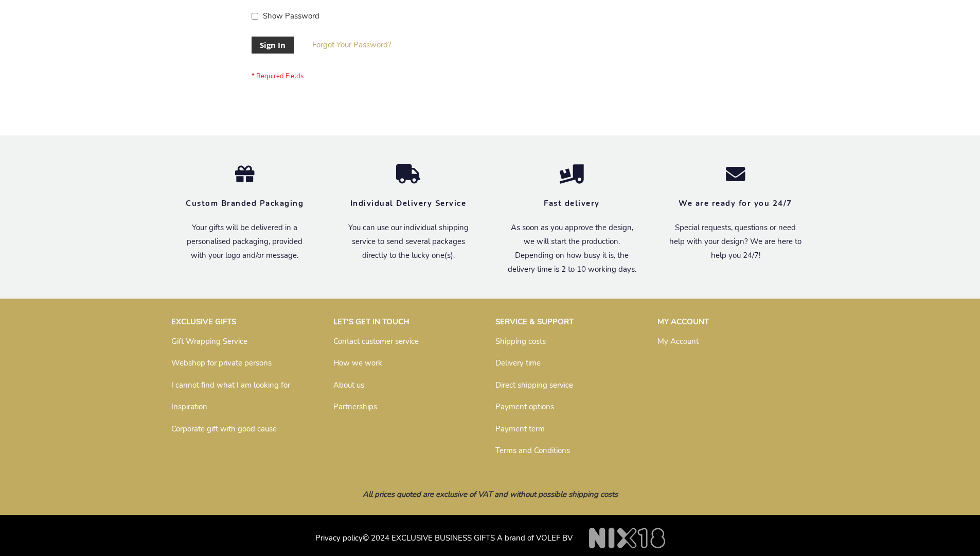
scroll to position [331, 0]
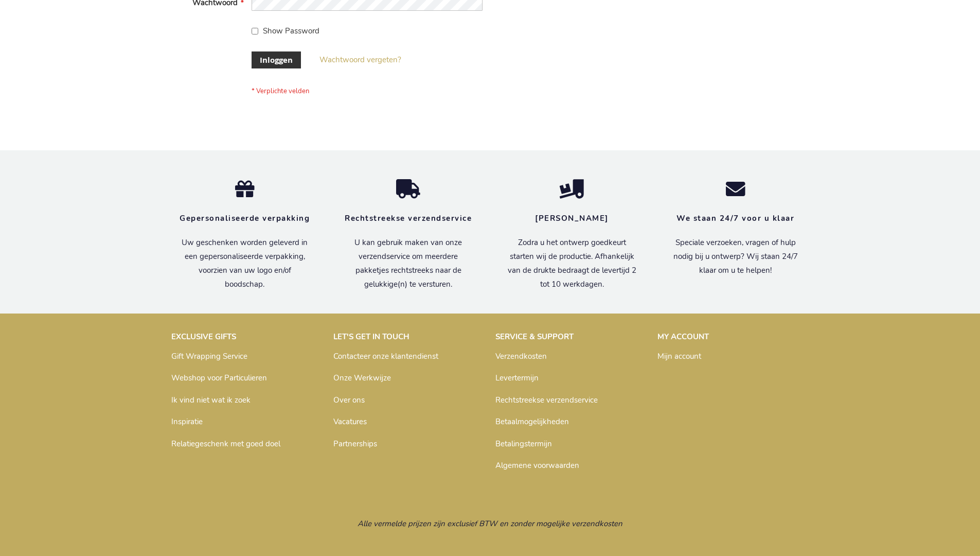
scroll to position [349, 0]
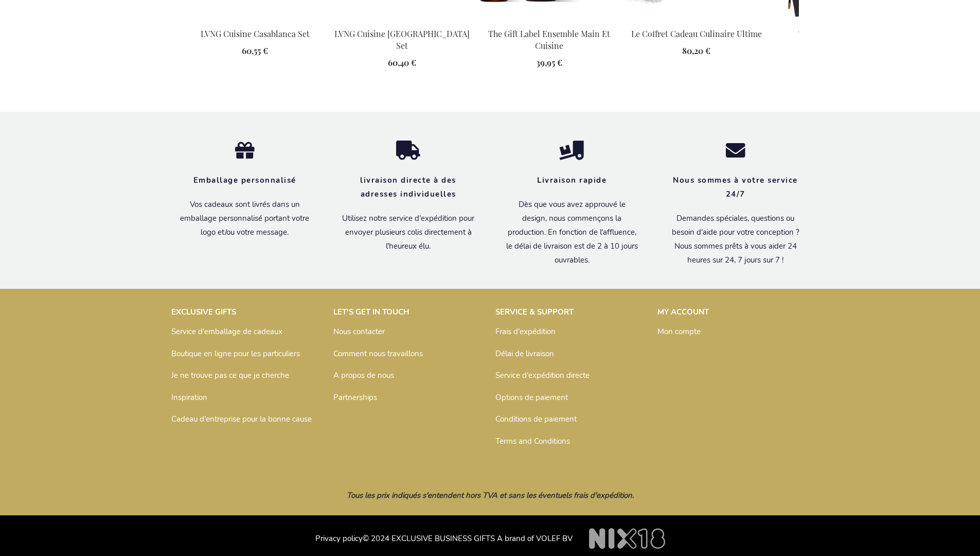
scroll to position [1433, 0]
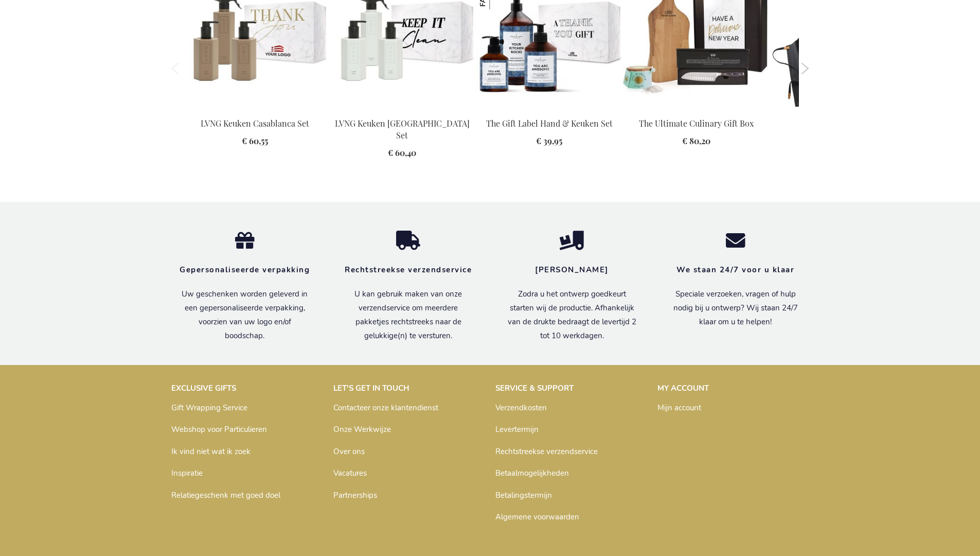
scroll to position [1404, 0]
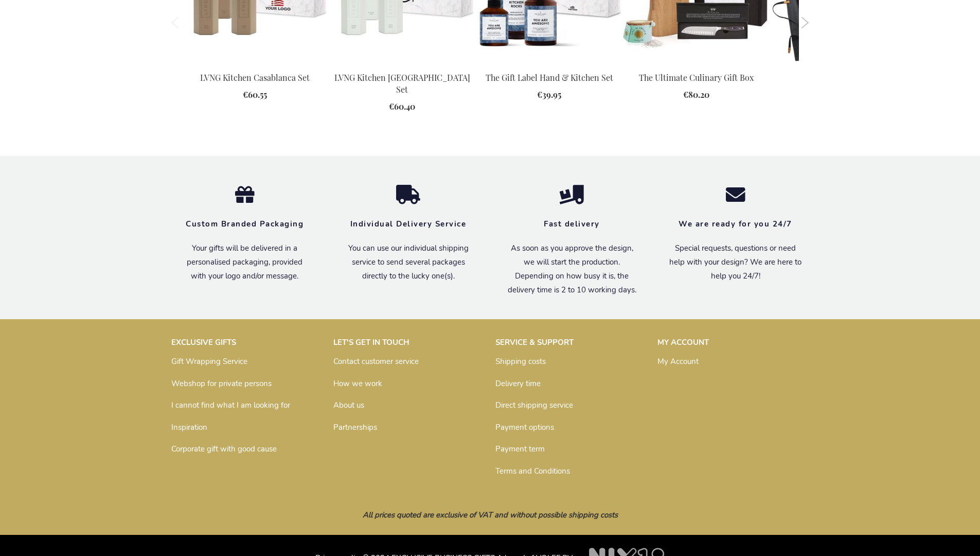
scroll to position [1373, 0]
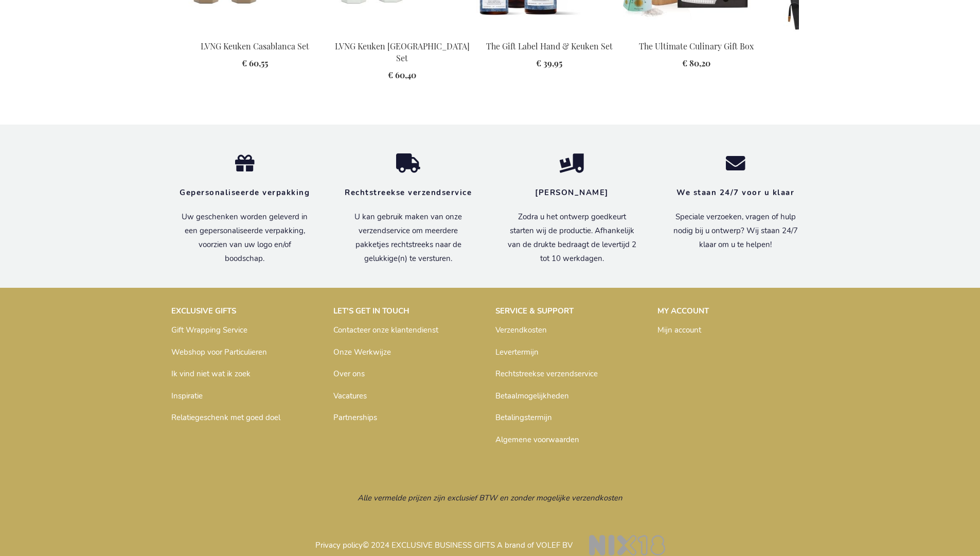
scroll to position [1392, 0]
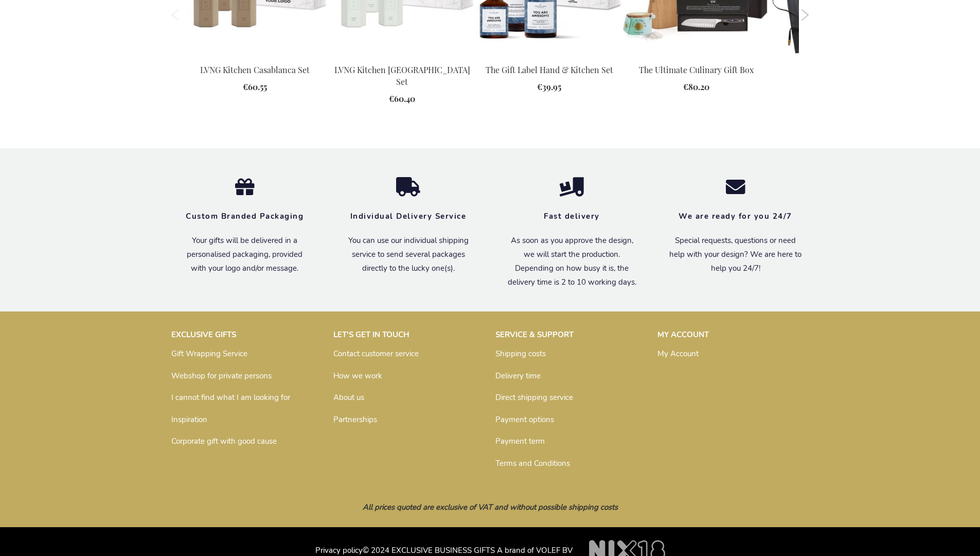
scroll to position [1373, 0]
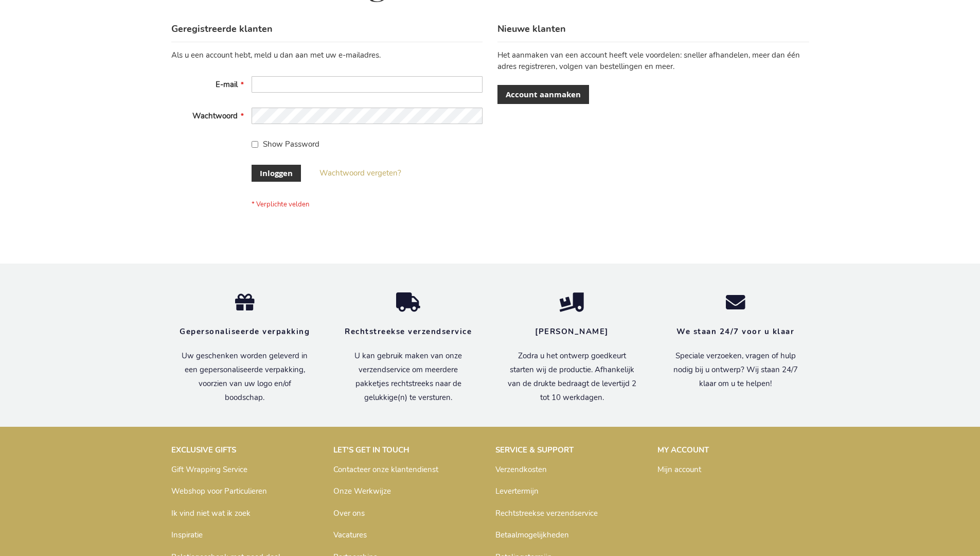
scroll to position [349, 0]
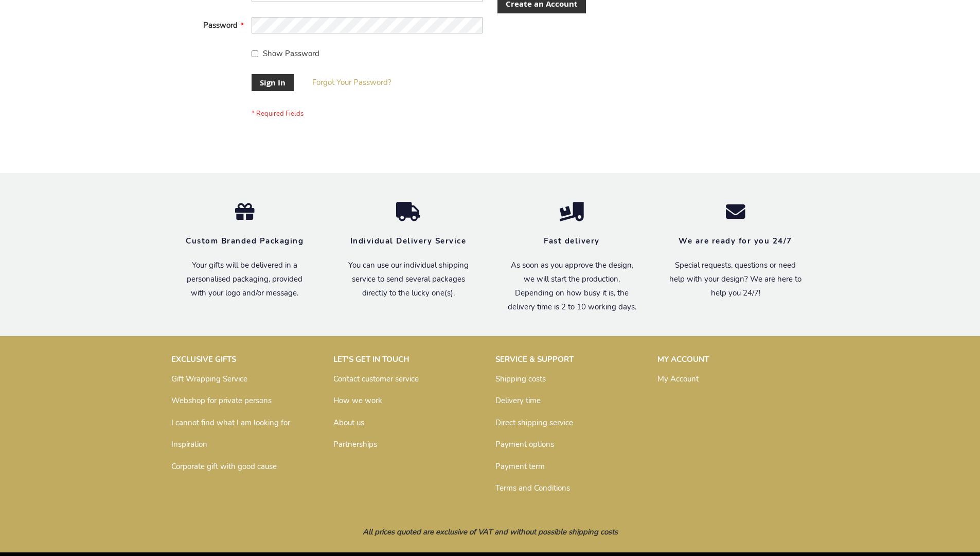
scroll to position [331, 0]
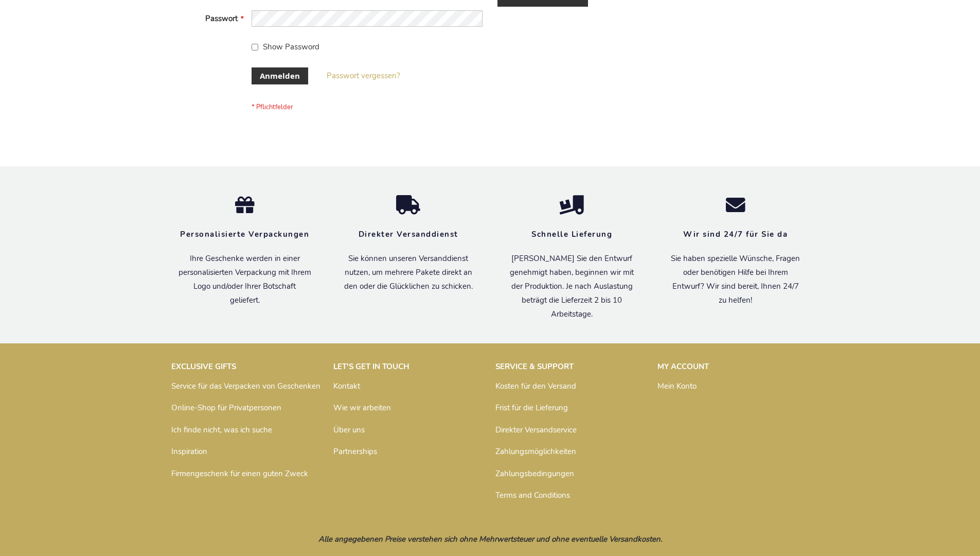
scroll to position [345, 0]
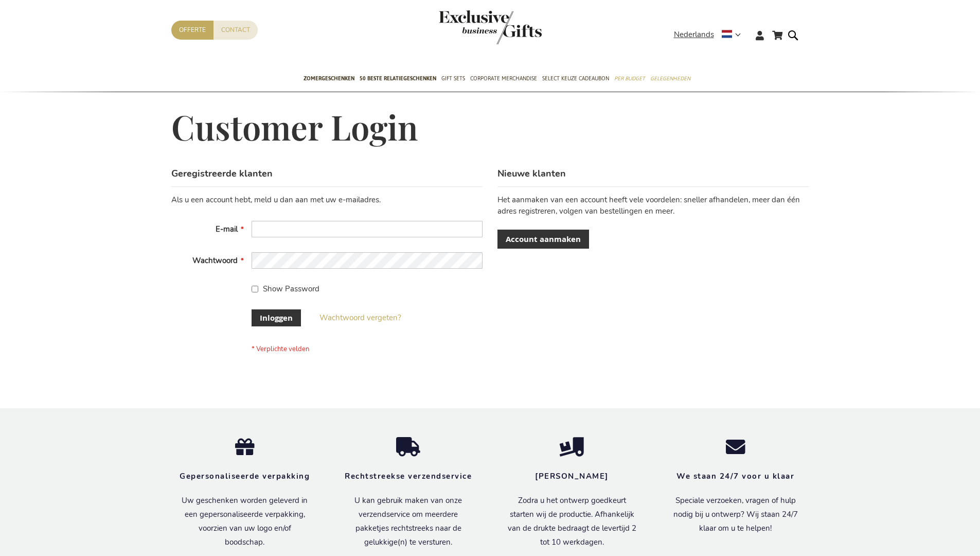
scroll to position [349, 0]
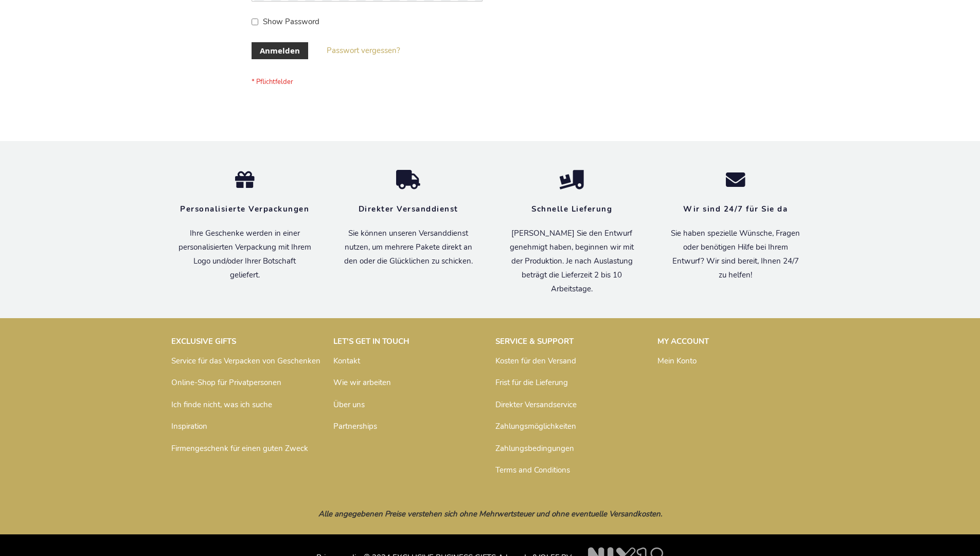
scroll to position [345, 0]
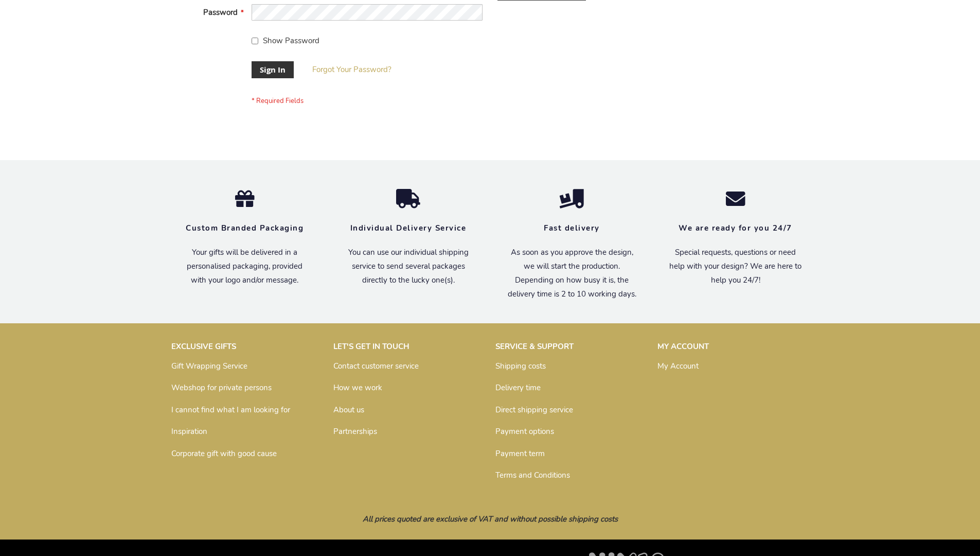
scroll to position [331, 0]
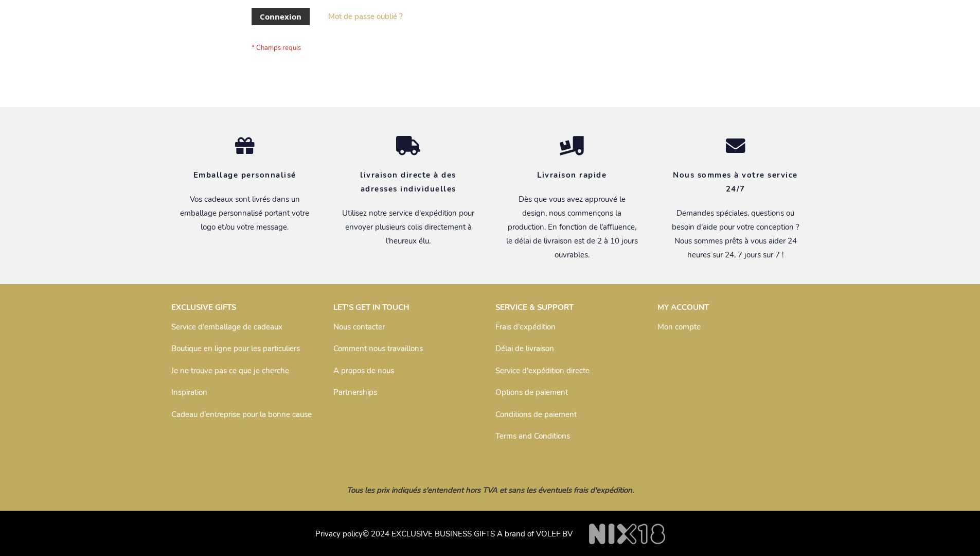
scroll to position [355, 0]
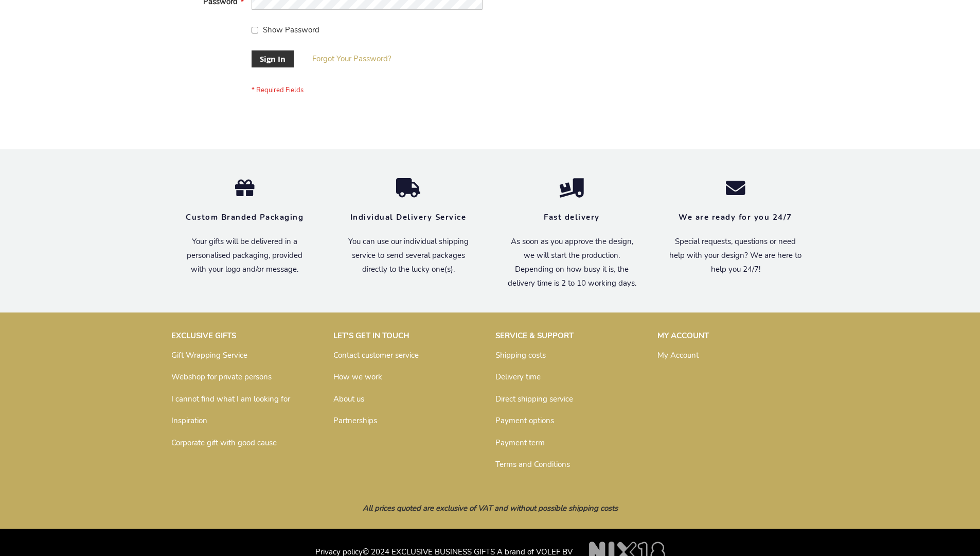
scroll to position [331, 0]
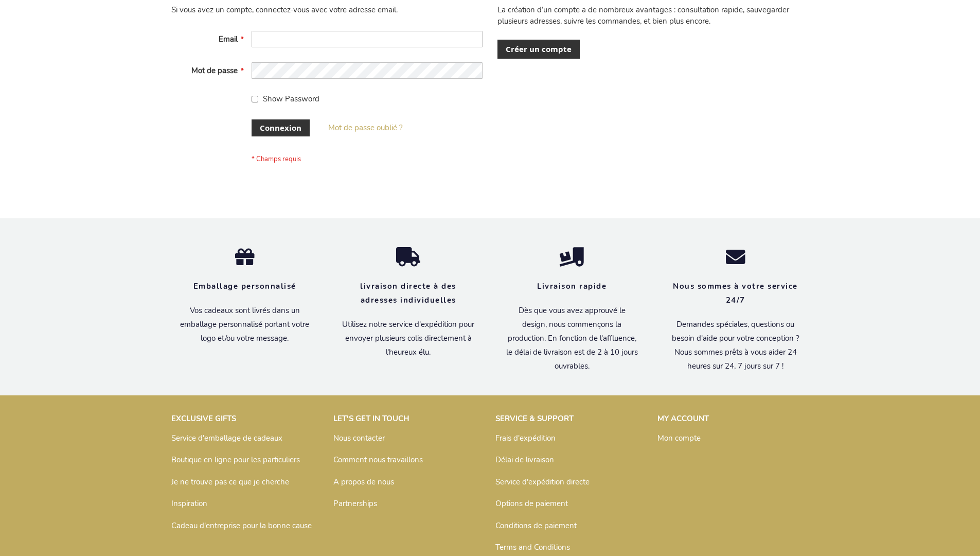
scroll to position [355, 0]
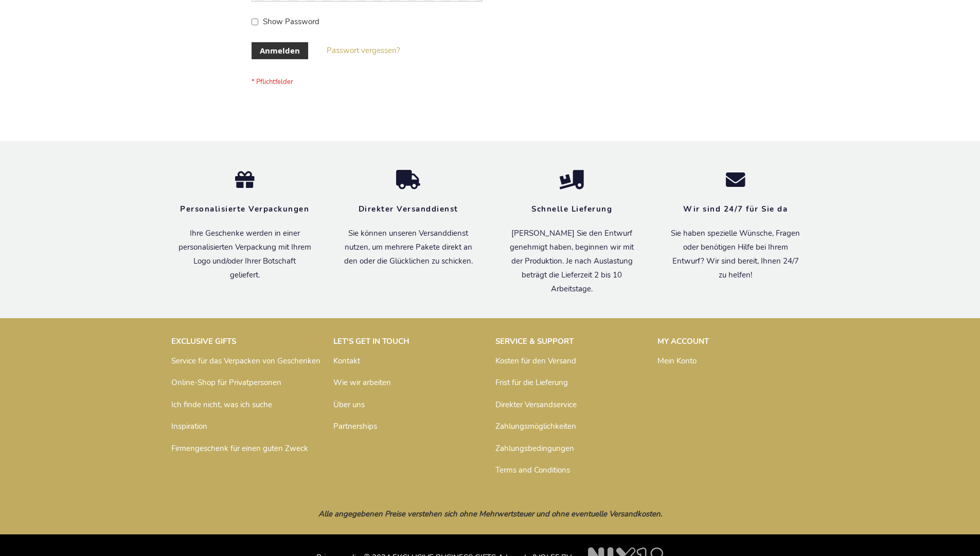
scroll to position [345, 0]
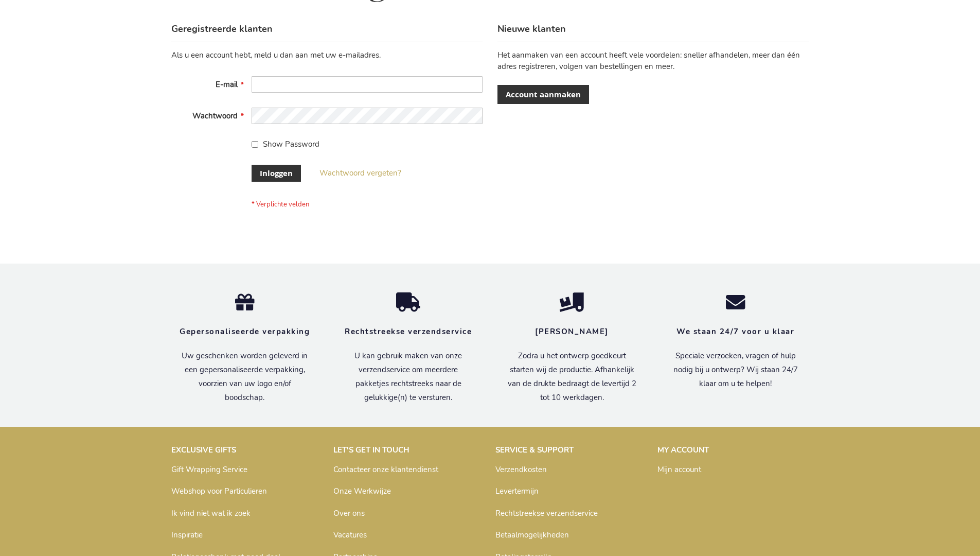
scroll to position [349, 0]
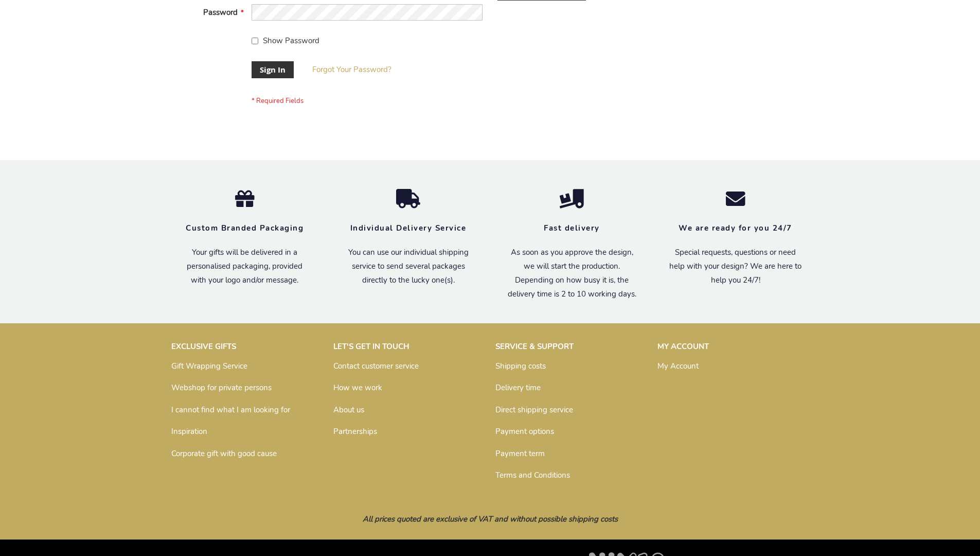
scroll to position [331, 0]
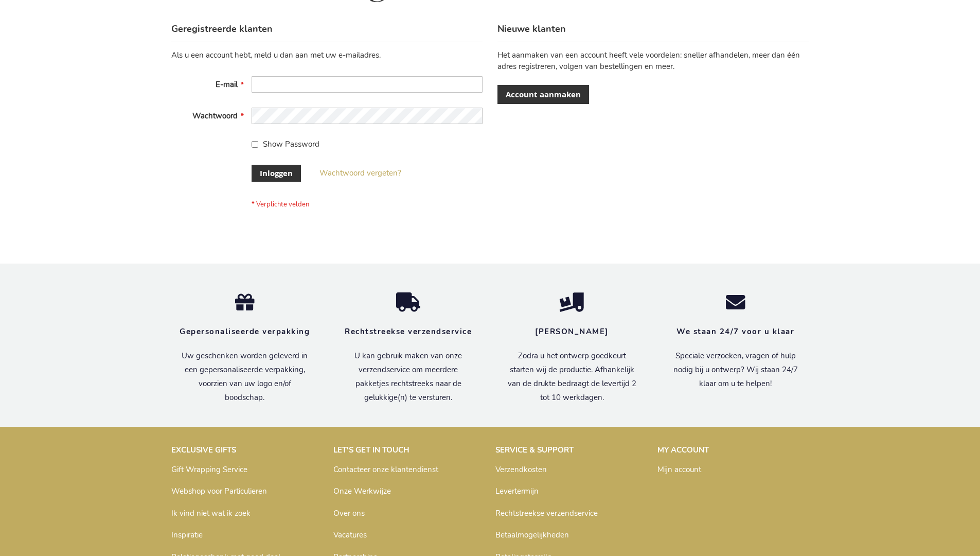
scroll to position [349, 0]
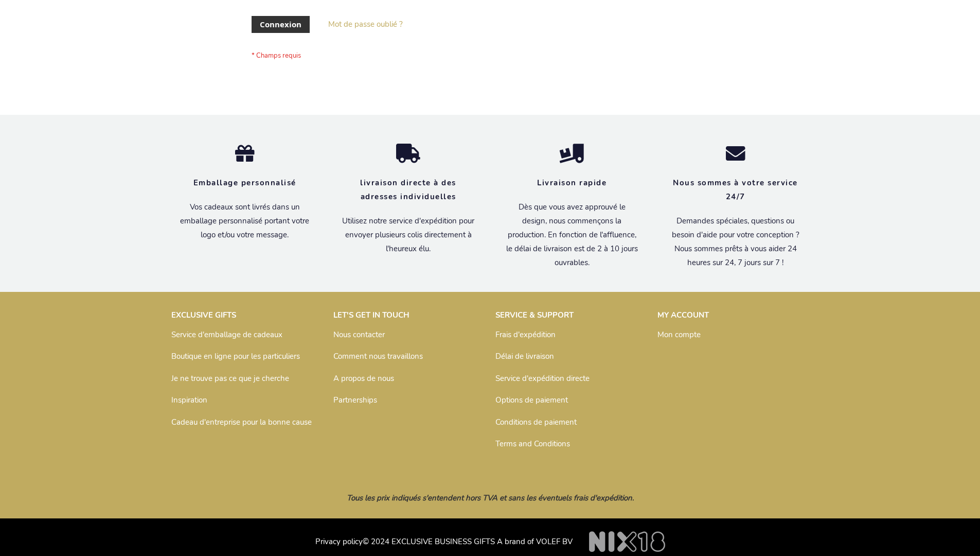
scroll to position [347, 0]
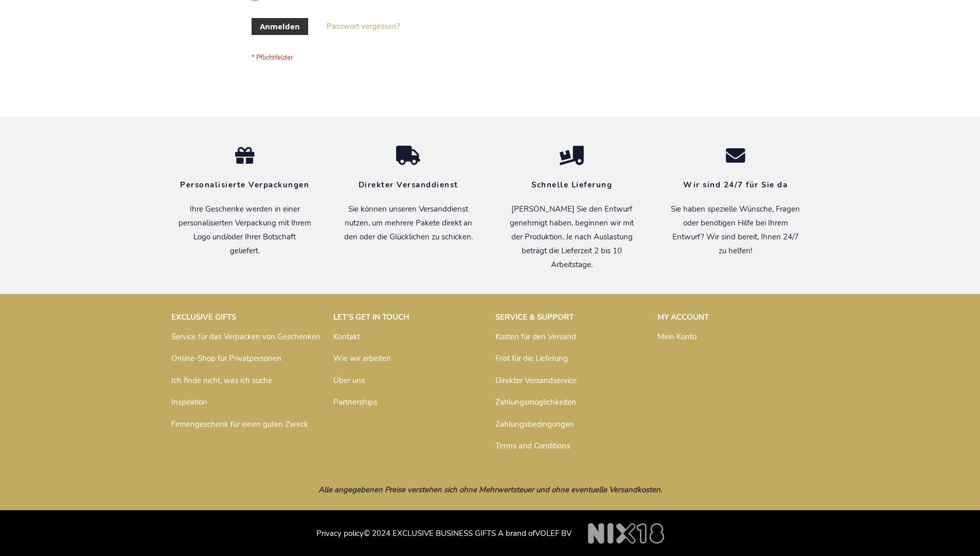
scroll to position [345, 0]
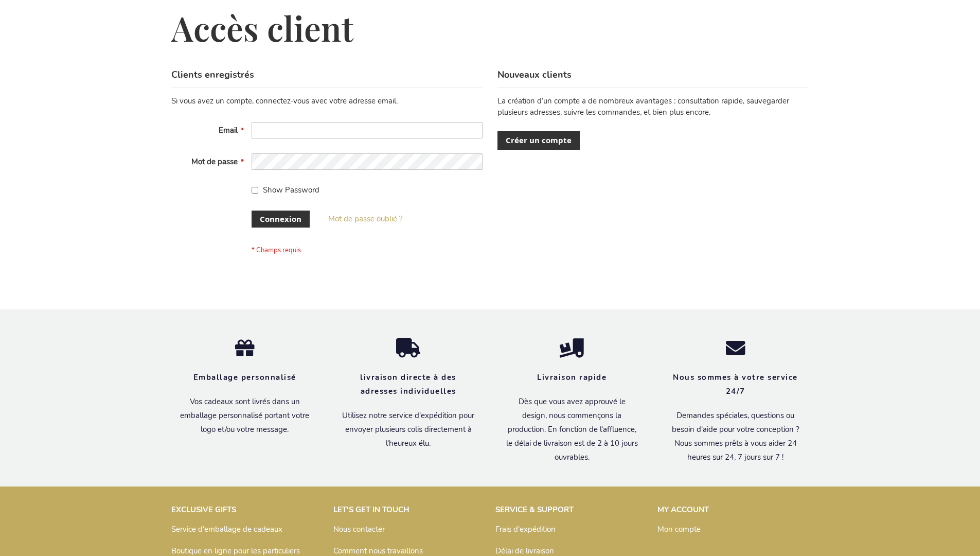
scroll to position [355, 0]
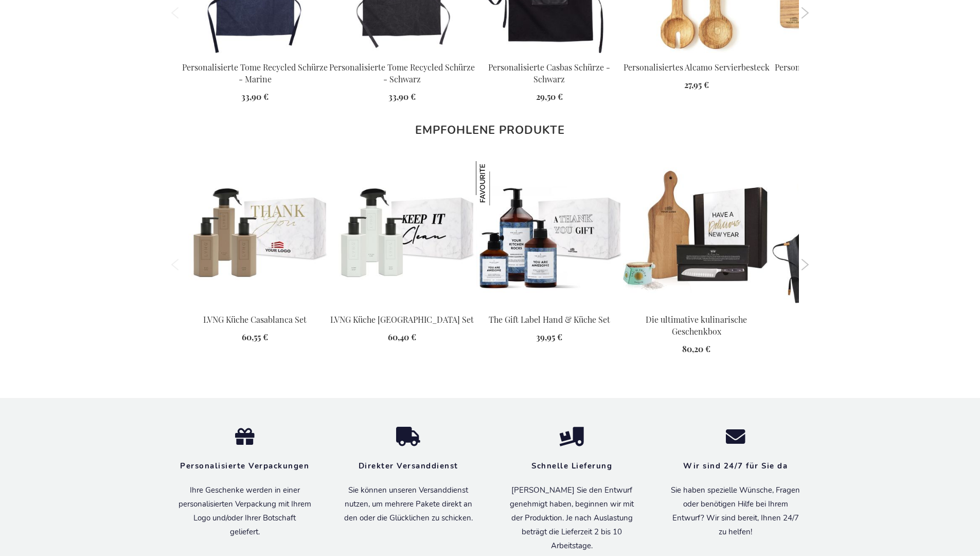
scroll to position [1411, 0]
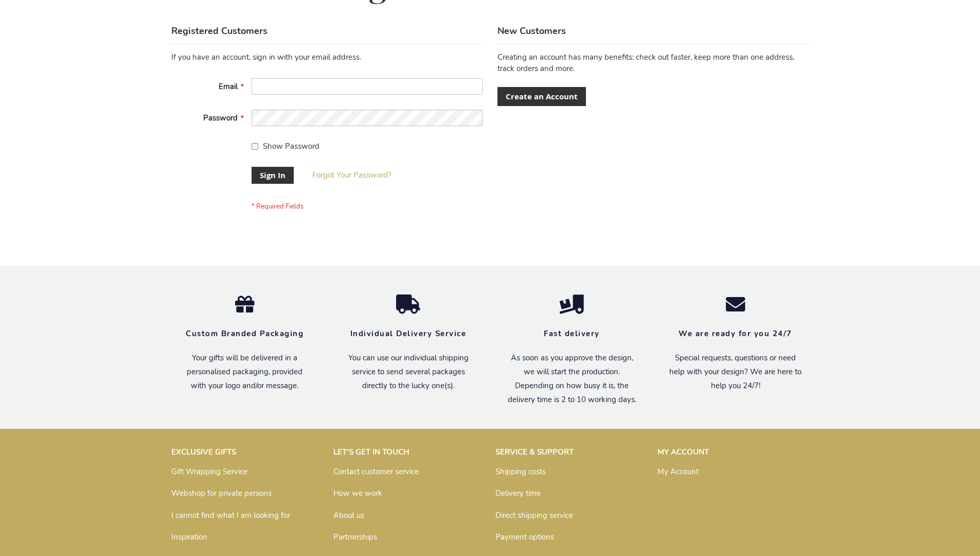
scroll to position [331, 0]
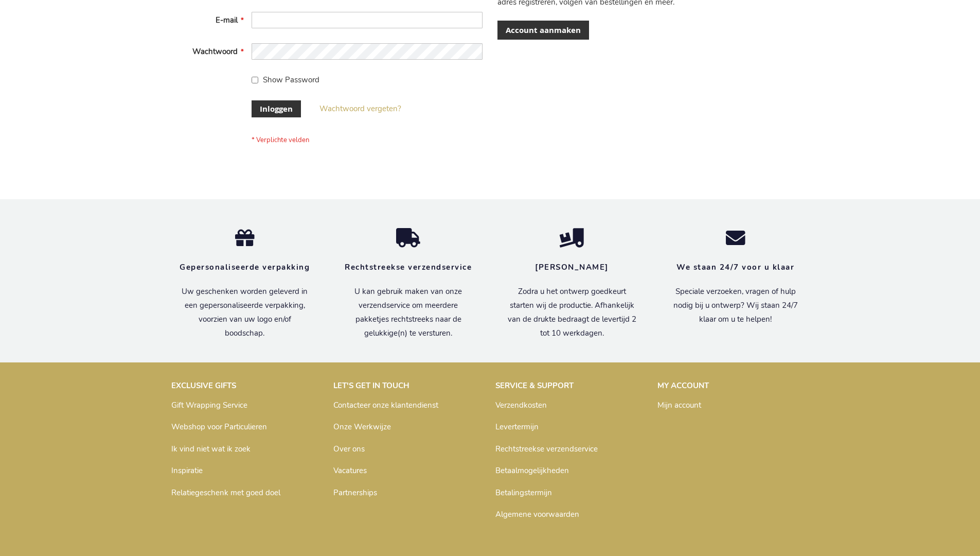
scroll to position [349, 0]
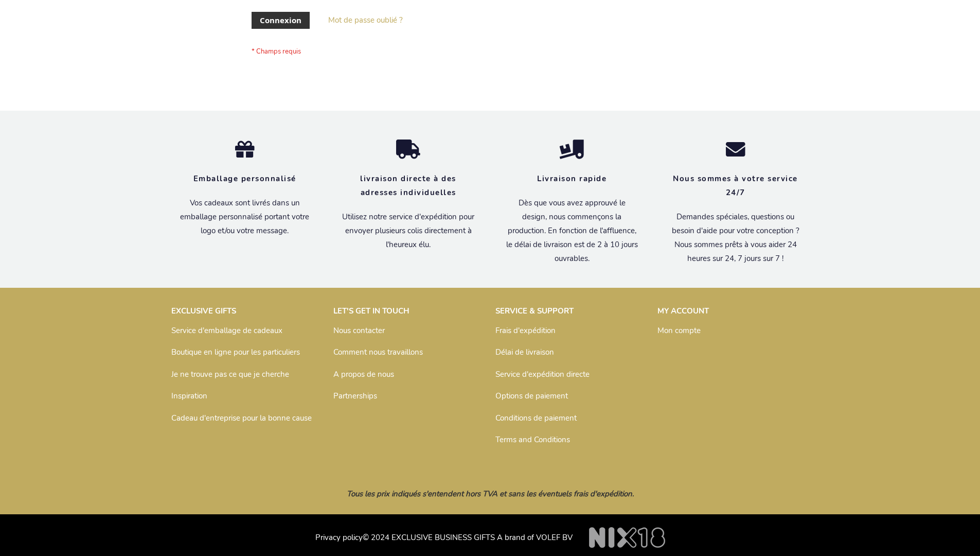
scroll to position [355, 0]
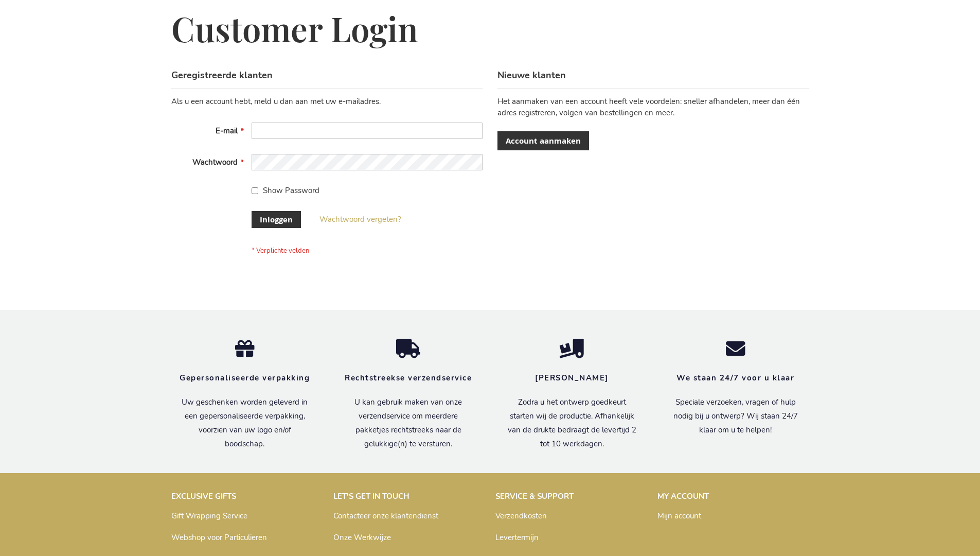
scroll to position [349, 0]
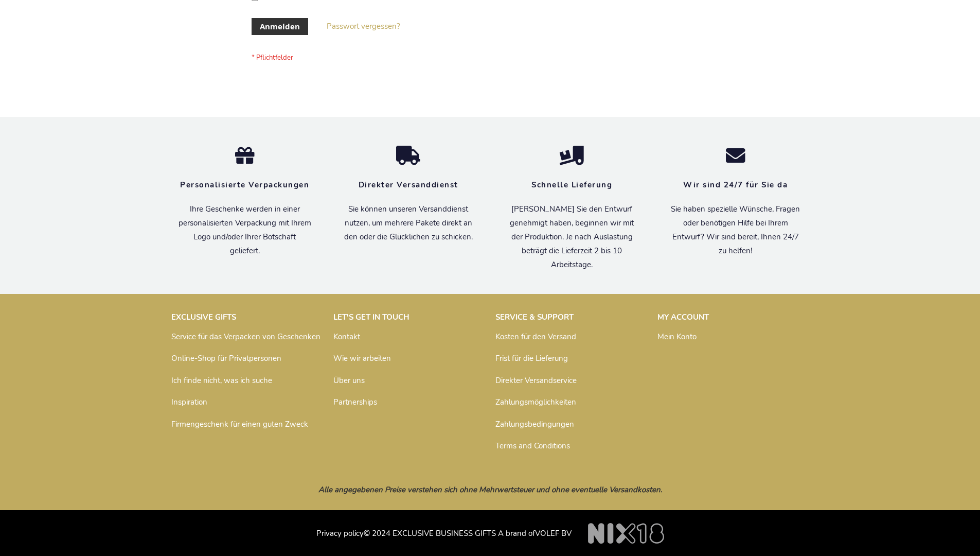
scroll to position [345, 0]
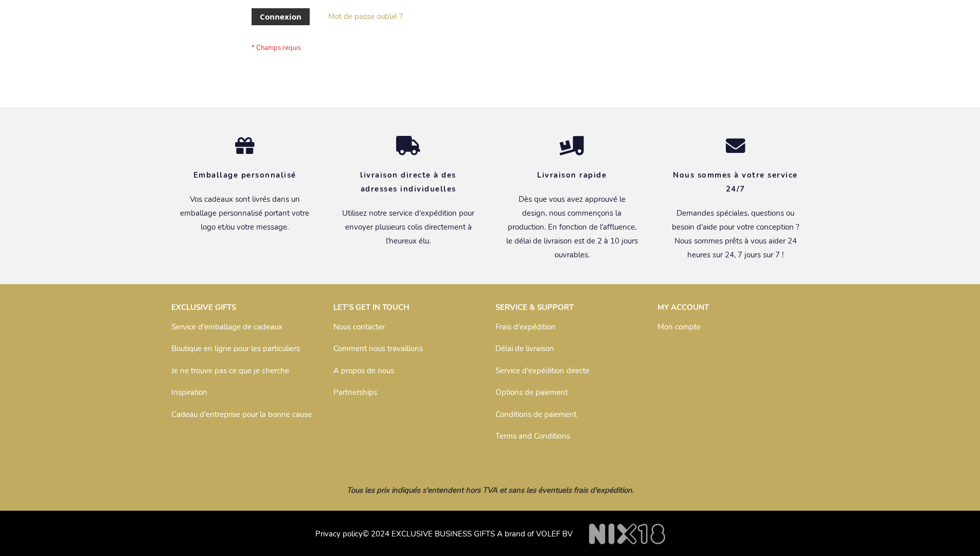
scroll to position [355, 0]
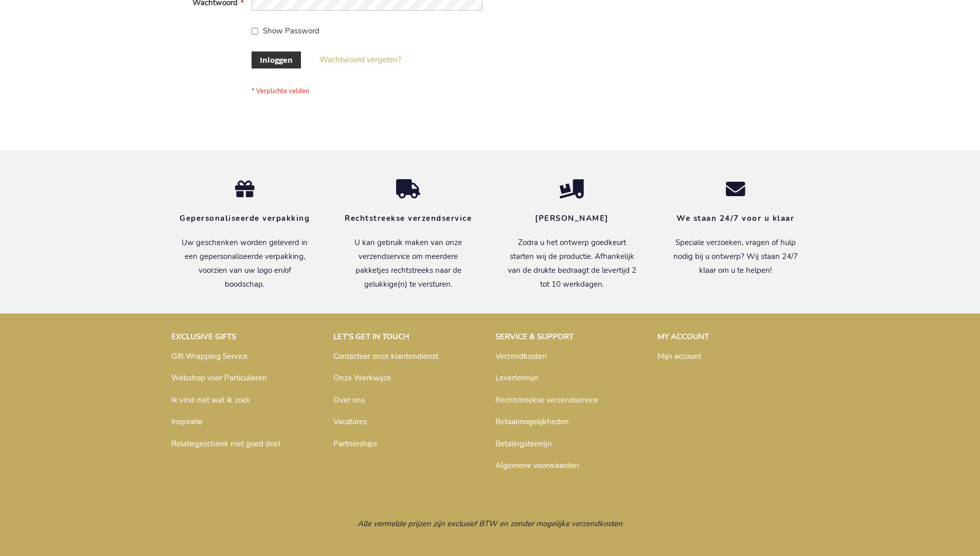
scroll to position [349, 0]
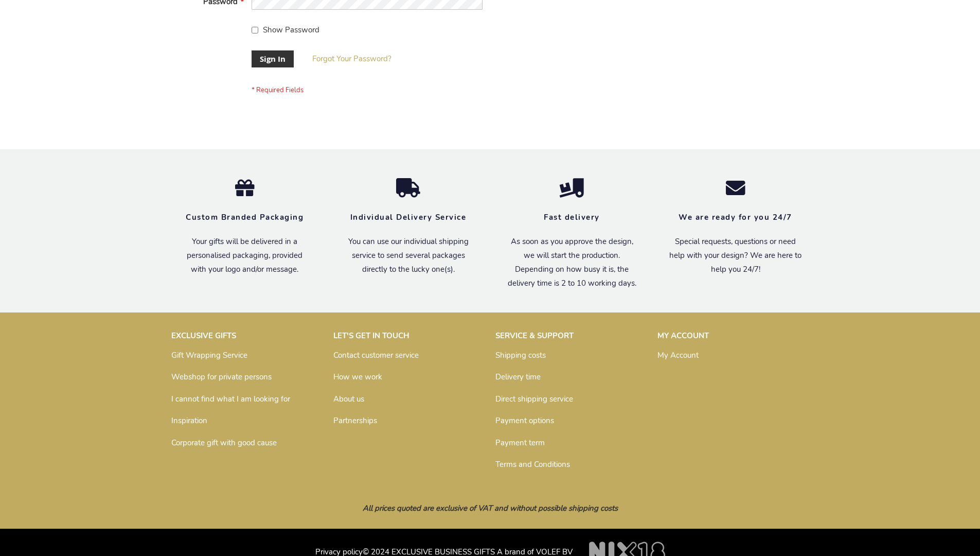
scroll to position [331, 0]
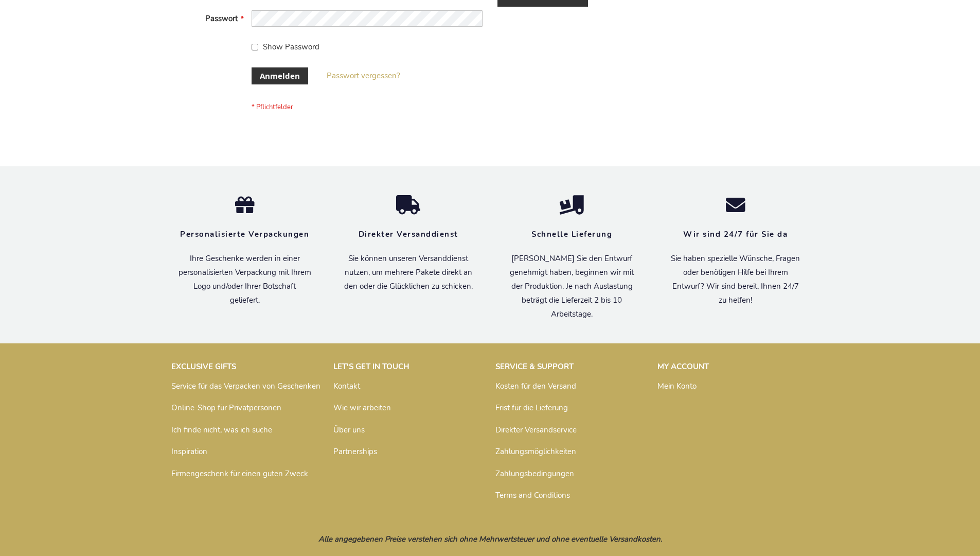
scroll to position [345, 0]
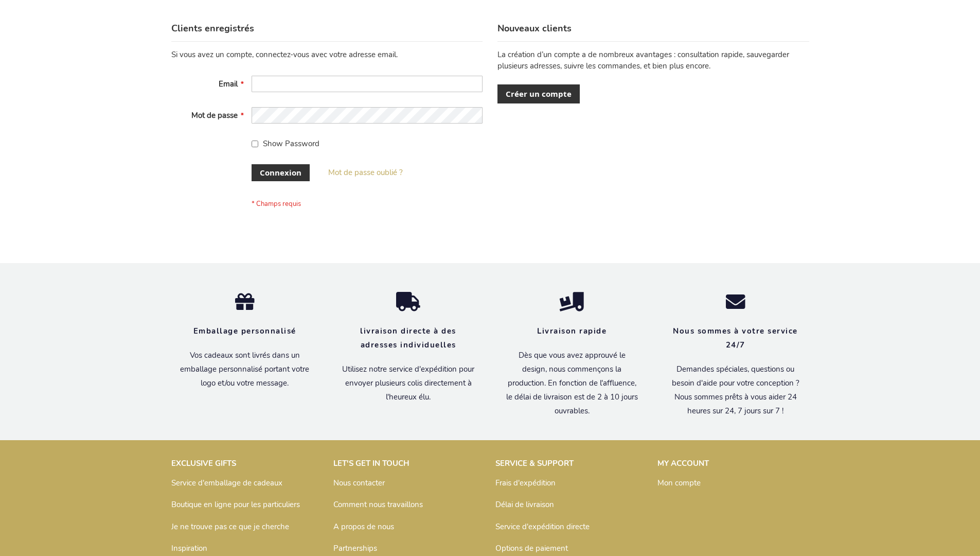
scroll to position [355, 0]
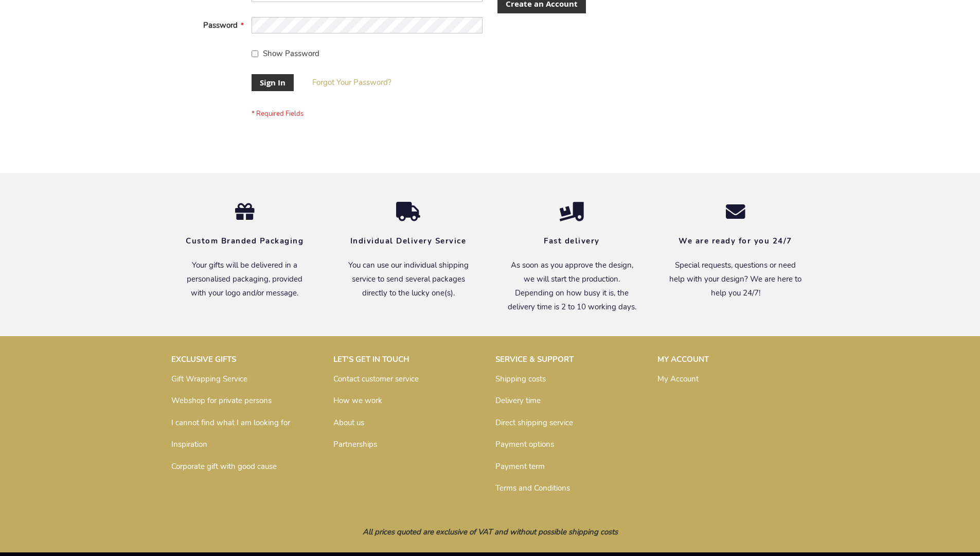
scroll to position [331, 0]
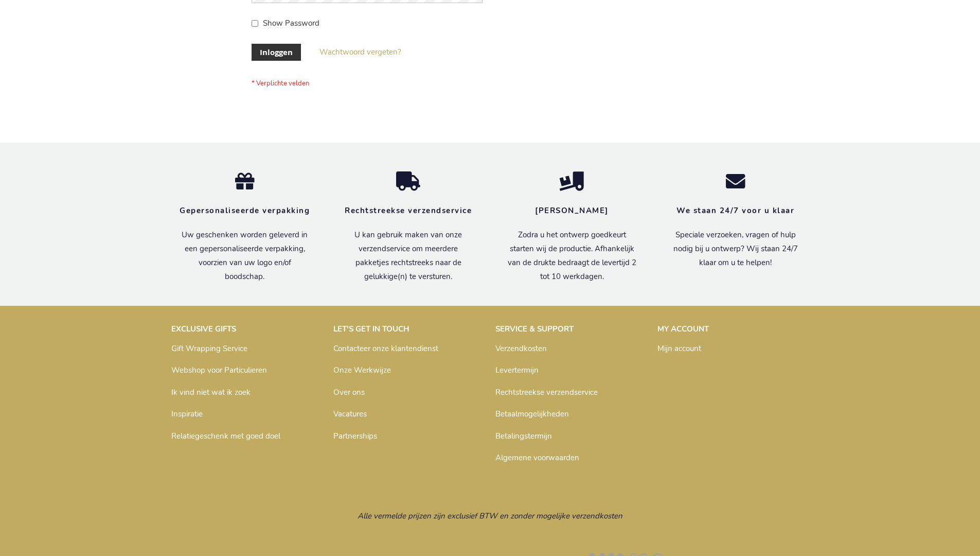
scroll to position [342, 0]
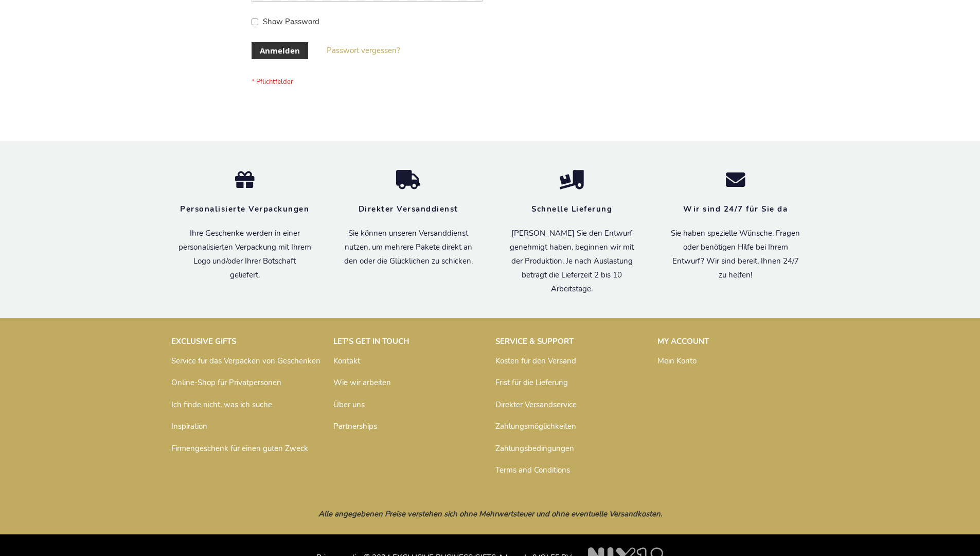
scroll to position [345, 0]
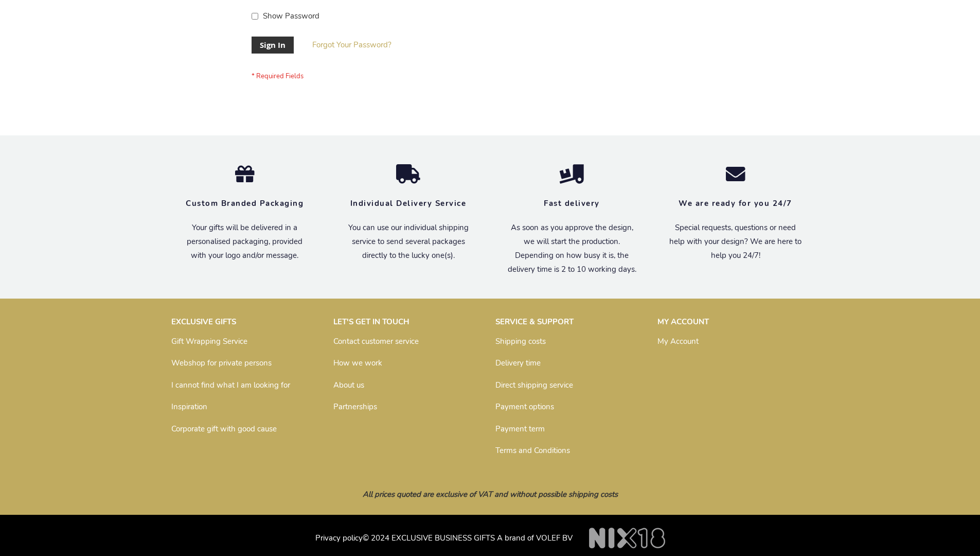
scroll to position [331, 0]
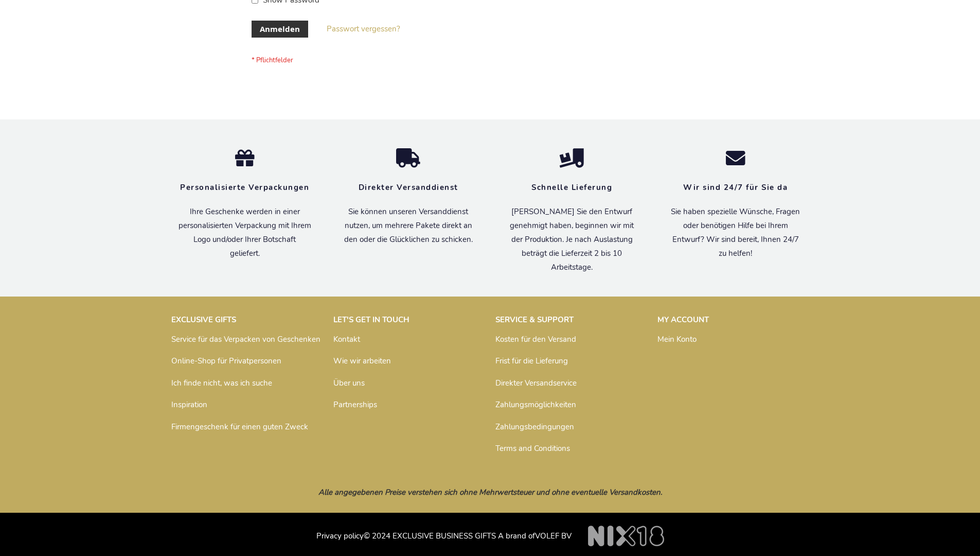
scroll to position [345, 0]
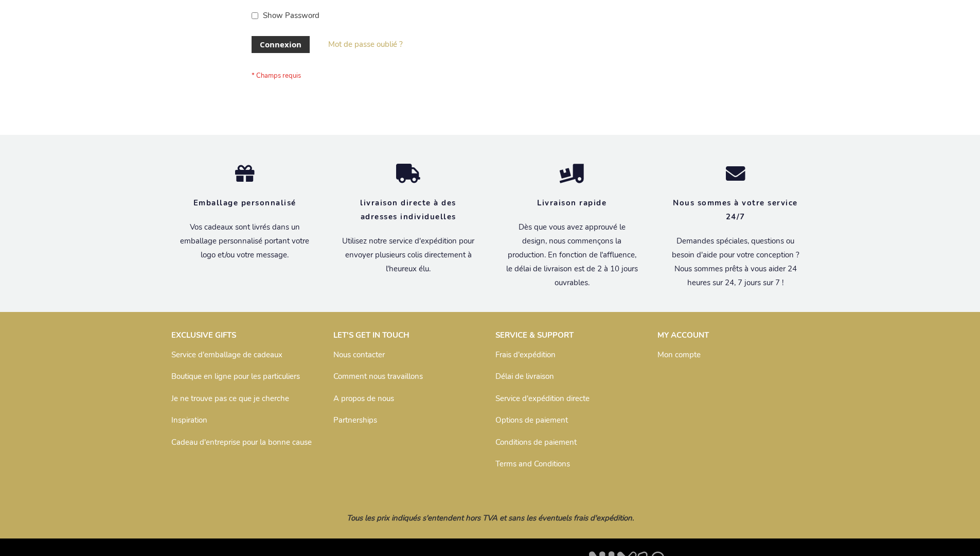
scroll to position [355, 0]
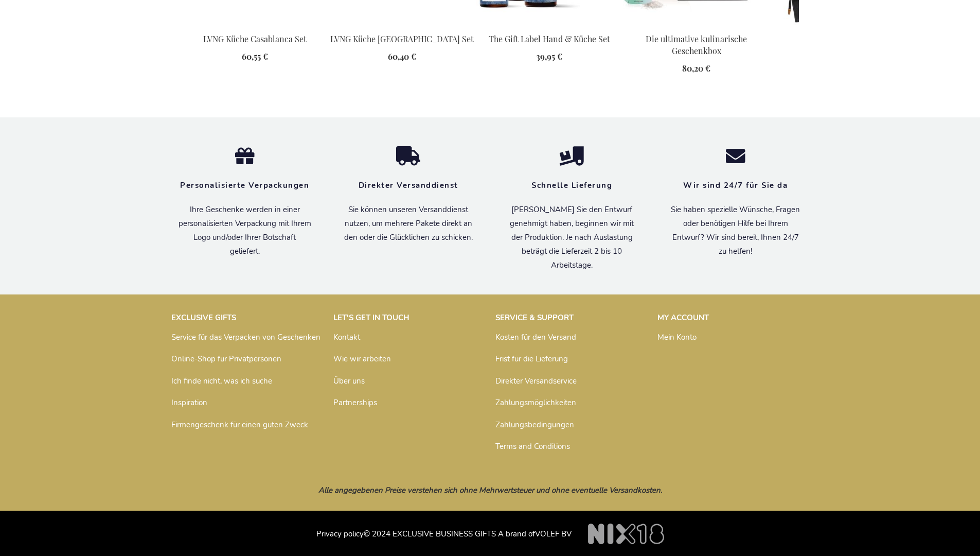
scroll to position [1411, 0]
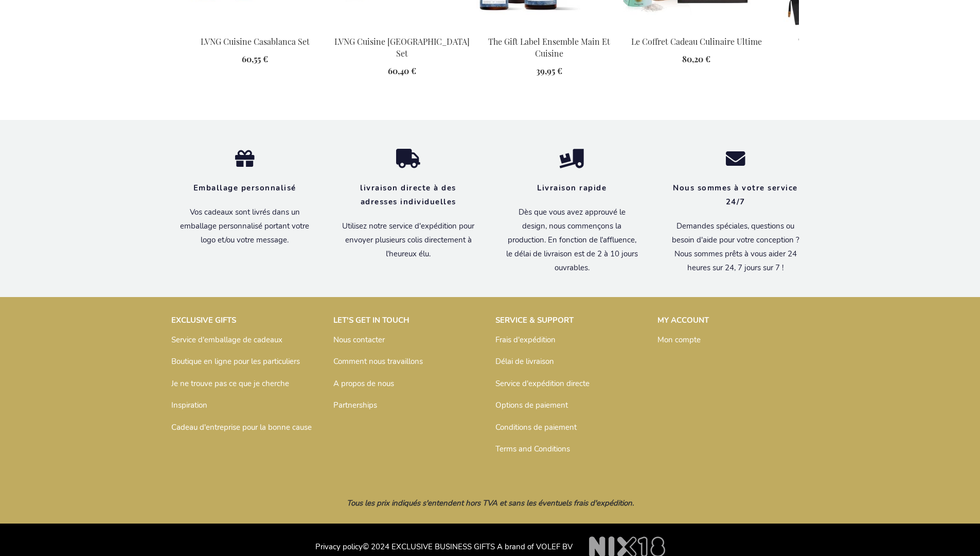
scroll to position [1421, 0]
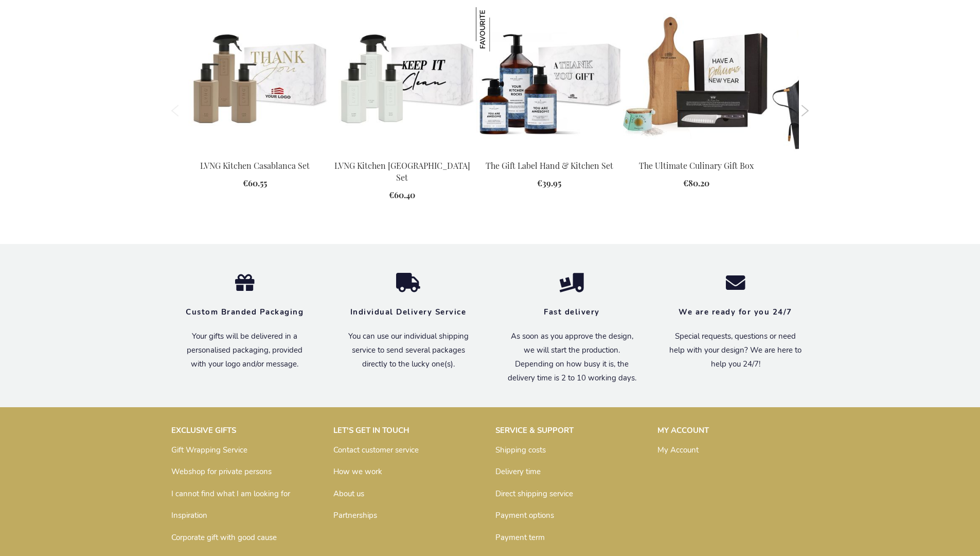
scroll to position [1385, 0]
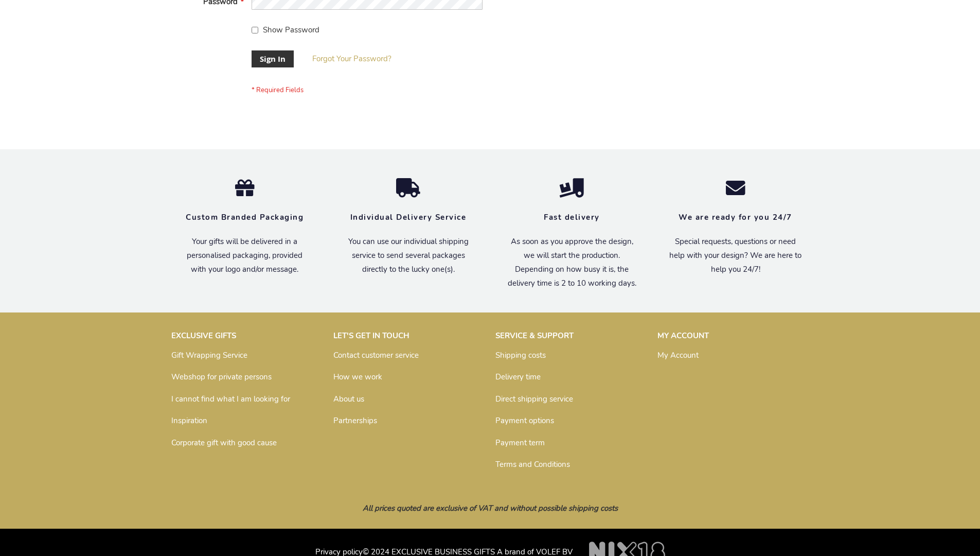
scroll to position [331, 0]
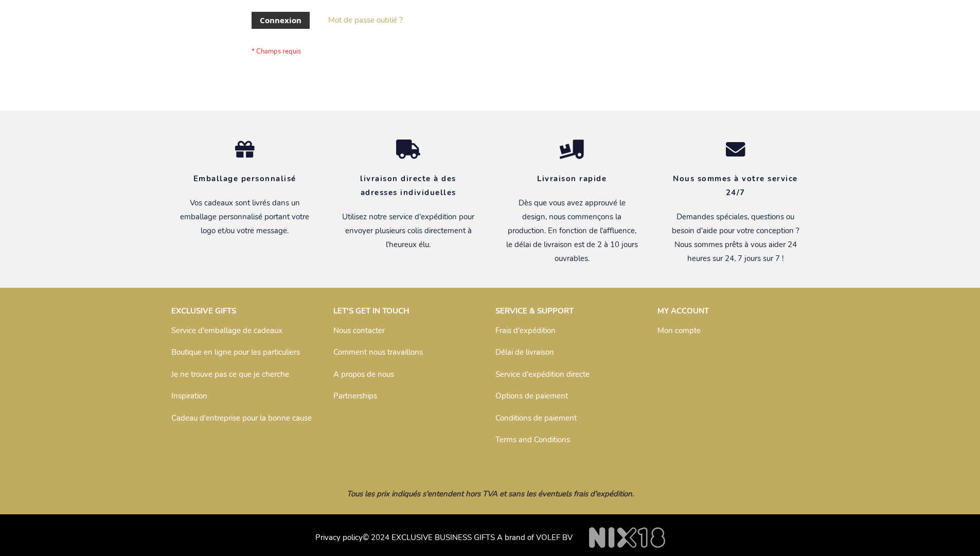
scroll to position [355, 0]
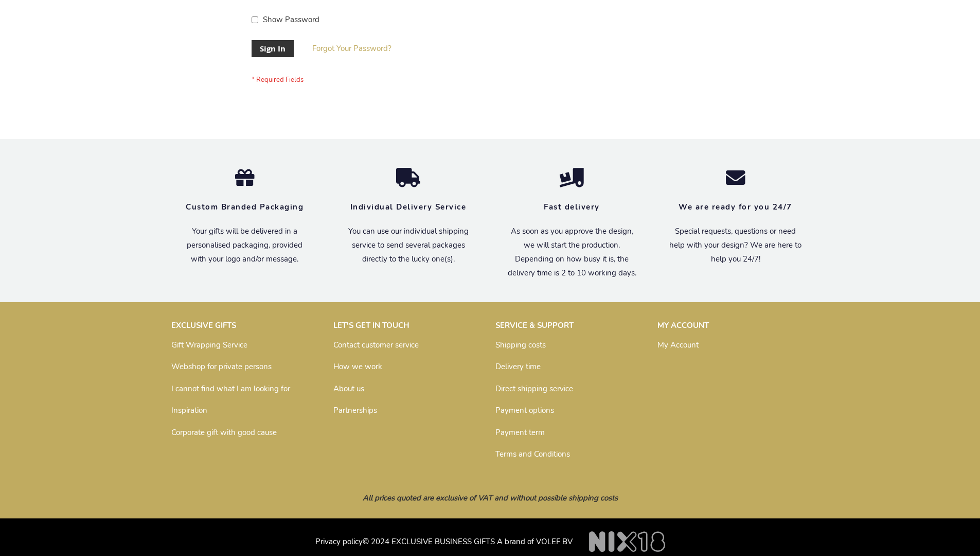
scroll to position [323, 0]
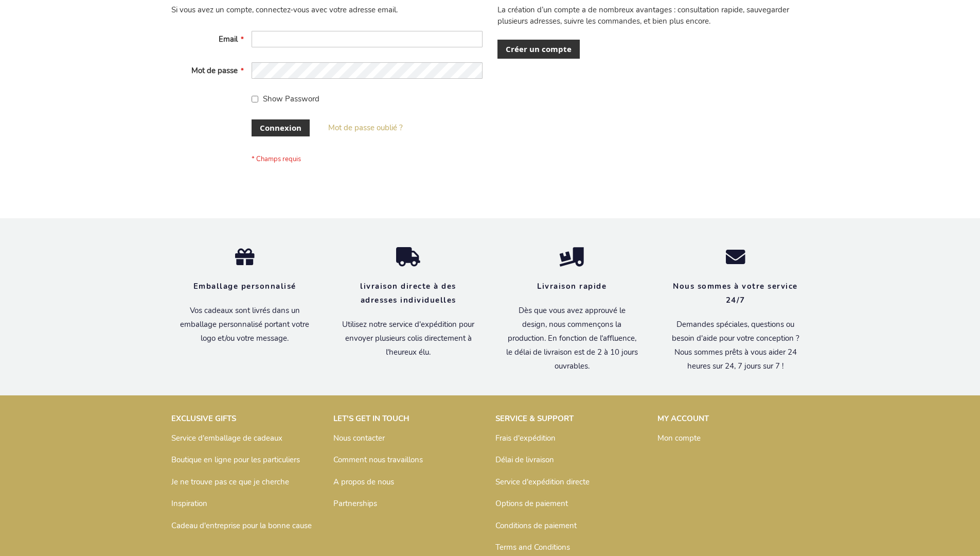
scroll to position [355, 0]
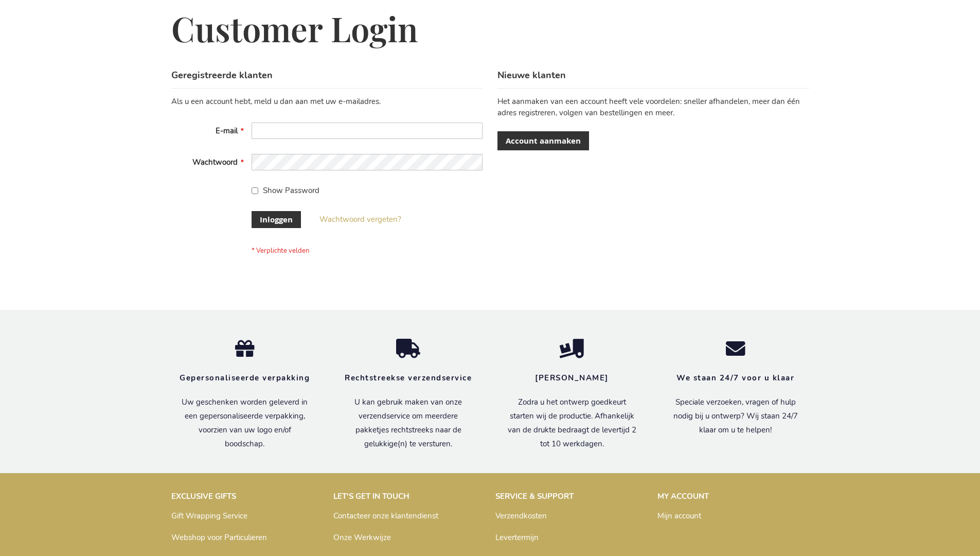
scroll to position [349, 0]
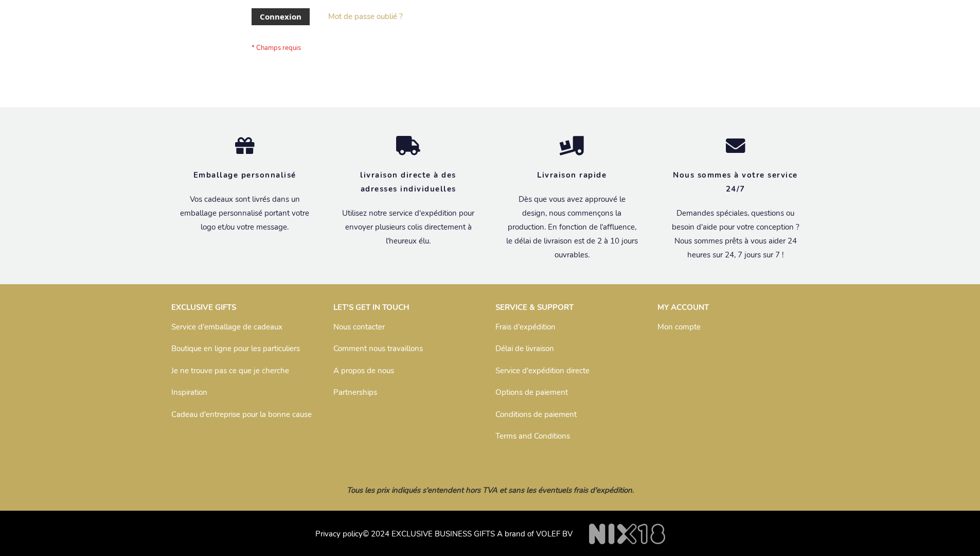
scroll to position [355, 0]
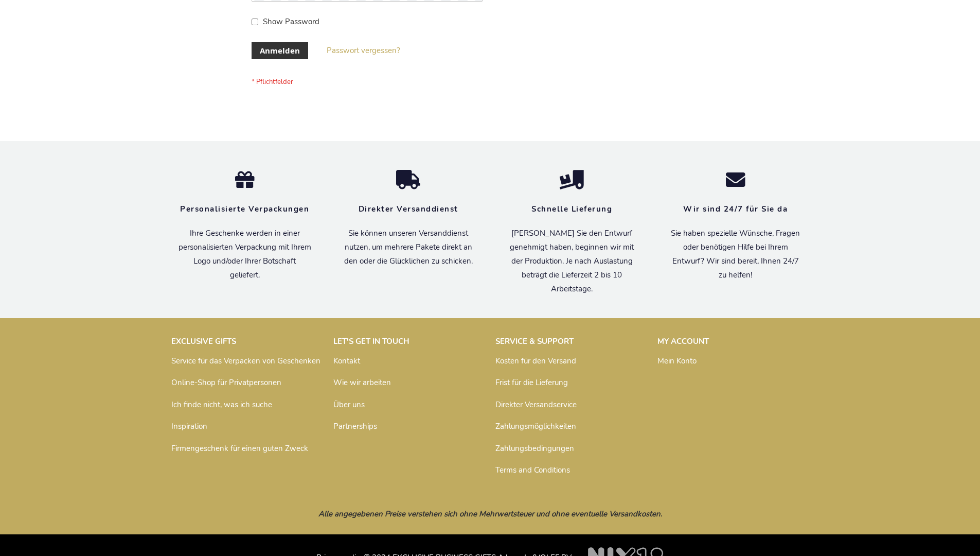
scroll to position [345, 0]
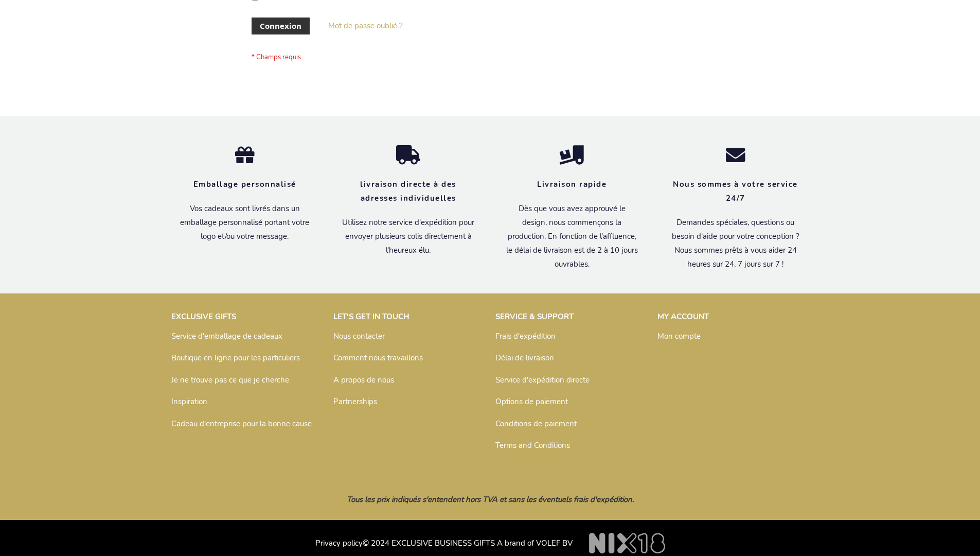
scroll to position [355, 0]
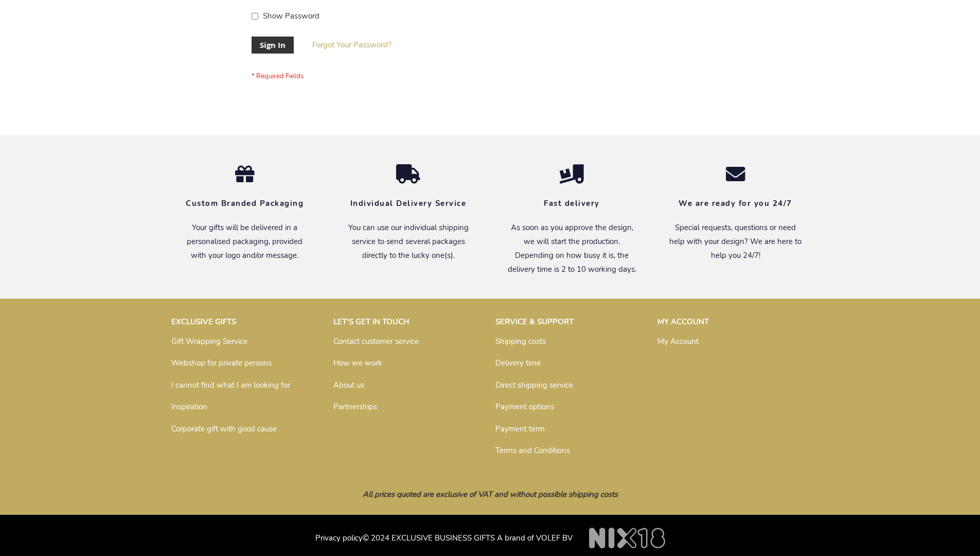
scroll to position [331, 0]
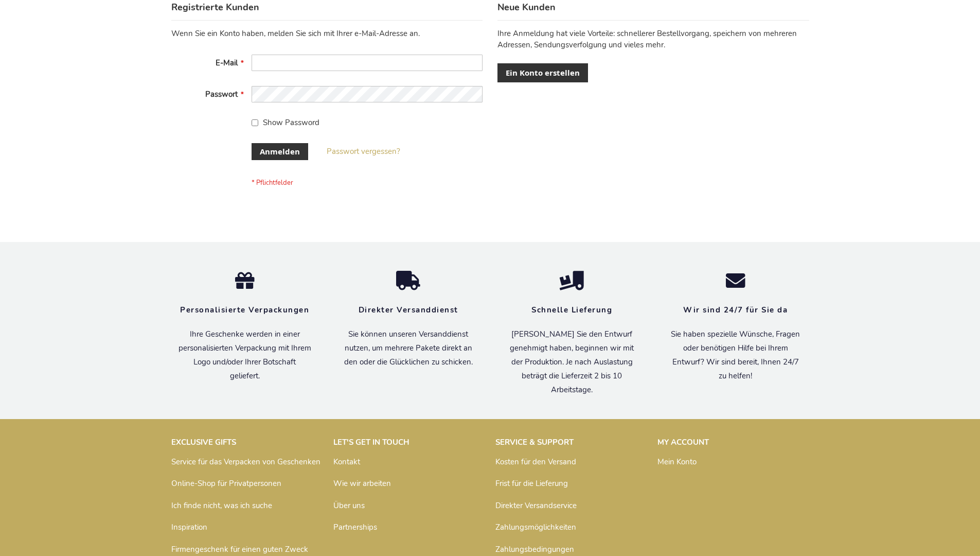
scroll to position [345, 0]
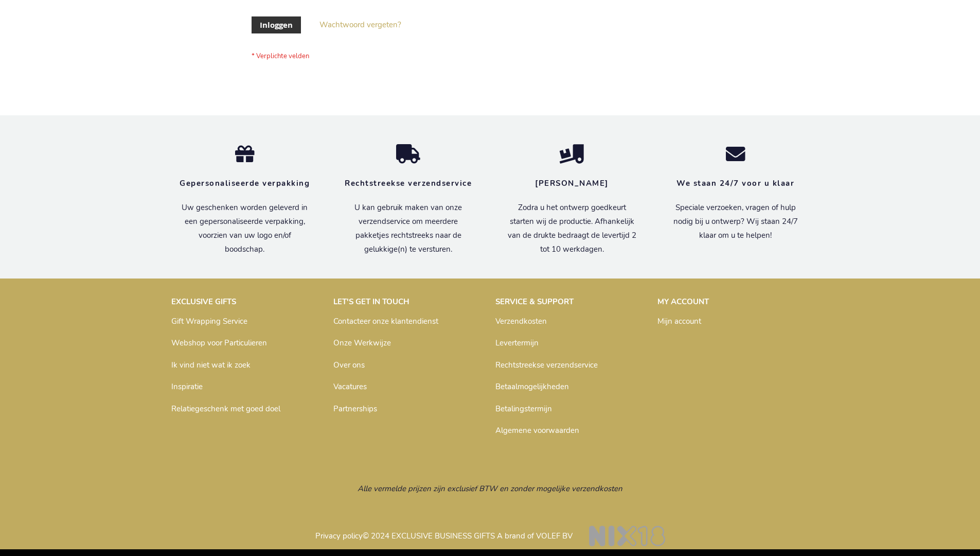
scroll to position [349, 0]
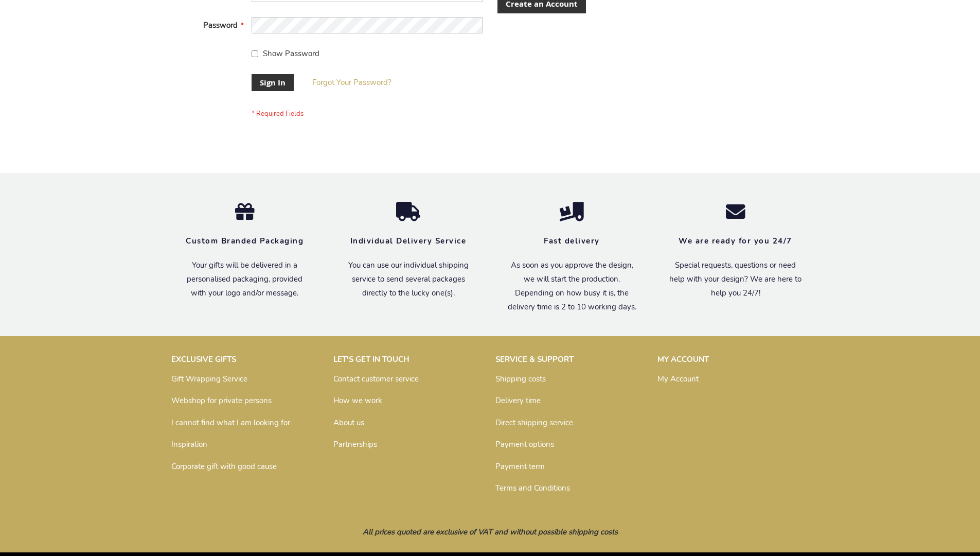
scroll to position [331, 0]
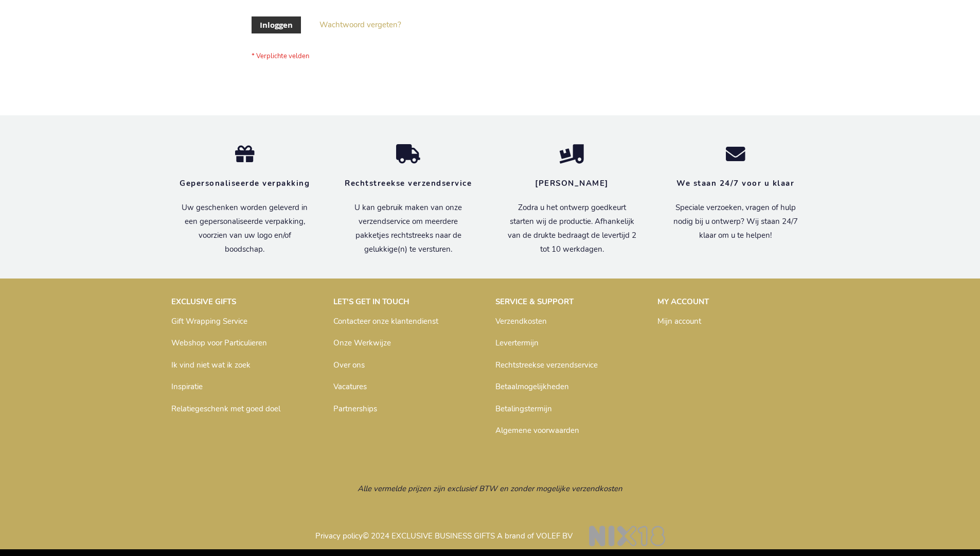
scroll to position [349, 0]
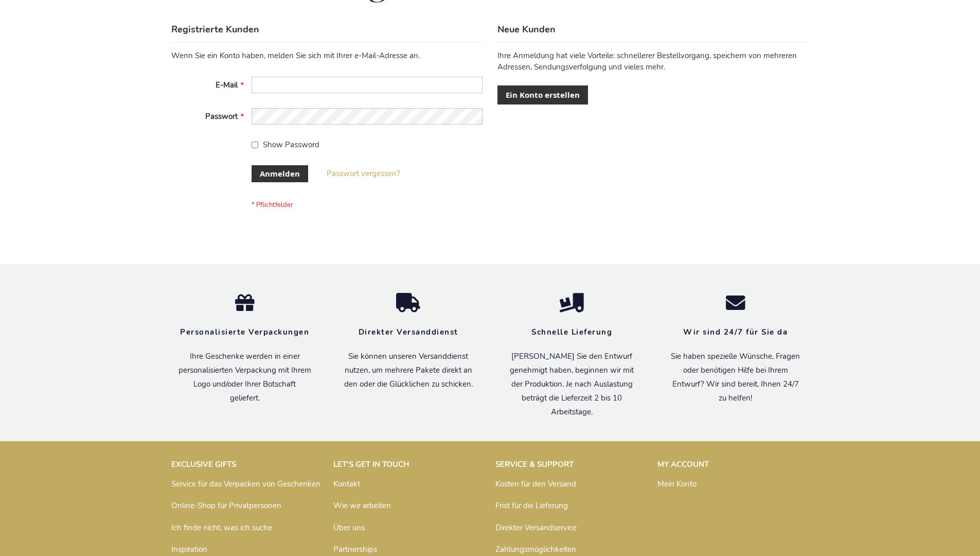
scroll to position [345, 0]
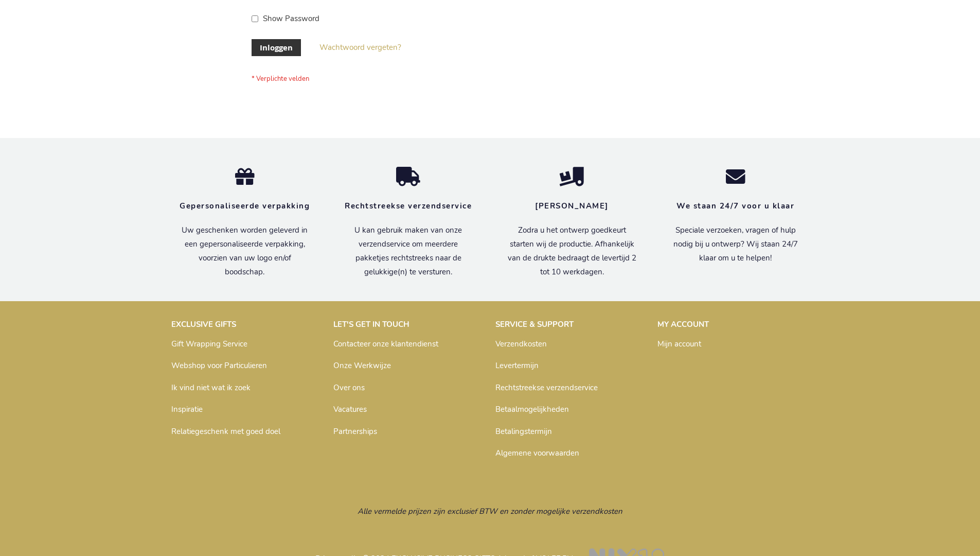
scroll to position [349, 0]
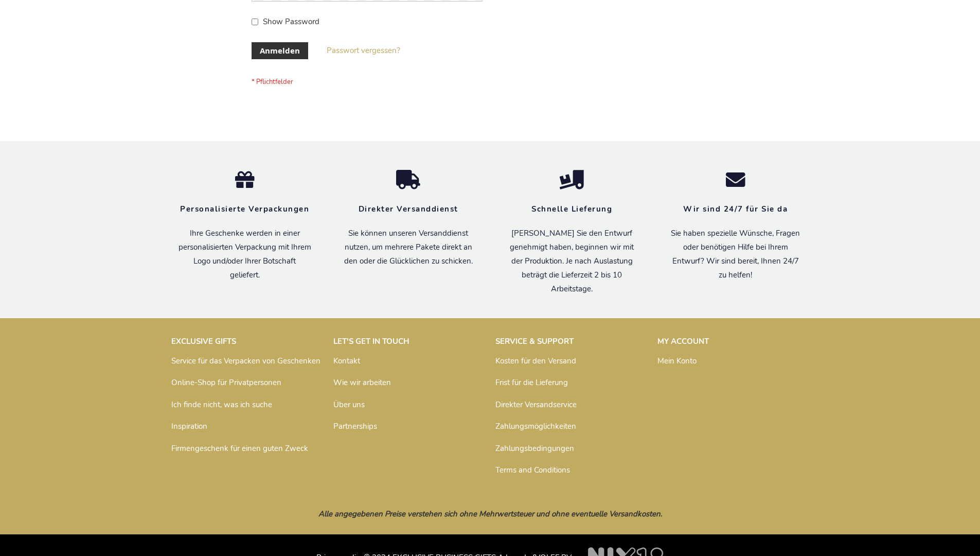
scroll to position [345, 0]
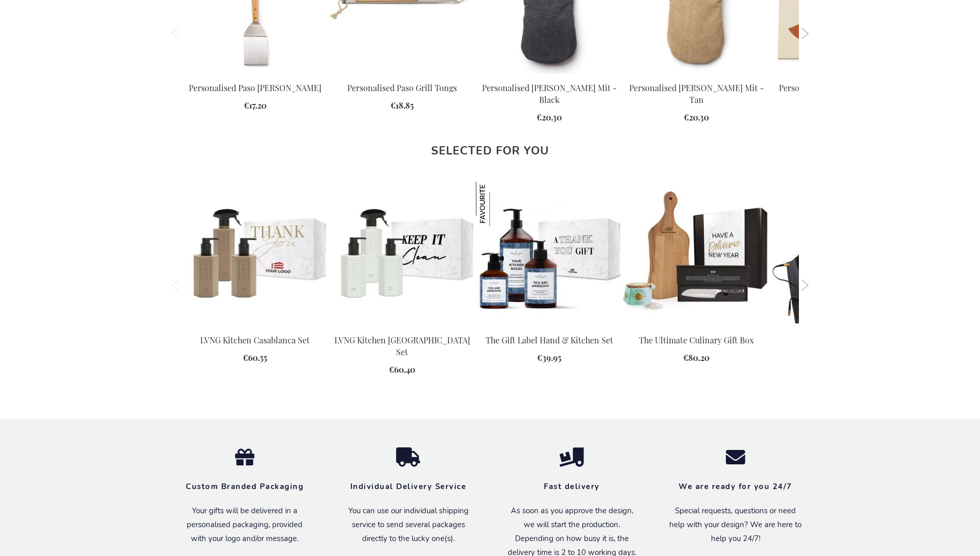
scroll to position [1385, 0]
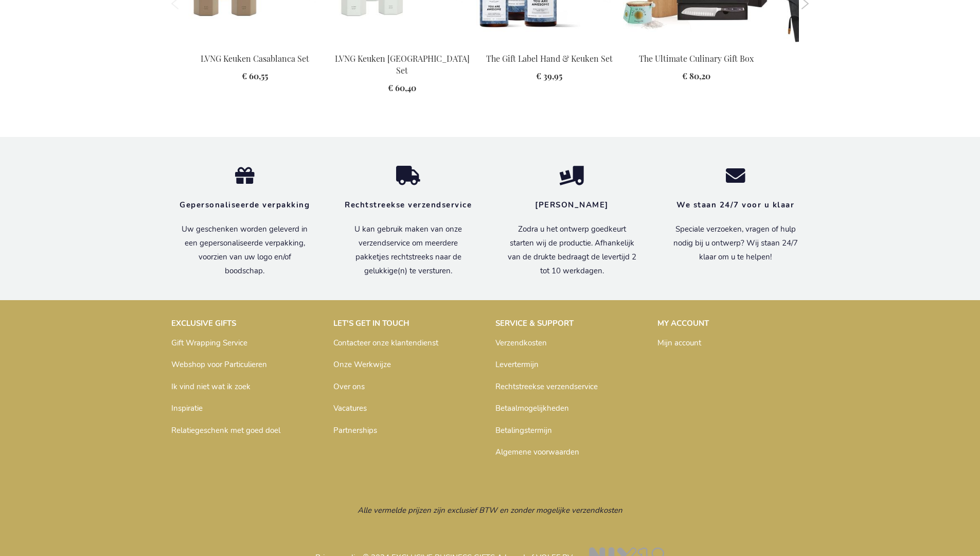
scroll to position [1404, 0]
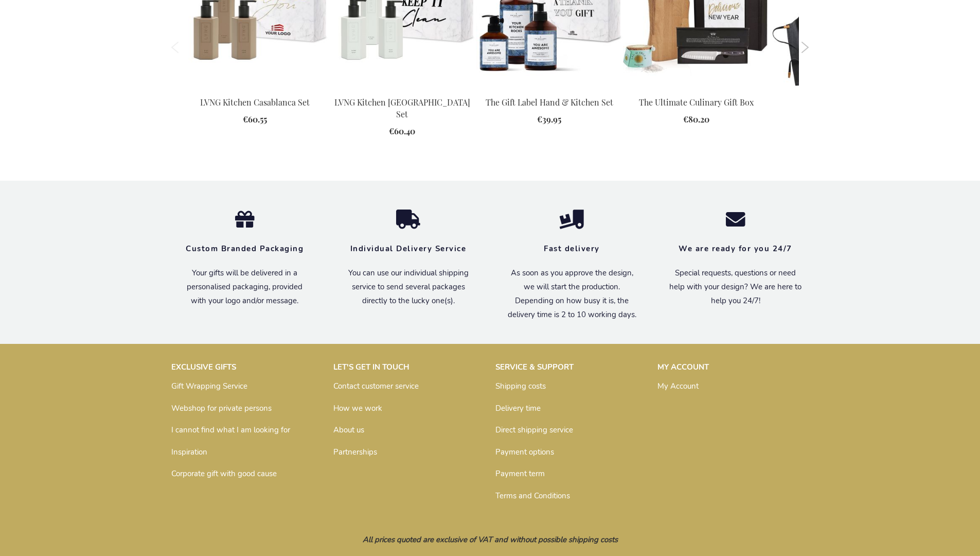
scroll to position [1373, 0]
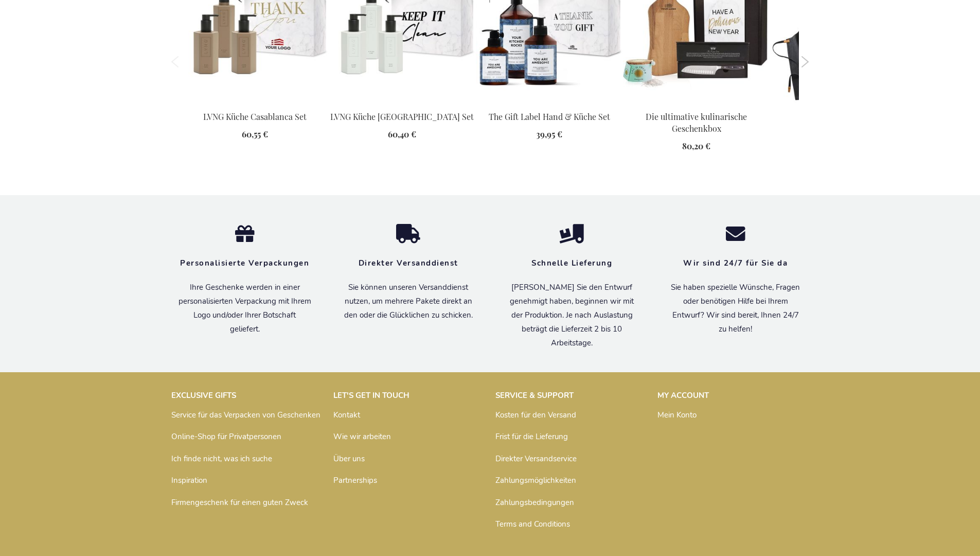
scroll to position [1411, 0]
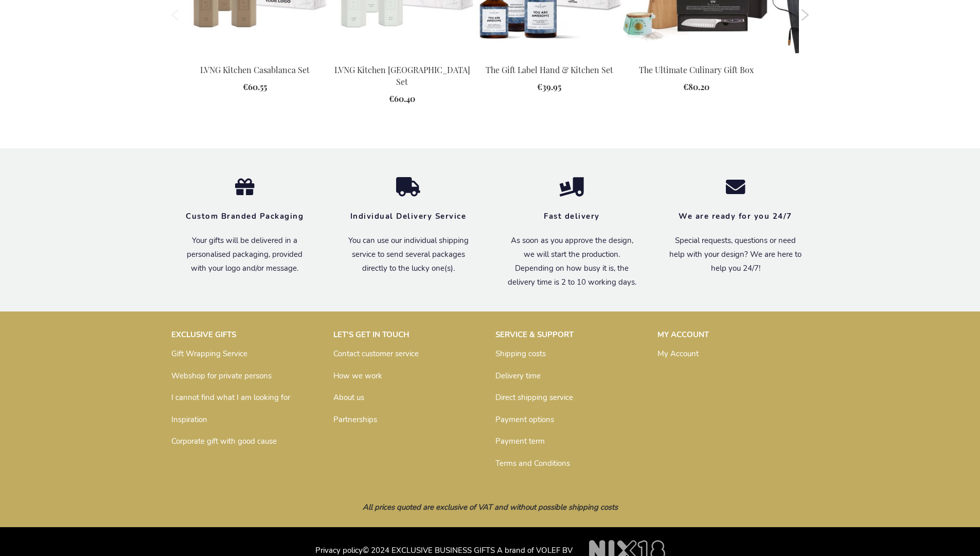
scroll to position [1373, 0]
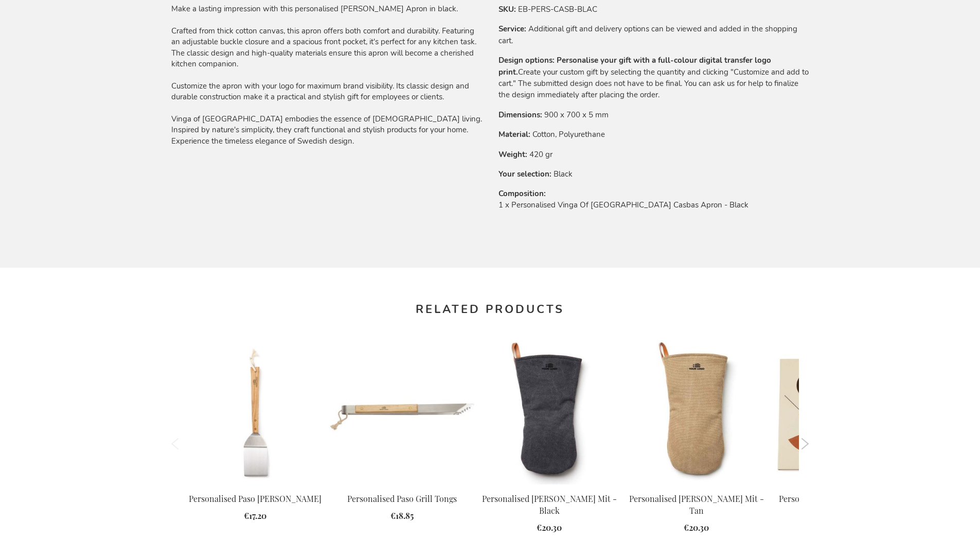
scroll to position [1373, 0]
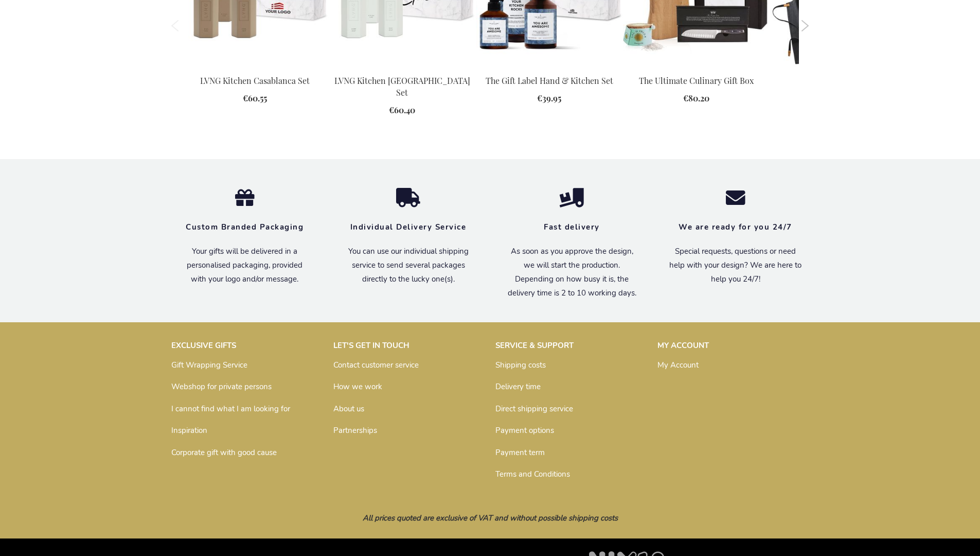
scroll to position [1373, 0]
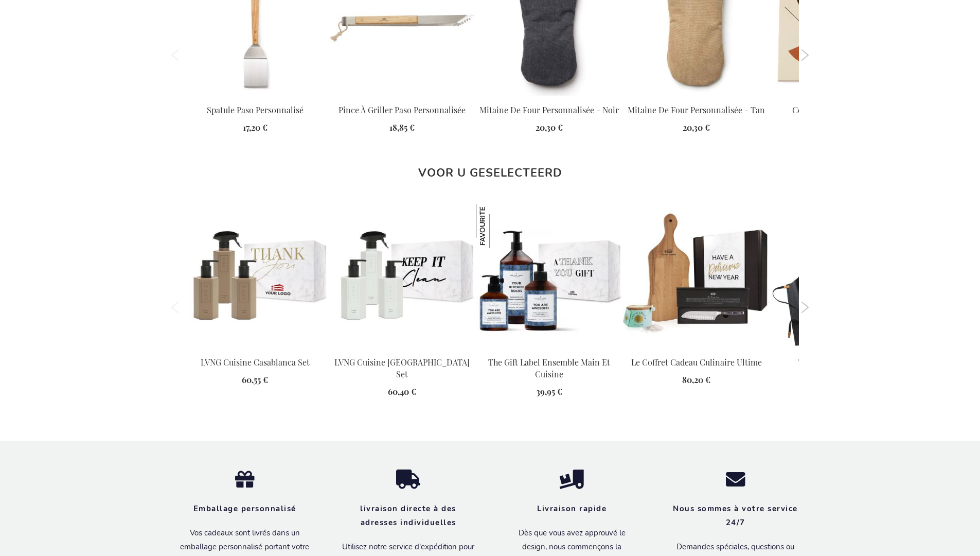
scroll to position [1444, 0]
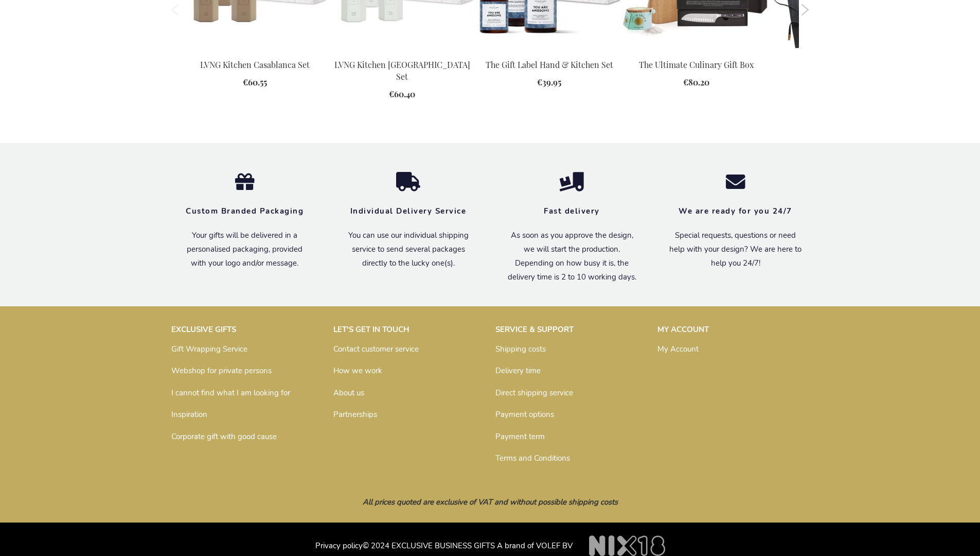
scroll to position [1385, 0]
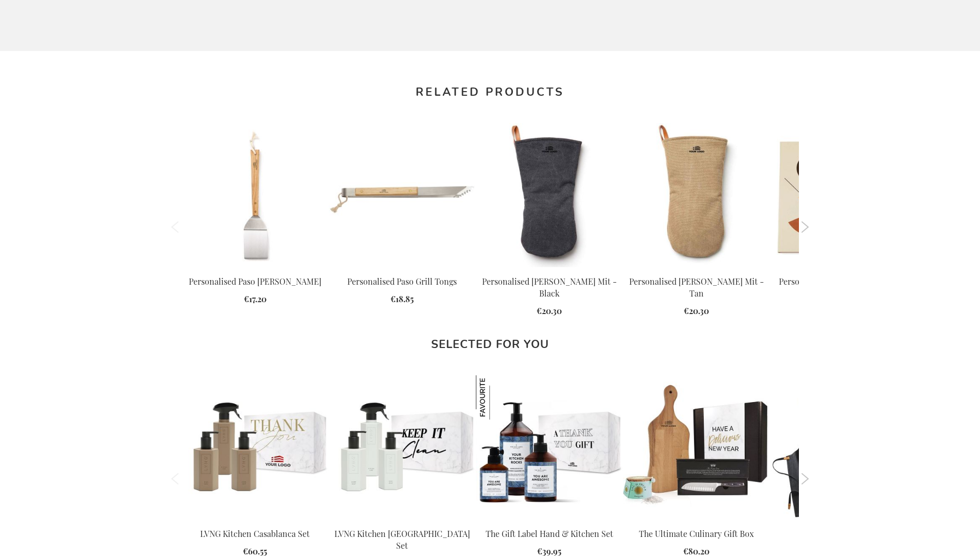
scroll to position [1385, 0]
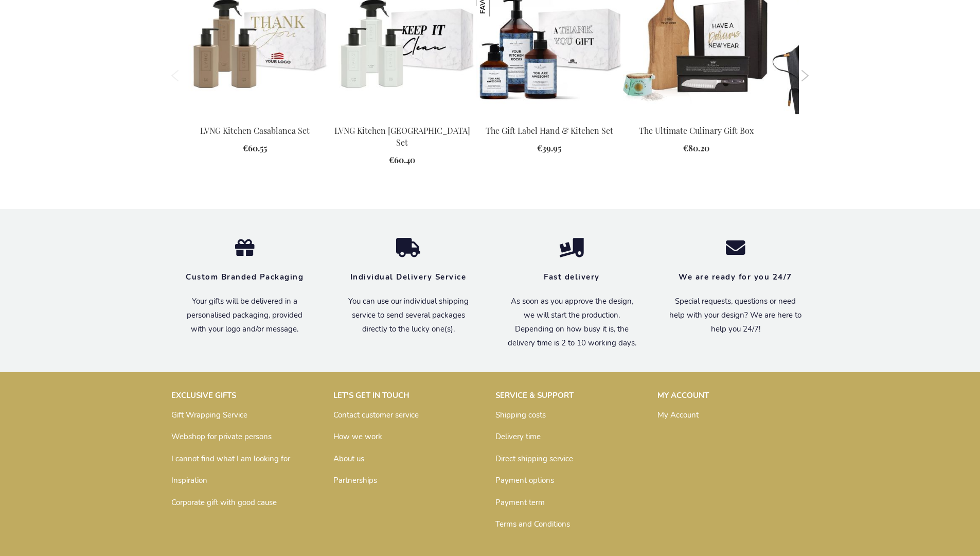
scroll to position [1373, 0]
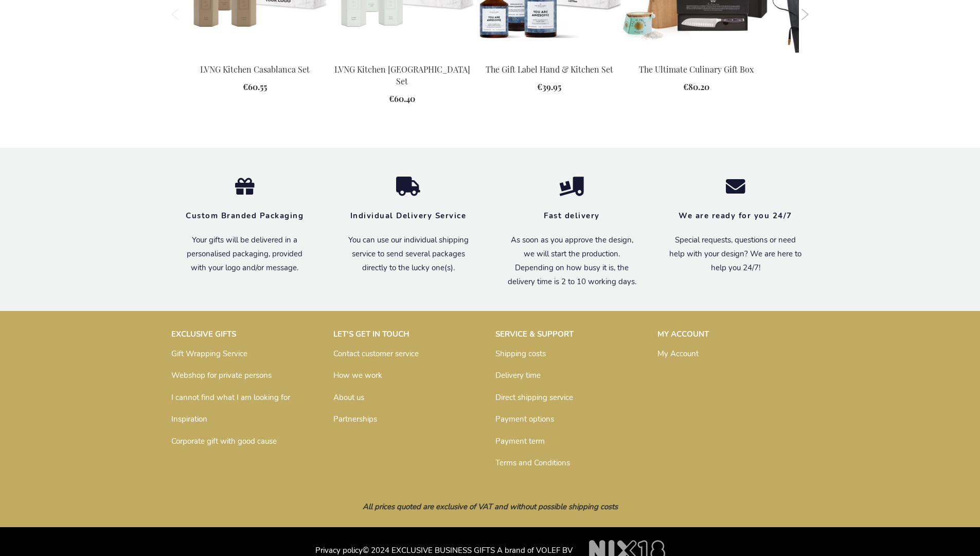
scroll to position [1385, 0]
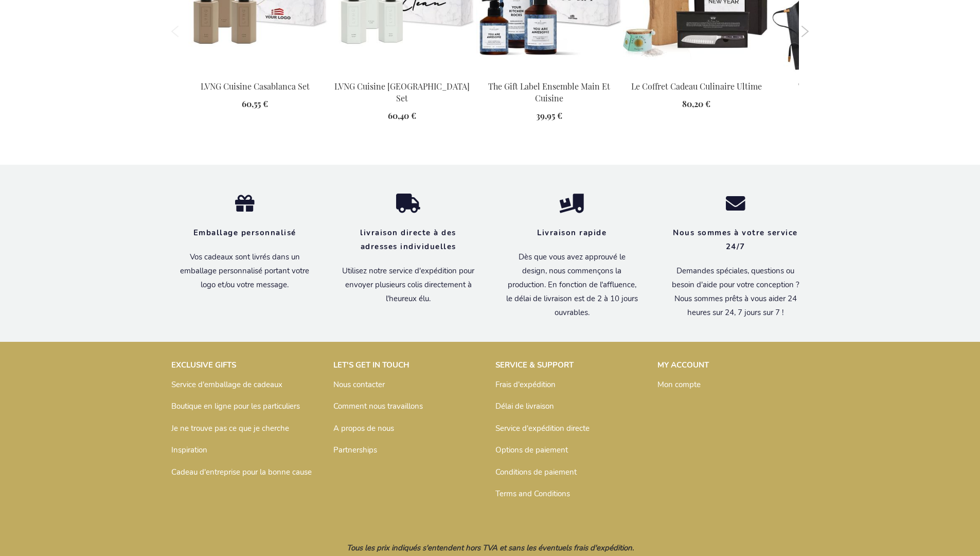
scroll to position [1444, 0]
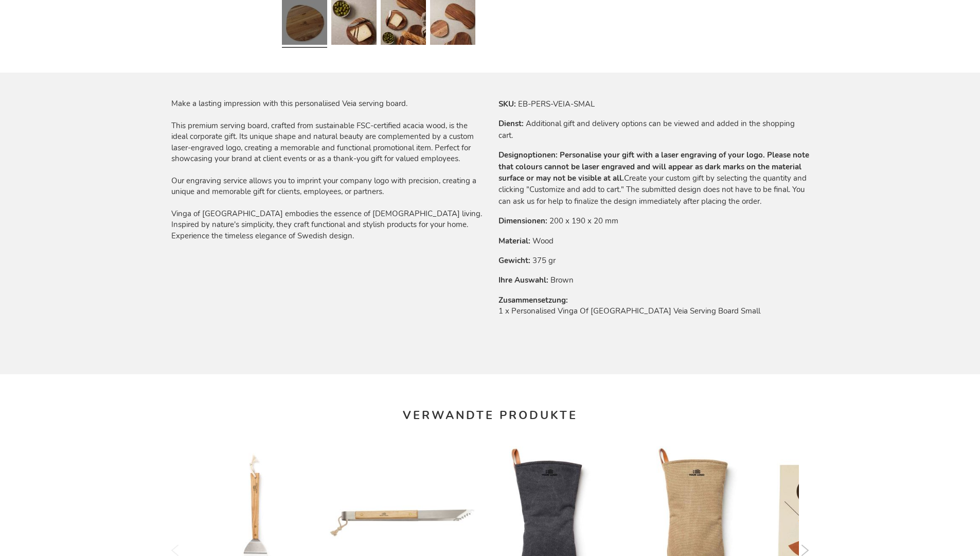
scroll to position [1411, 0]
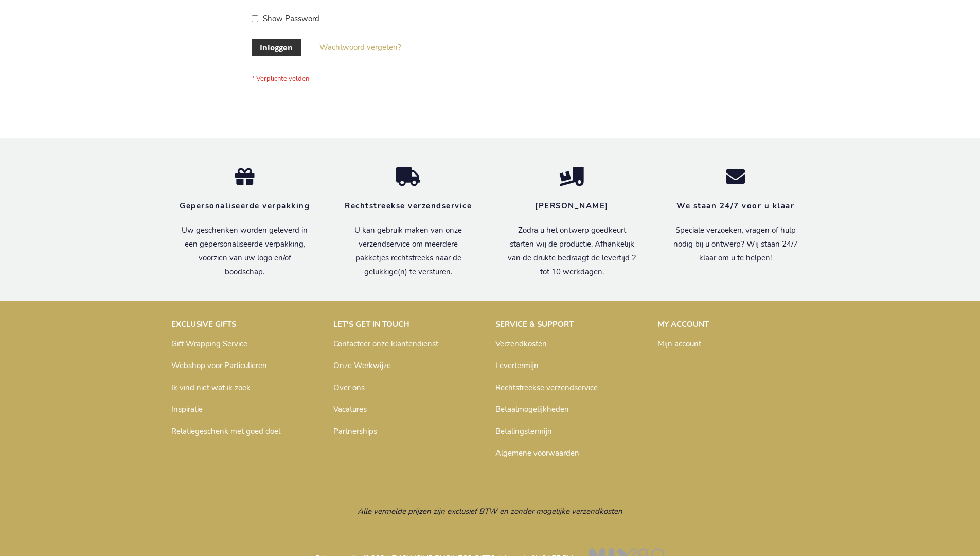
scroll to position [349, 0]
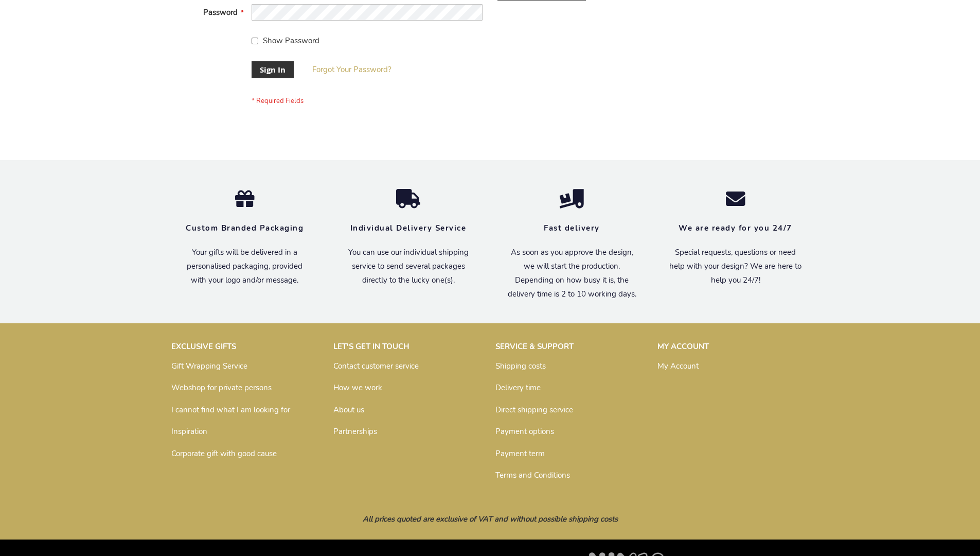
scroll to position [331, 0]
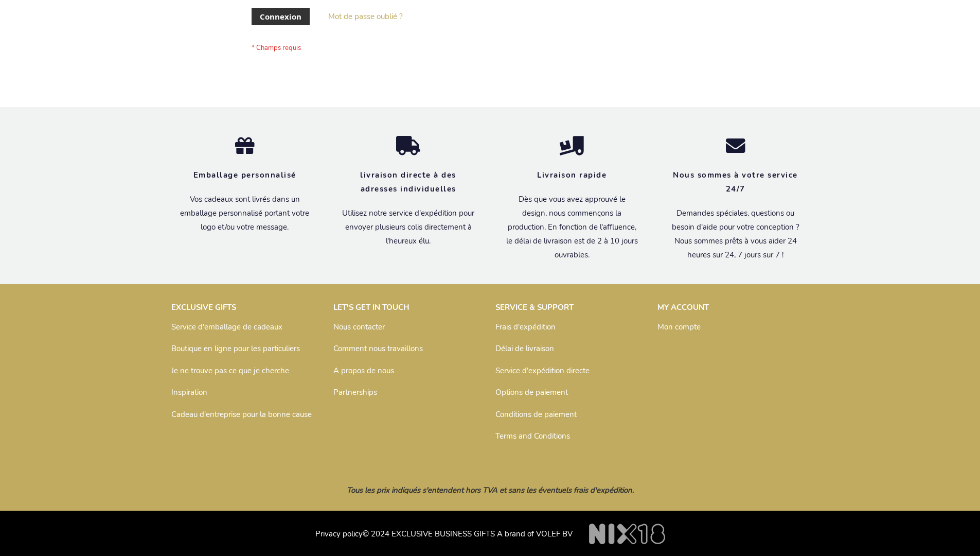
scroll to position [355, 0]
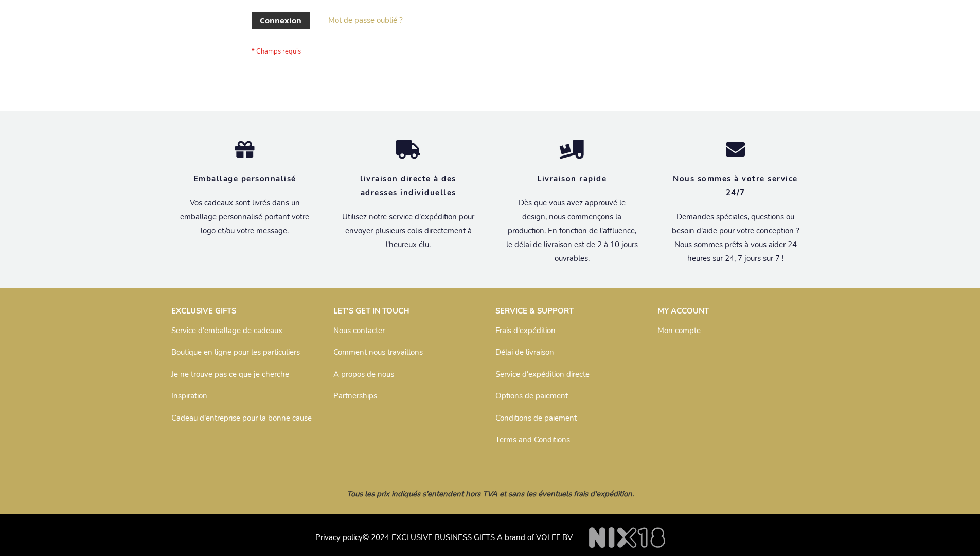
scroll to position [355, 0]
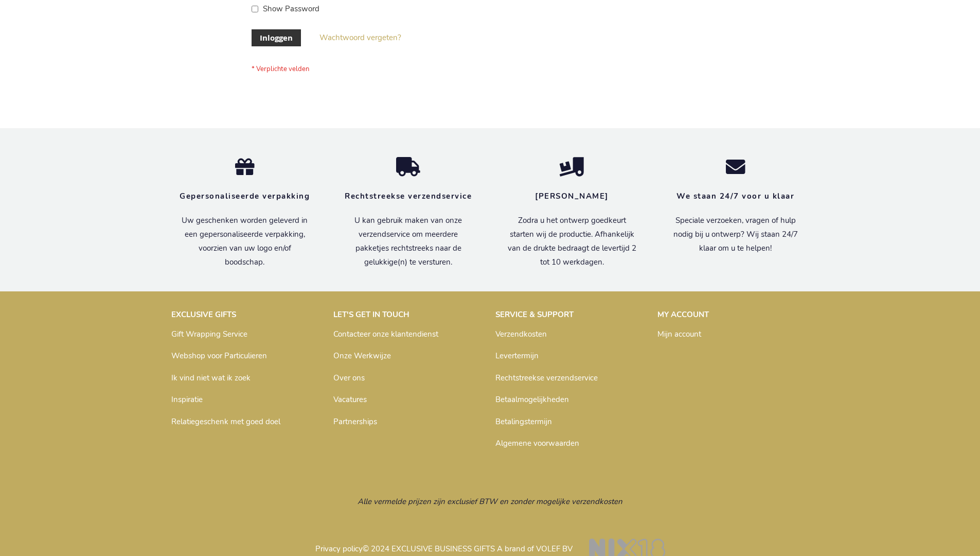
scroll to position [349, 0]
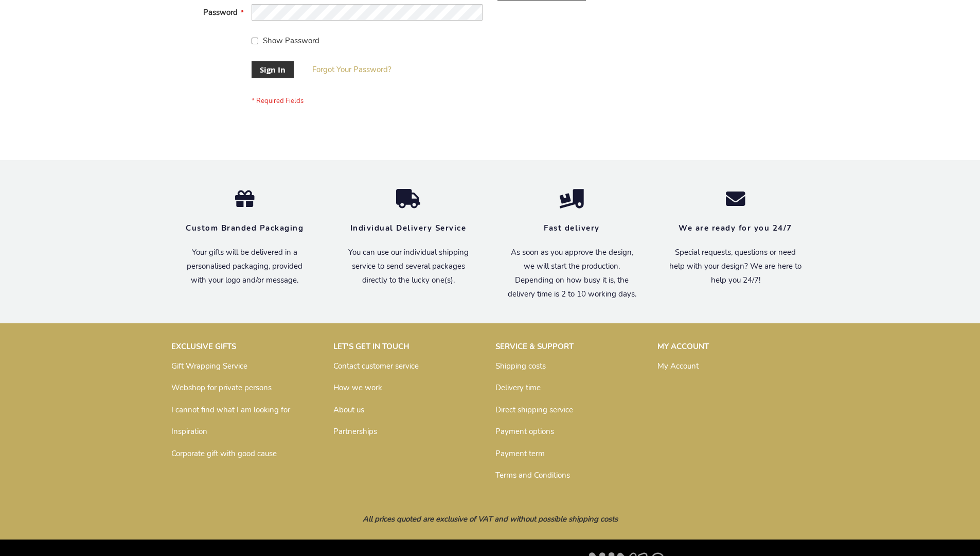
scroll to position [331, 0]
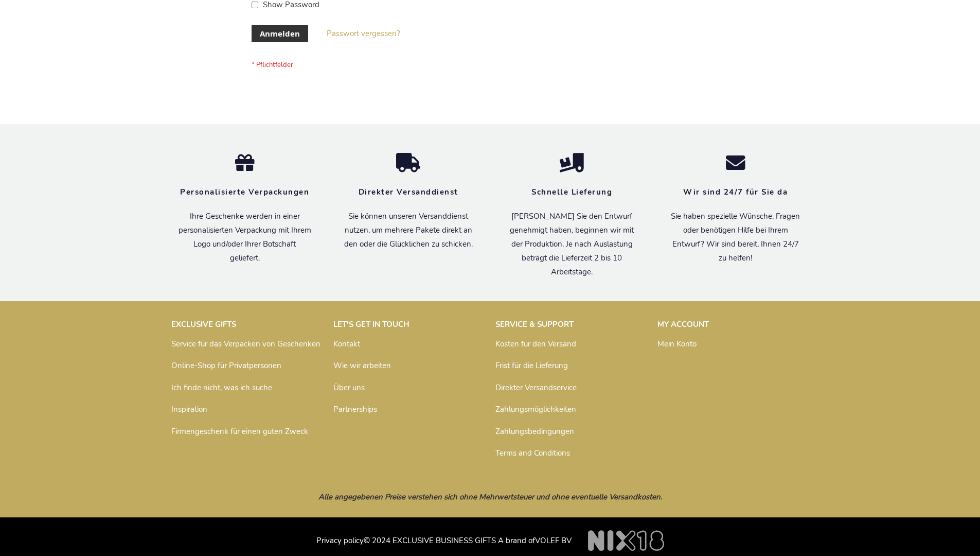
scroll to position [345, 0]
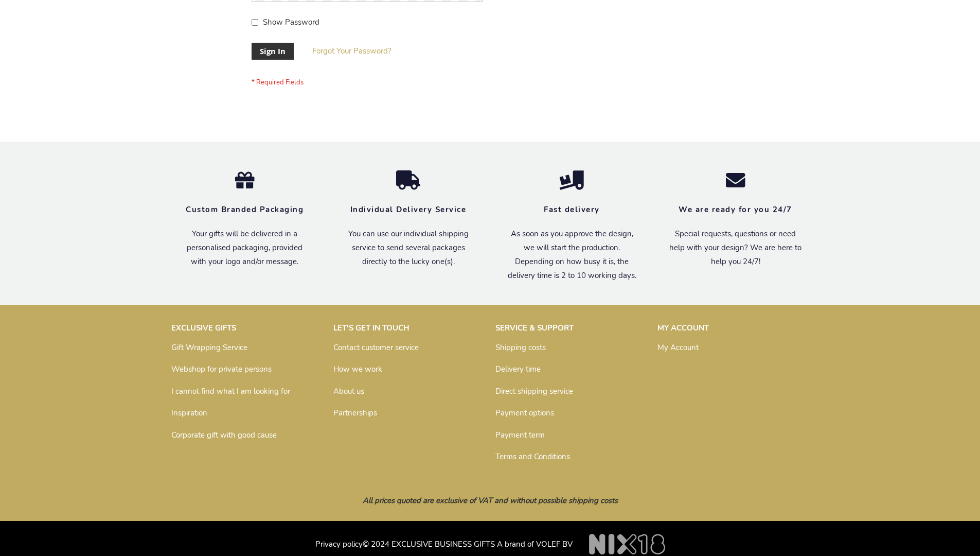
scroll to position [331, 0]
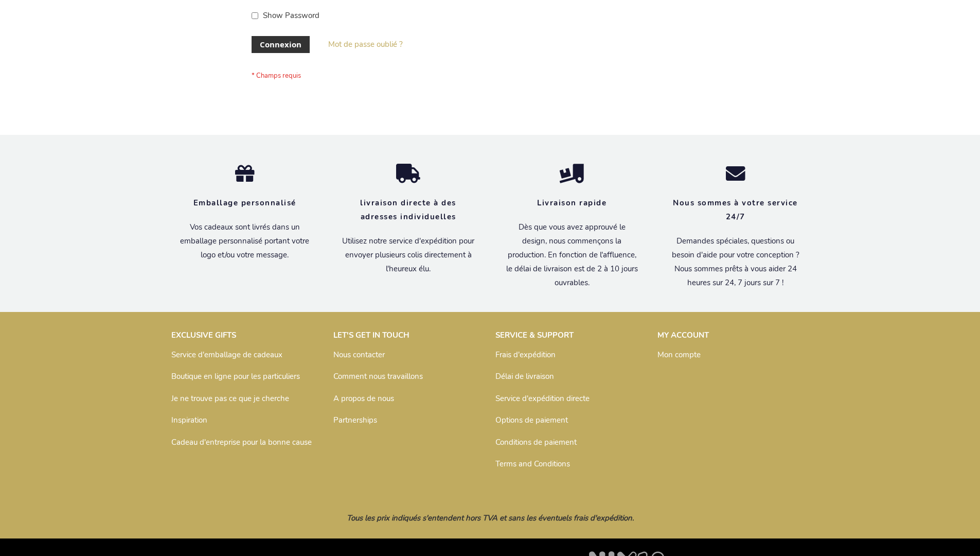
scroll to position [355, 0]
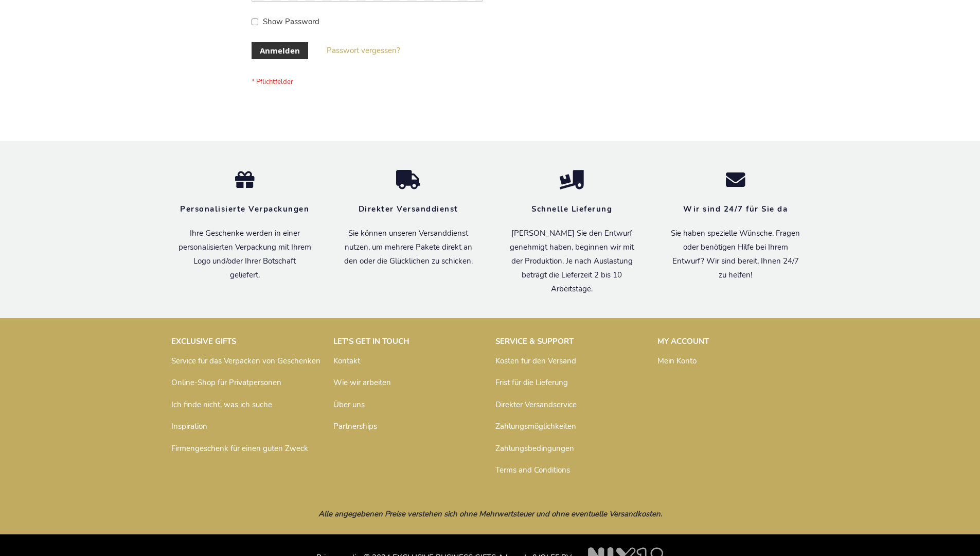
scroll to position [345, 0]
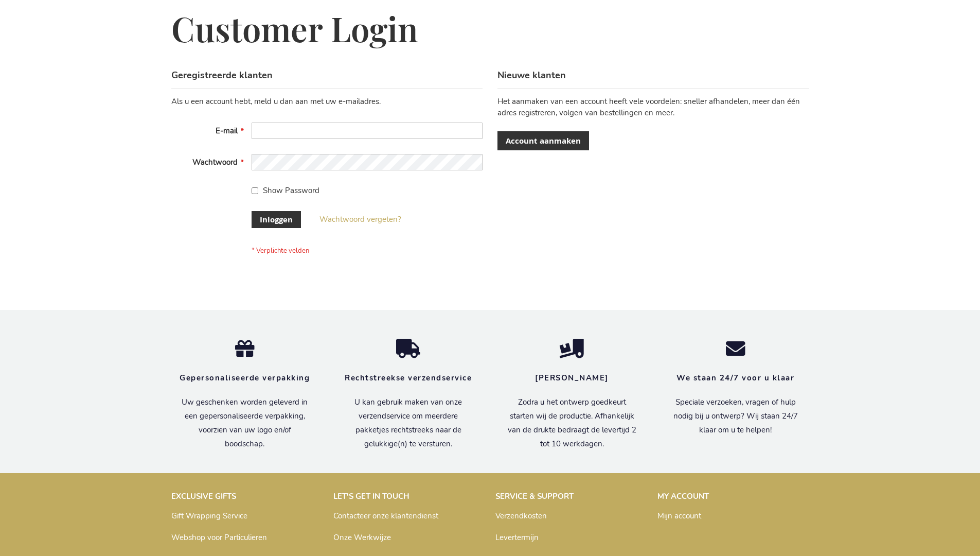
scroll to position [349, 0]
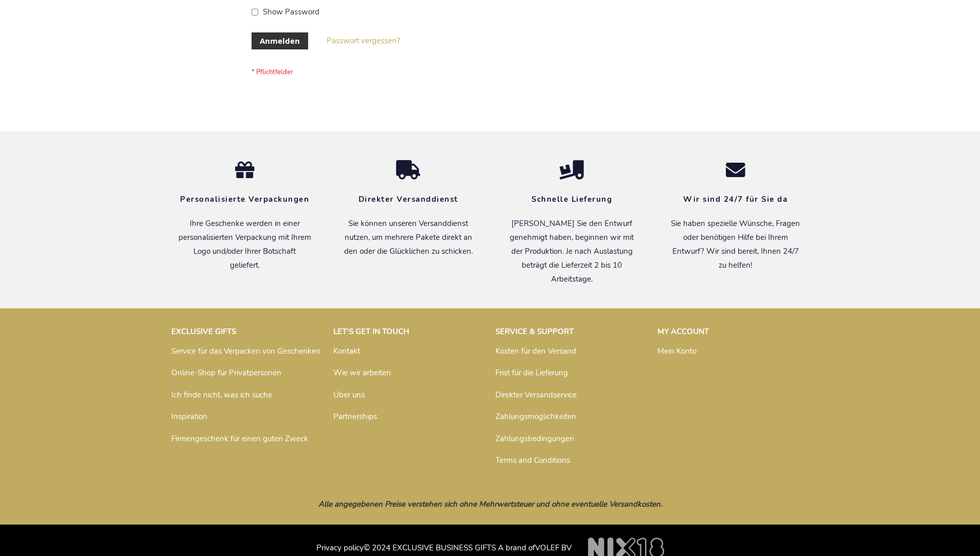
scroll to position [345, 0]
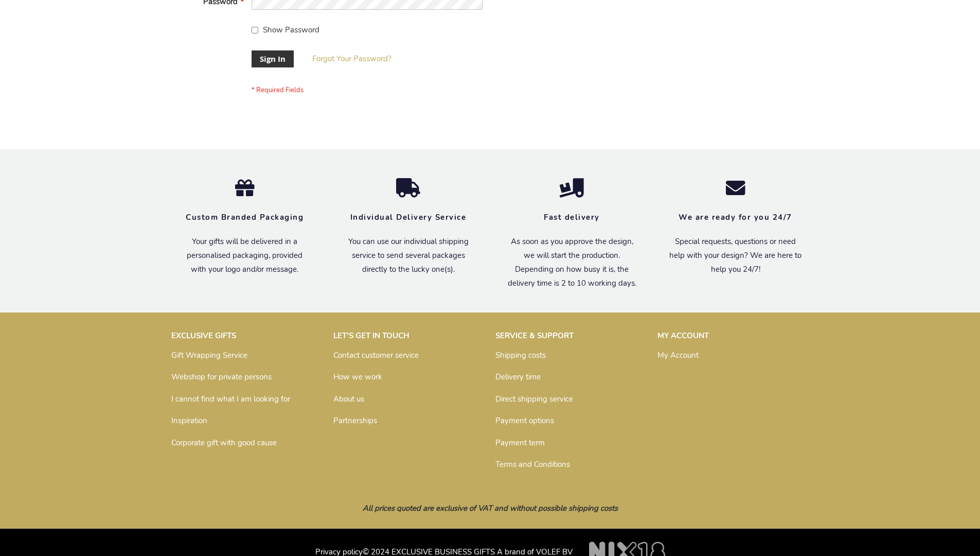
scroll to position [331, 0]
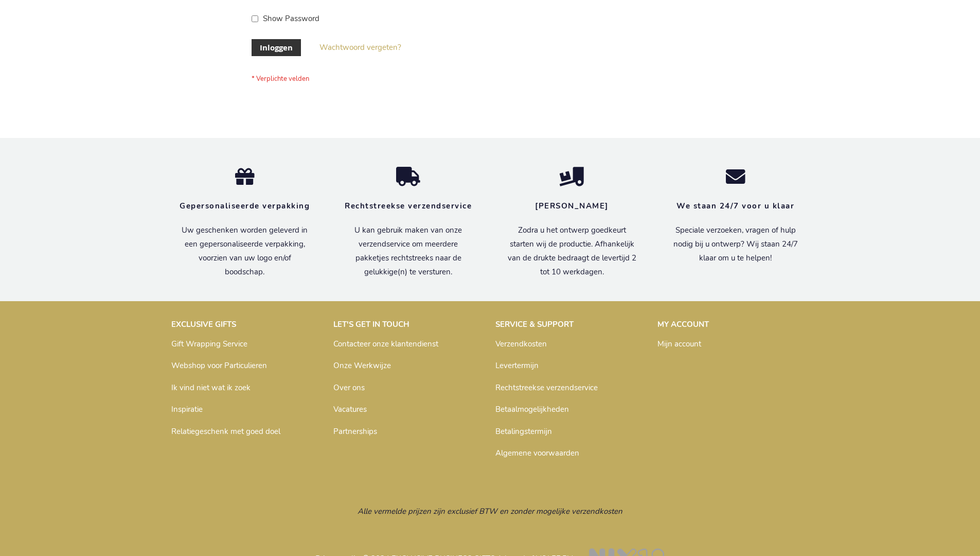
scroll to position [349, 0]
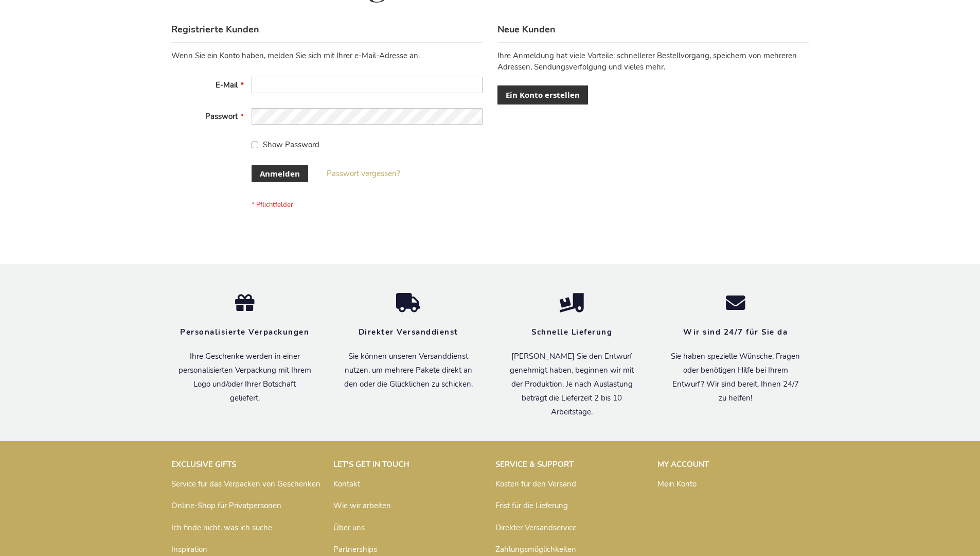
scroll to position [345, 0]
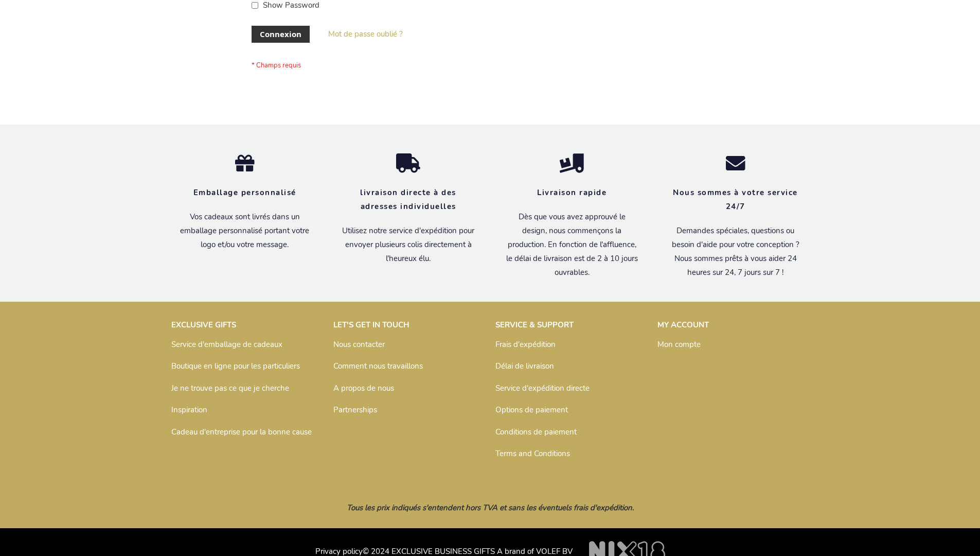
scroll to position [355, 0]
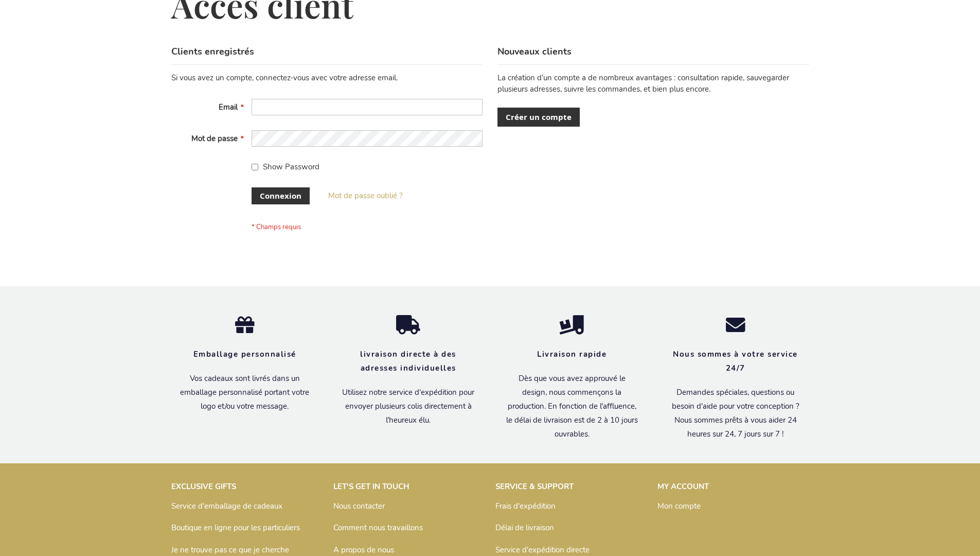
scroll to position [355, 0]
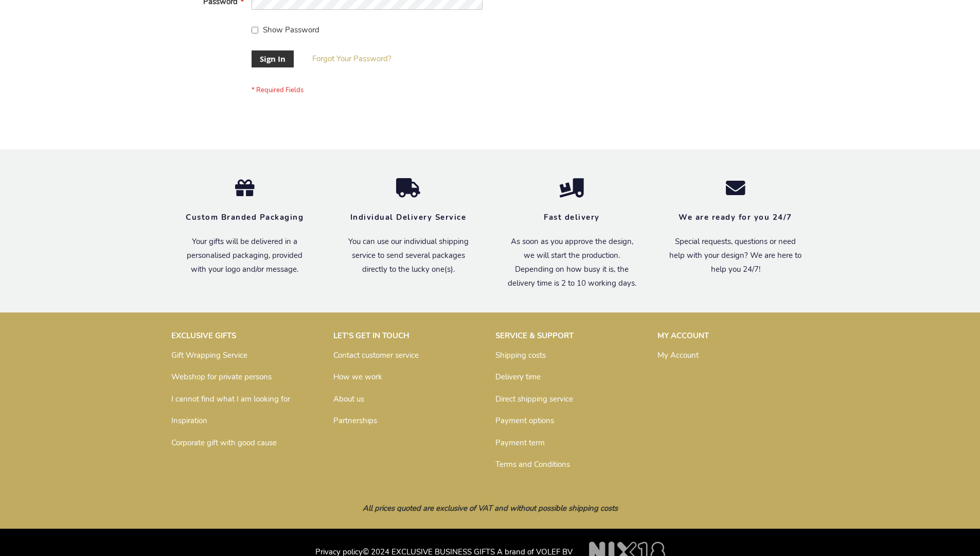
scroll to position [331, 0]
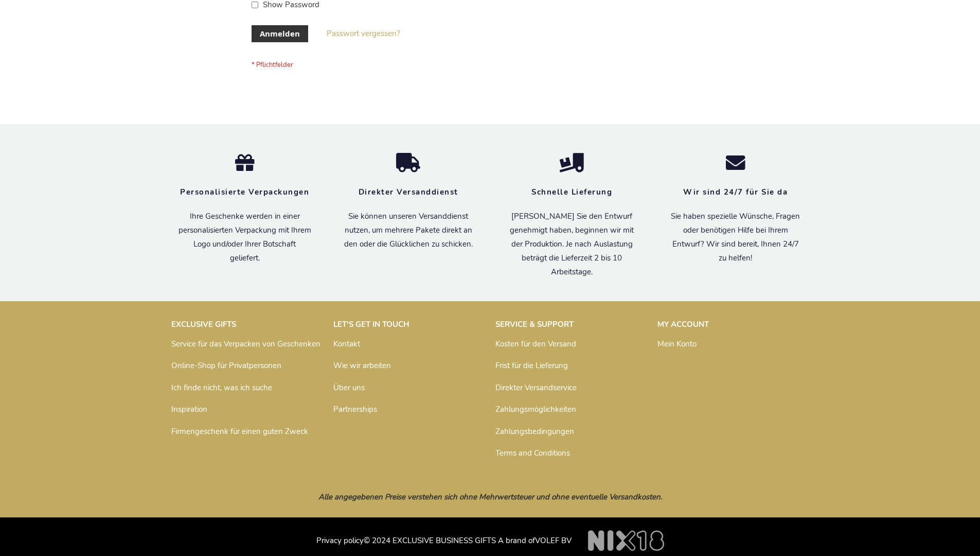
scroll to position [345, 0]
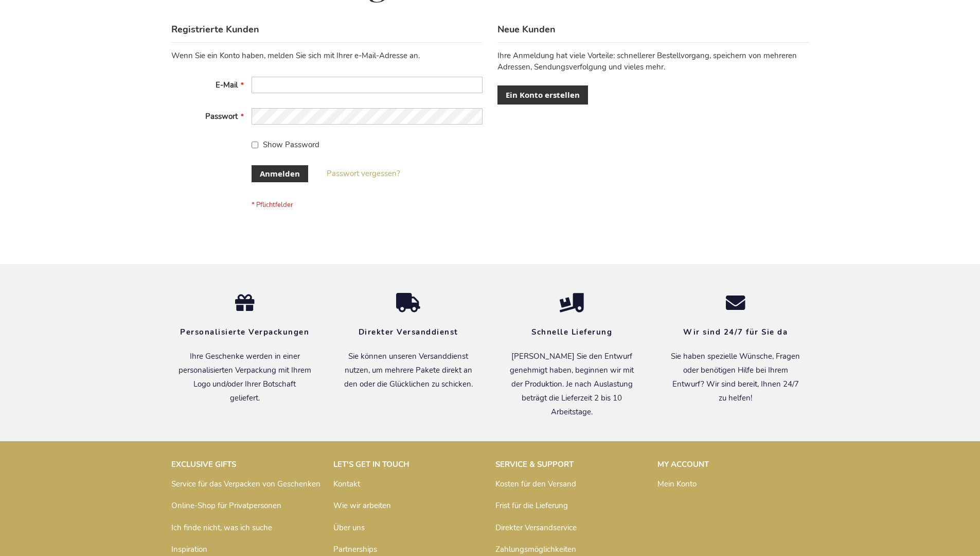
scroll to position [345, 0]
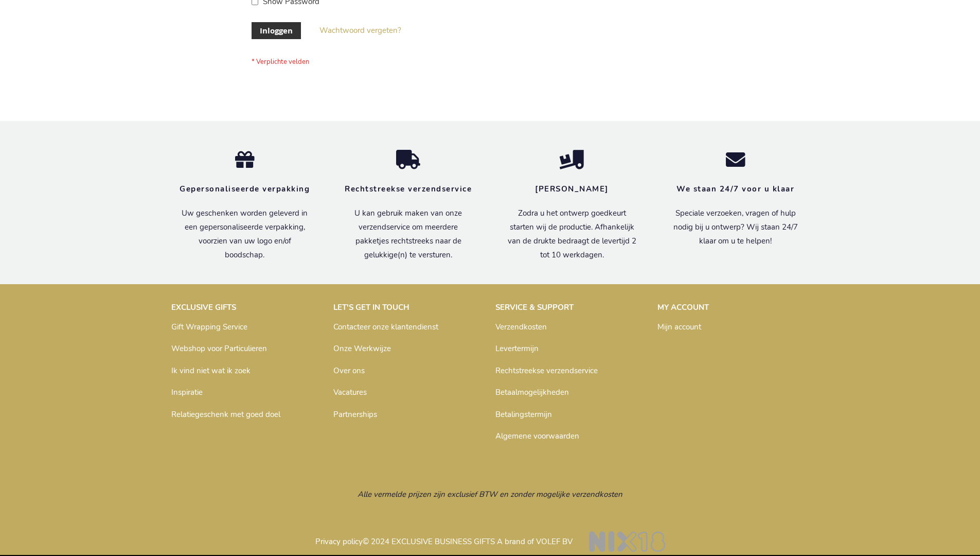
scroll to position [349, 0]
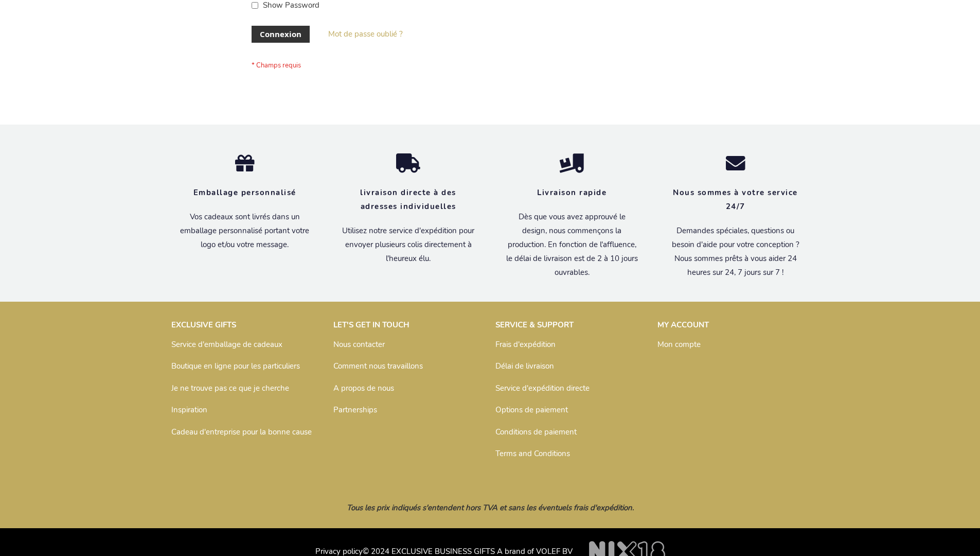
scroll to position [355, 0]
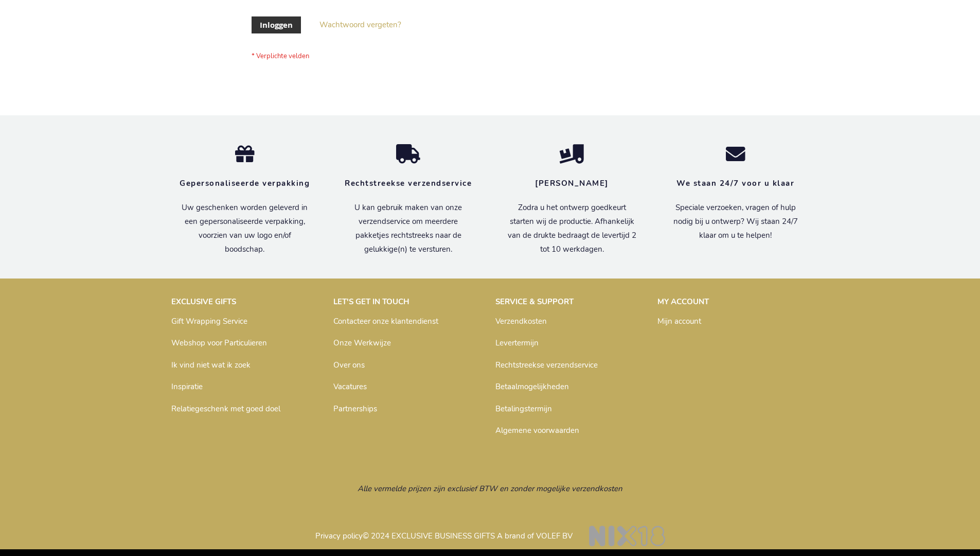
scroll to position [349, 0]
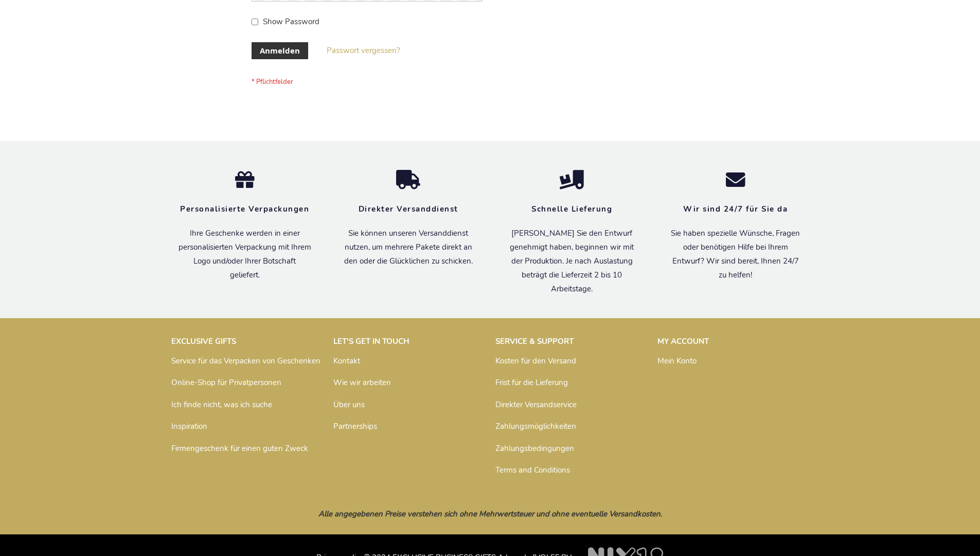
scroll to position [345, 0]
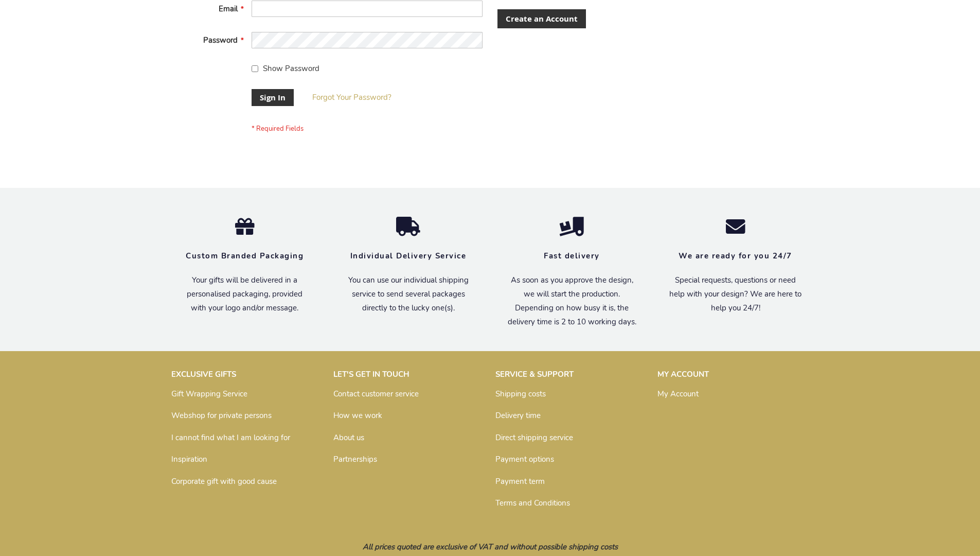
scroll to position [331, 0]
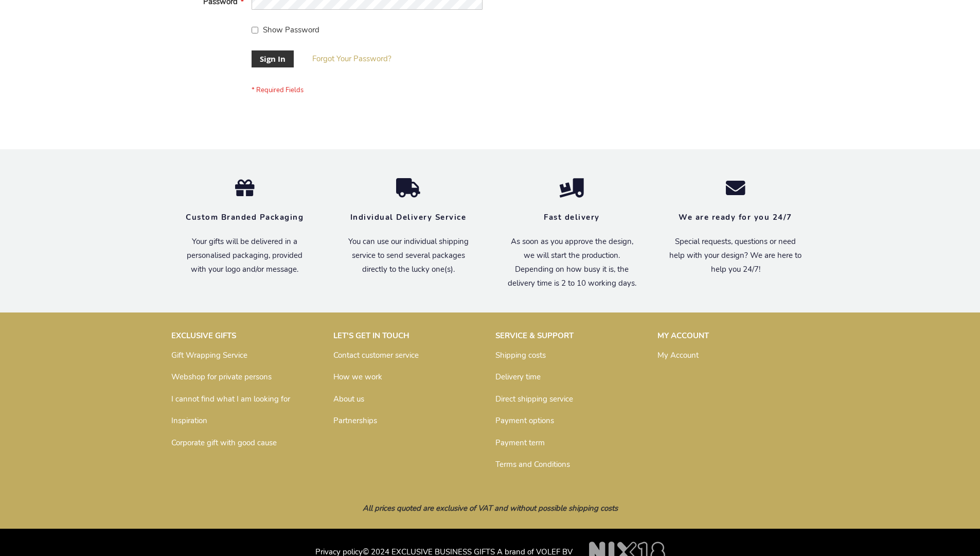
scroll to position [331, 0]
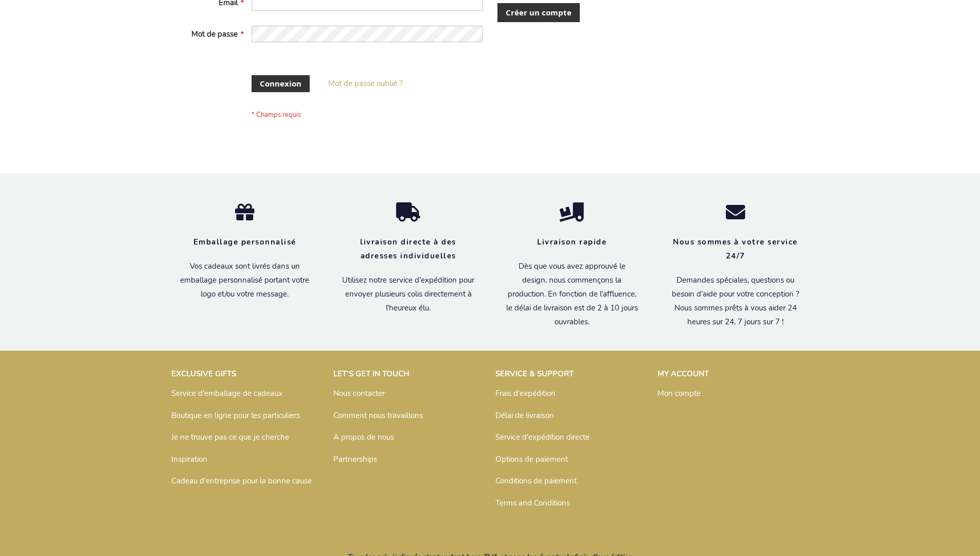
scroll to position [347, 0]
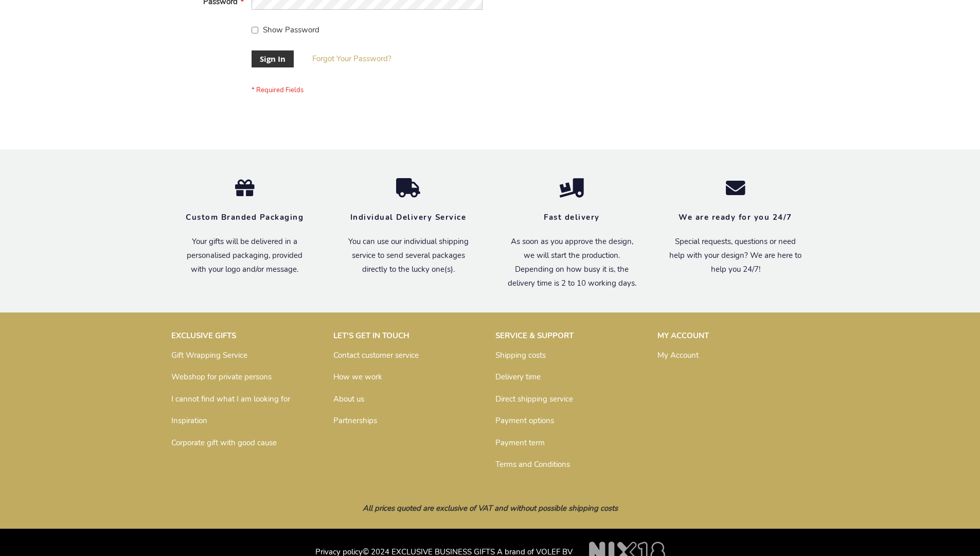
scroll to position [331, 0]
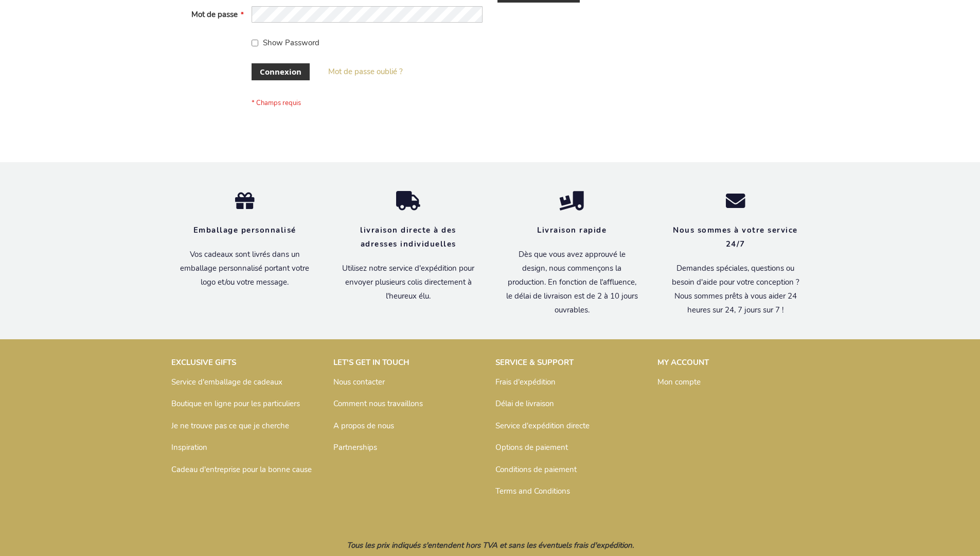
scroll to position [355, 0]
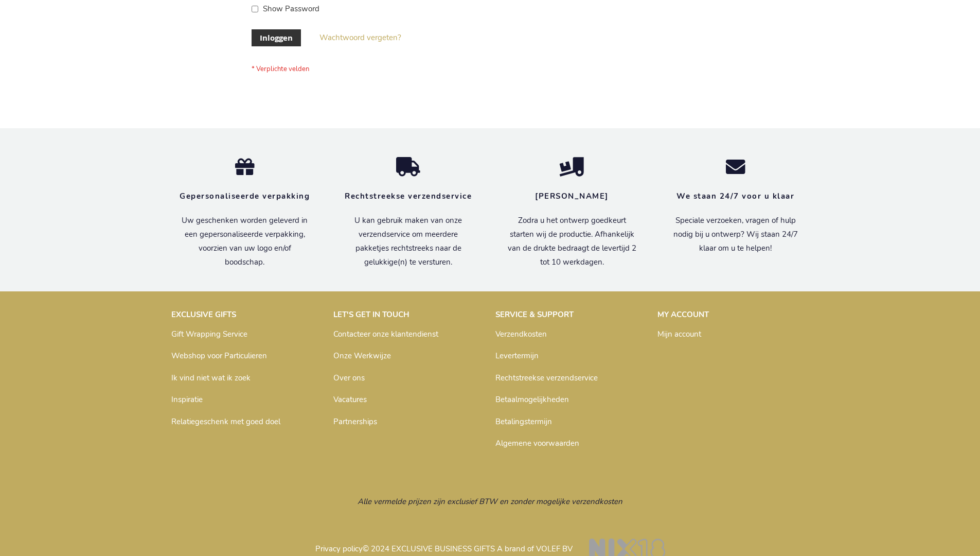
scroll to position [349, 0]
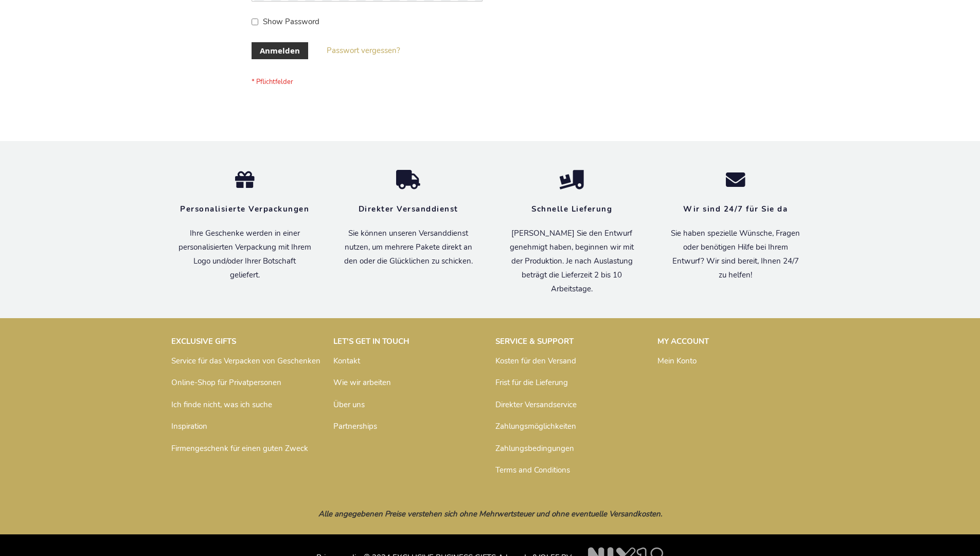
scroll to position [345, 0]
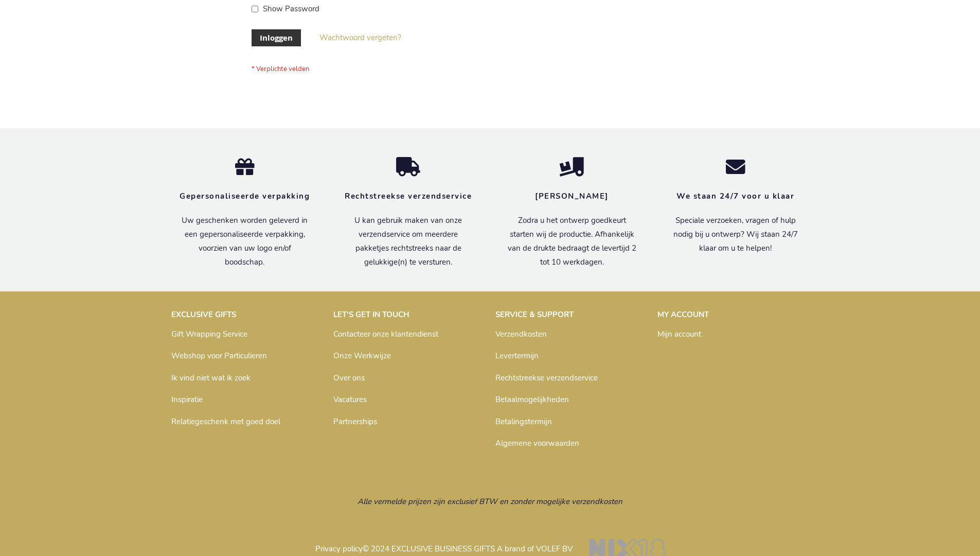
scroll to position [349, 0]
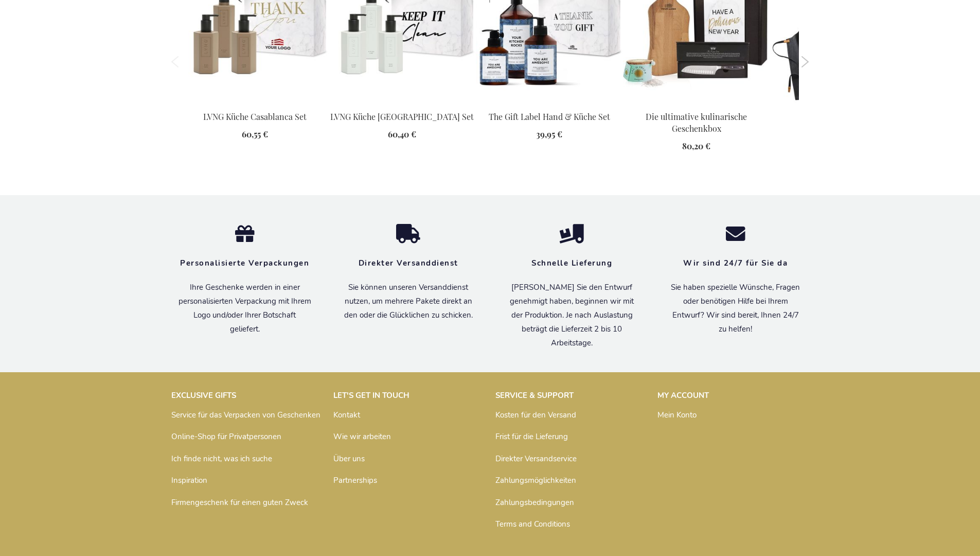
scroll to position [1411, 0]
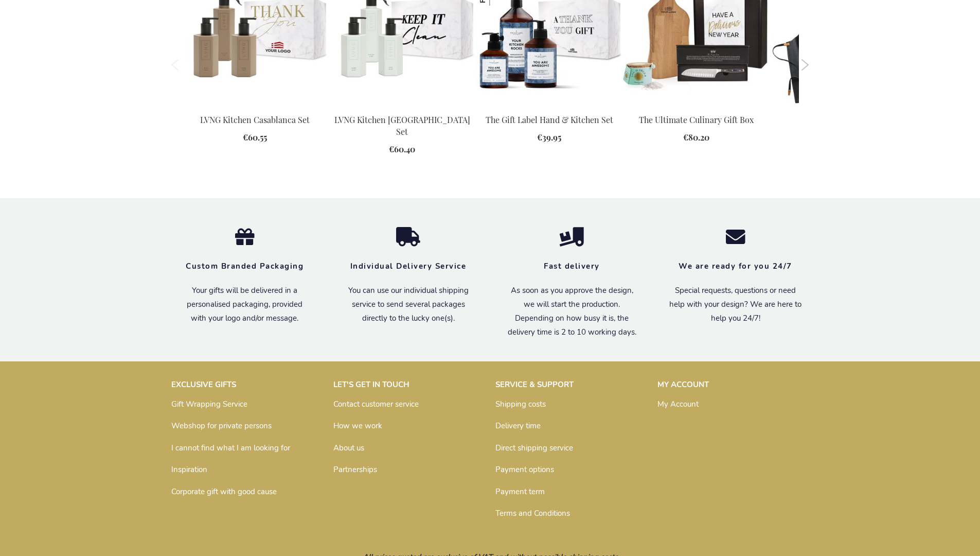
scroll to position [1385, 0]
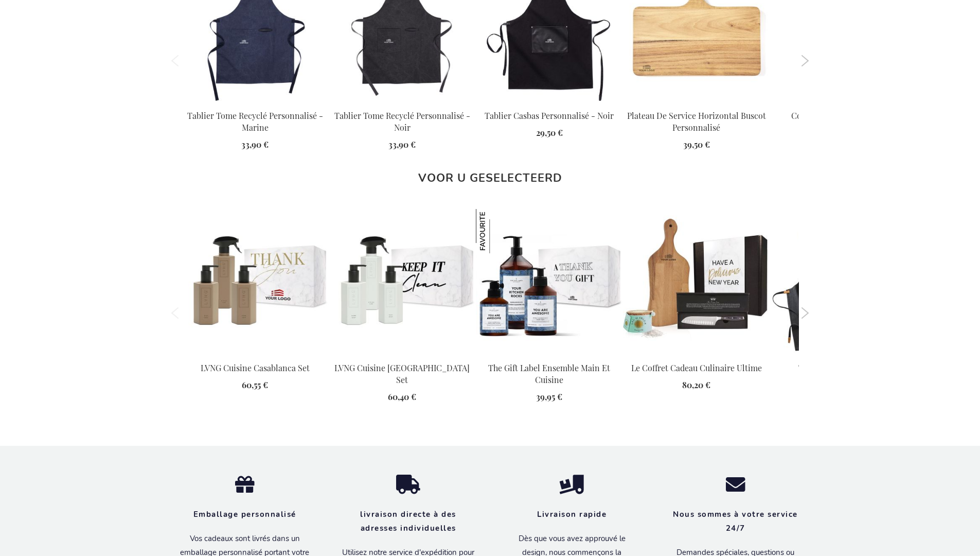
scroll to position [1421, 0]
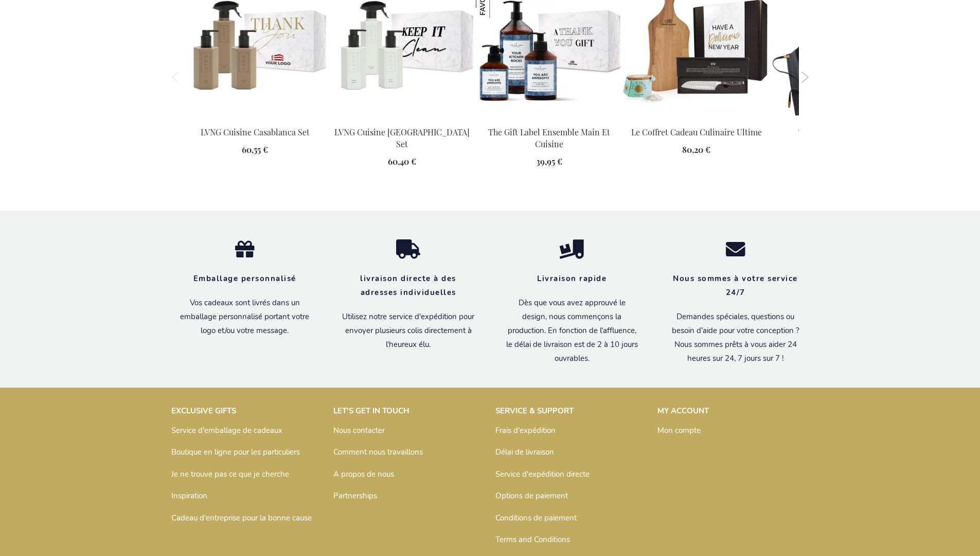
scroll to position [1421, 0]
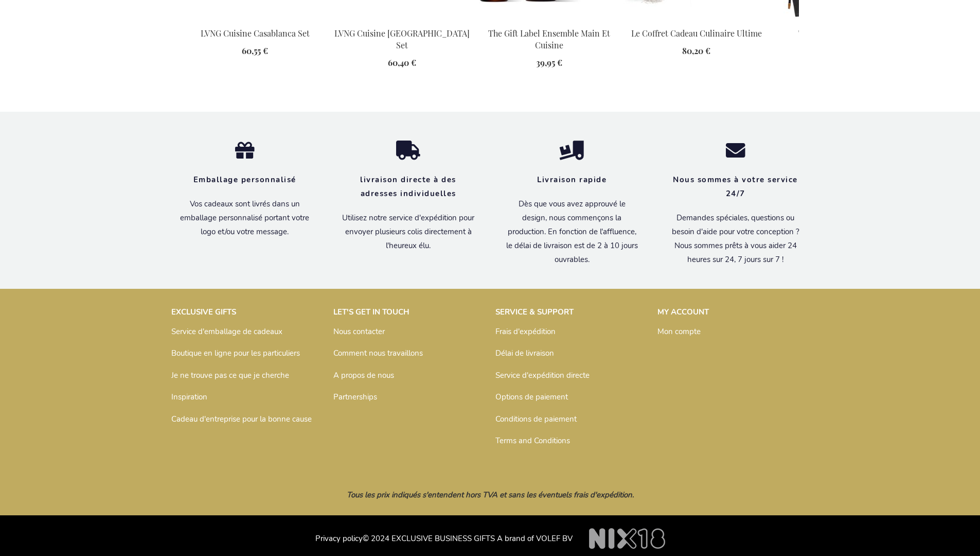
scroll to position [1444, 0]
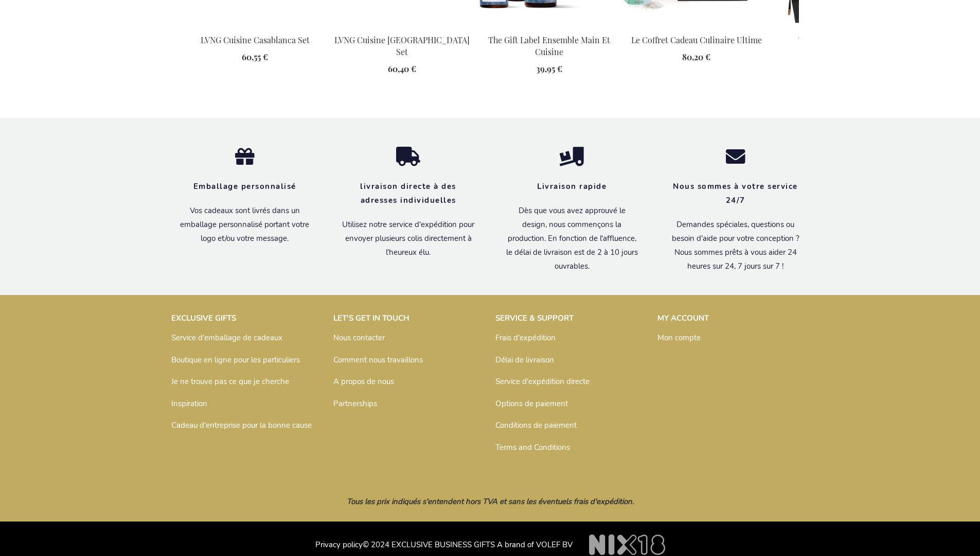
scroll to position [1421, 0]
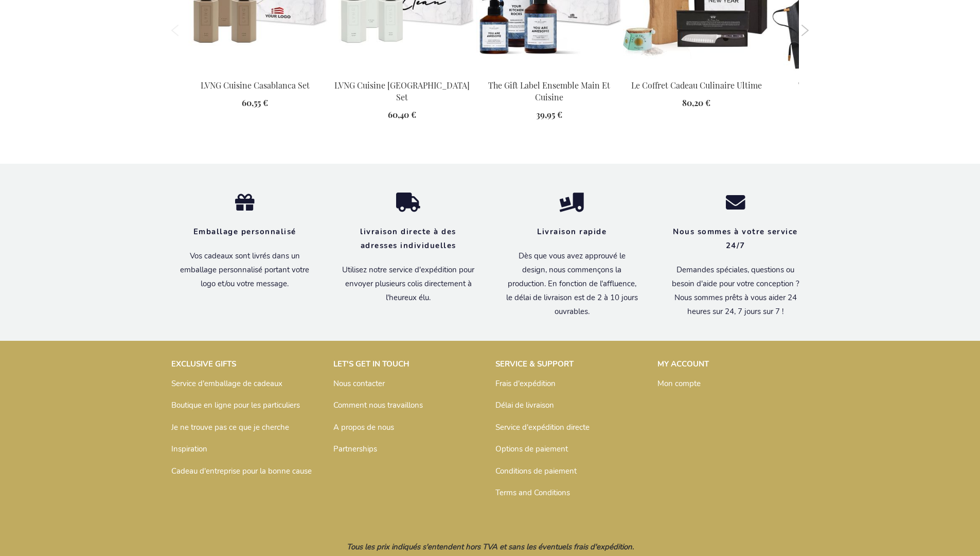
scroll to position [1421, 0]
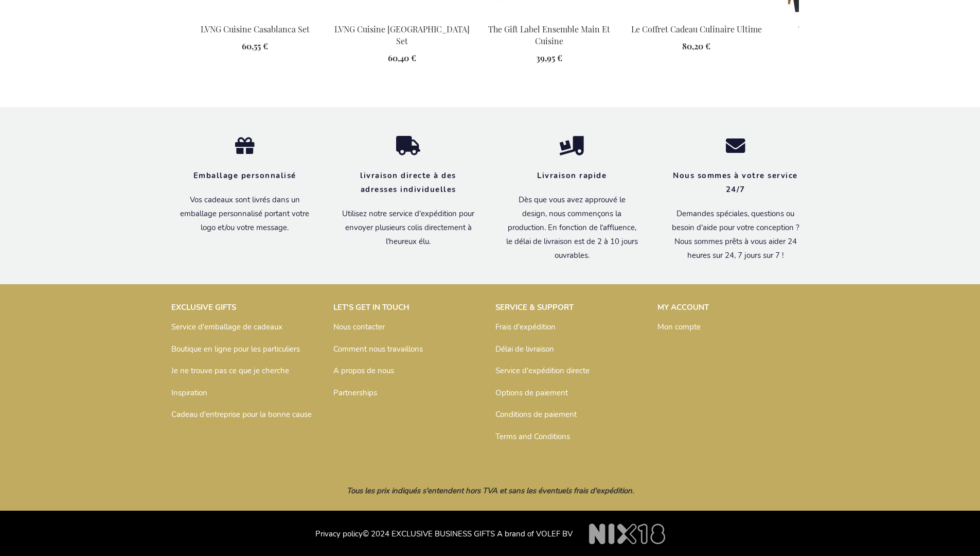
scroll to position [1433, 0]
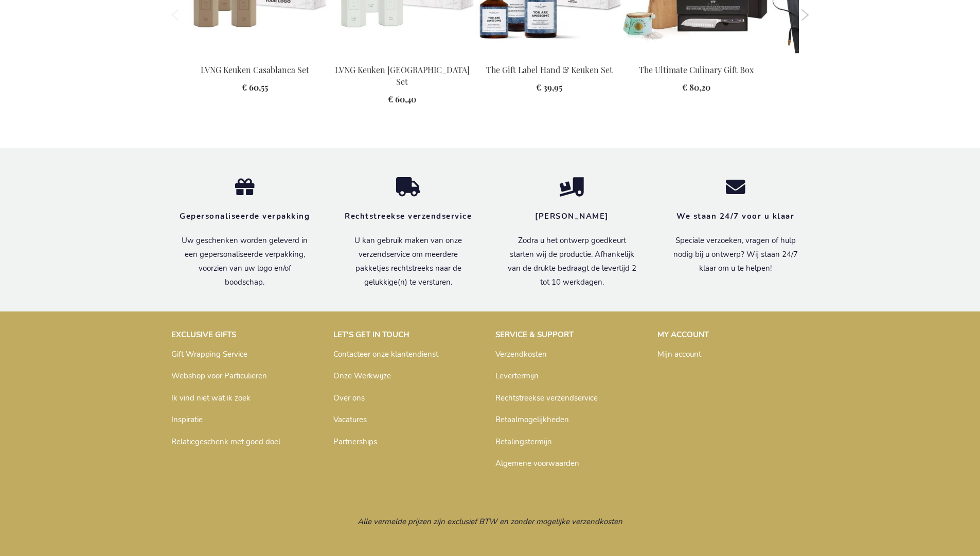
scroll to position [1404, 0]
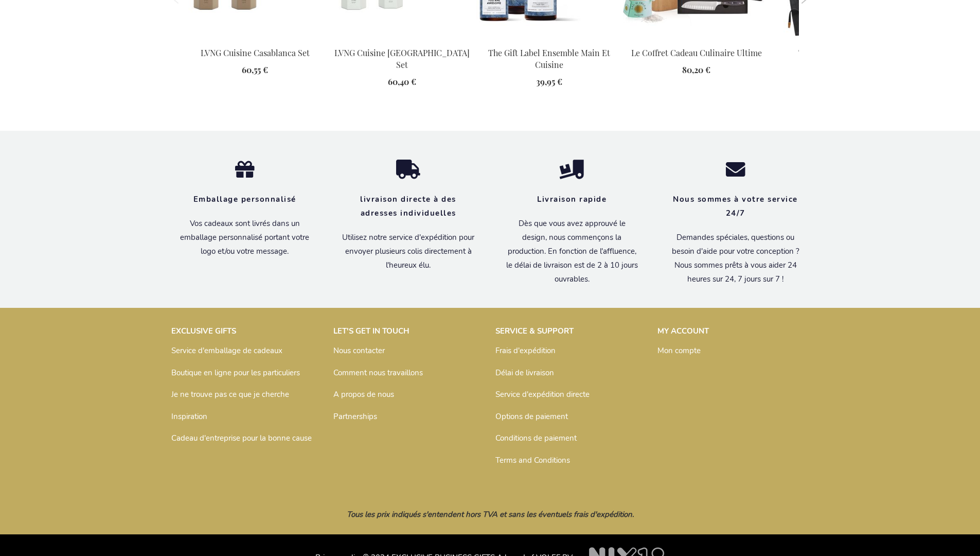
scroll to position [1421, 0]
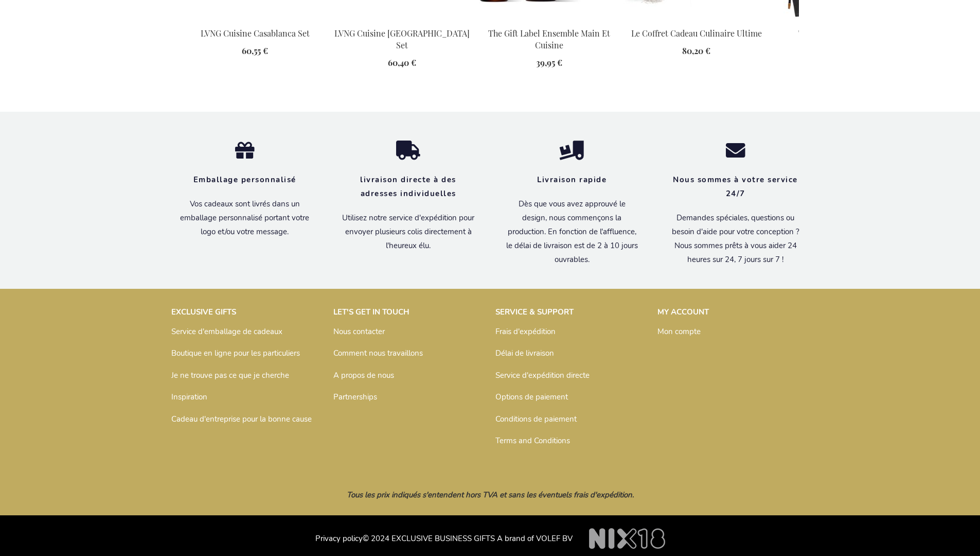
scroll to position [1444, 0]
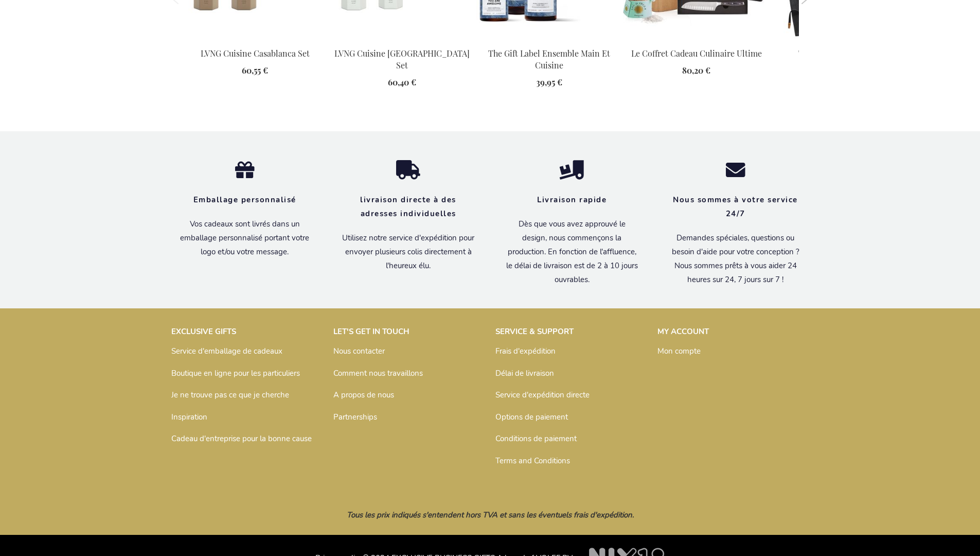
scroll to position [1433, 0]
